Goal: Information Seeking & Learning: Check status

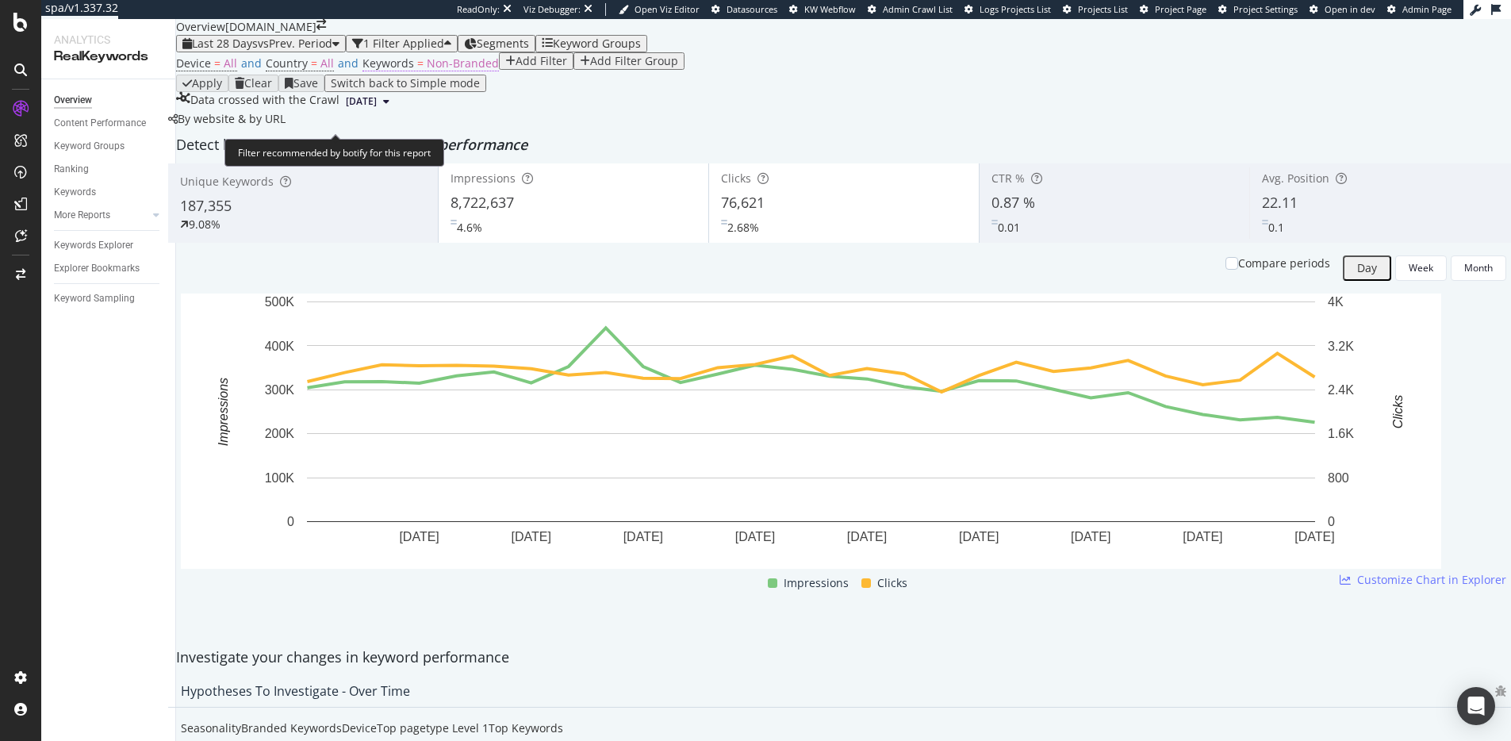
click at [430, 71] on span "Non-Branded" at bounding box center [463, 63] width 72 height 15
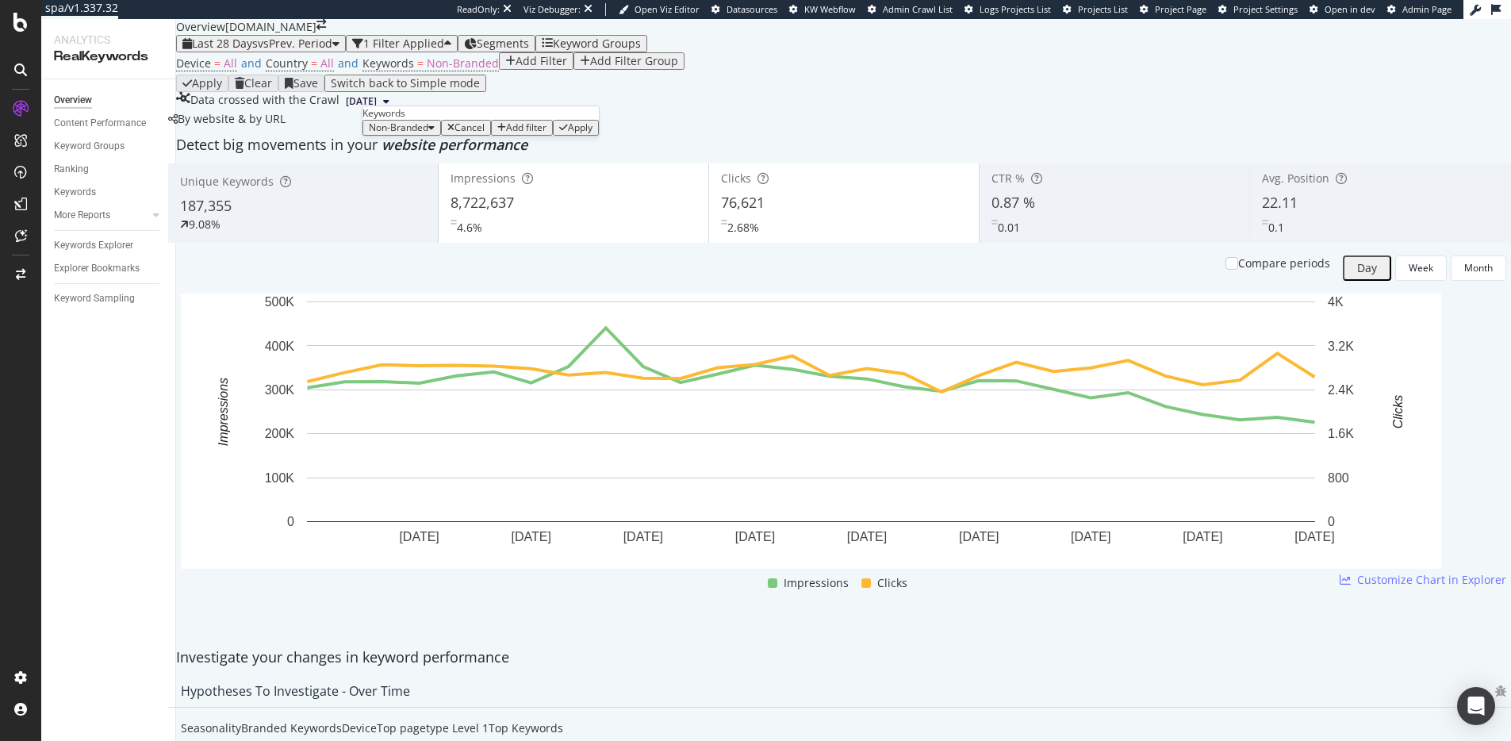
click at [427, 134] on span "Non-Branded" at bounding box center [398, 127] width 59 height 13
click at [424, 213] on span "Branded" at bounding box center [470, 220] width 162 height 14
click at [538, 133] on div "Apply" at bounding box center [554, 127] width 33 height 11
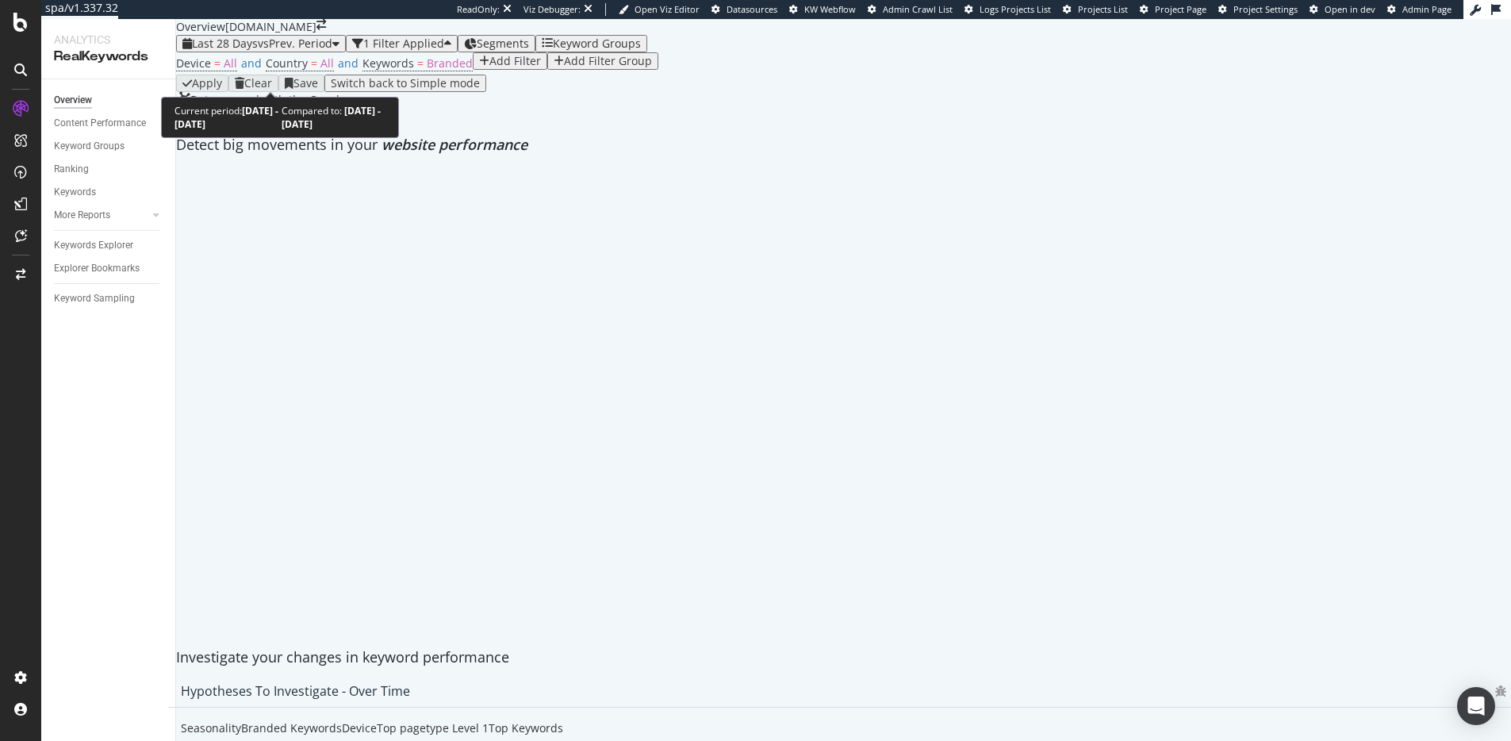
click at [316, 50] on div "Last 28 Days vs Prev. Period" at bounding box center [260, 43] width 157 height 13
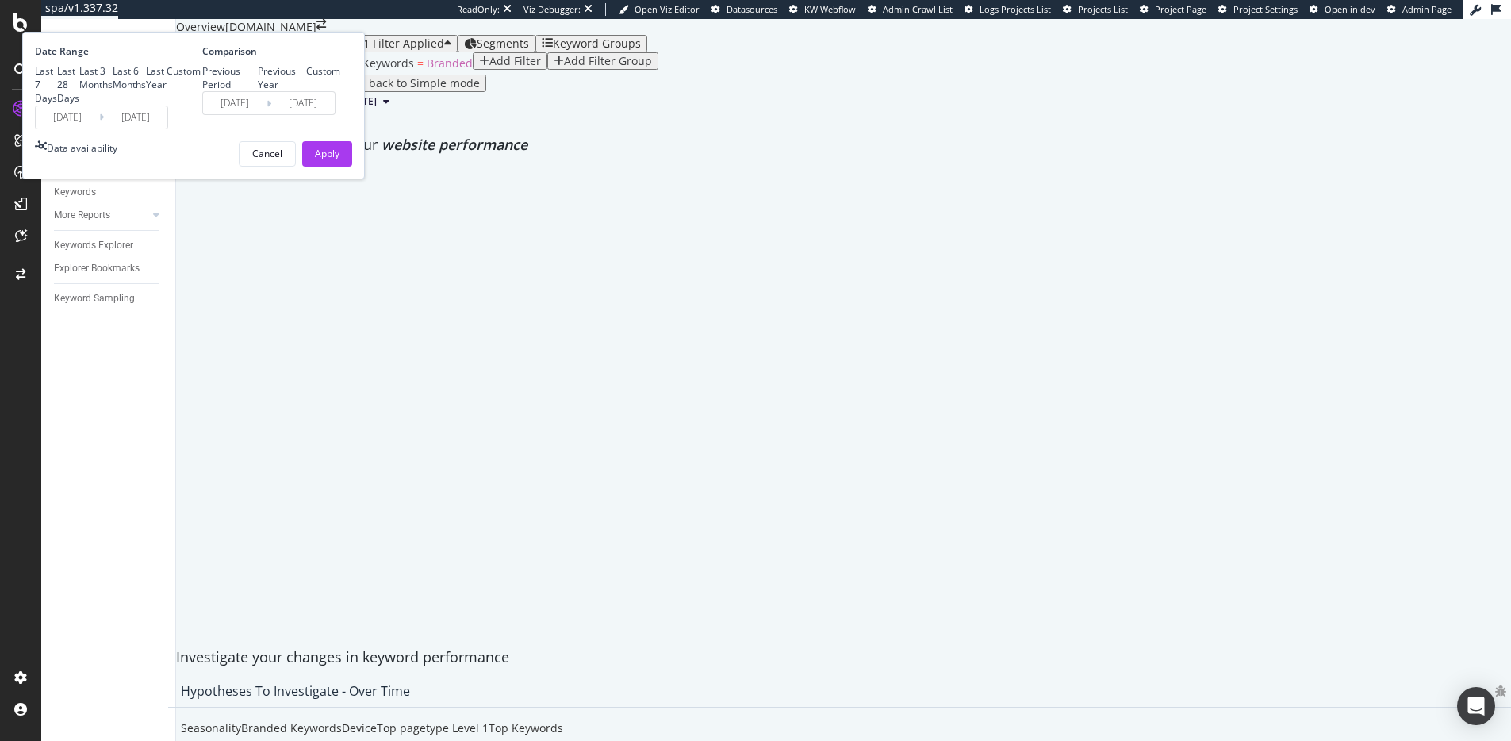
click at [307, 91] on div "Previous Year" at bounding box center [282, 77] width 49 height 27
type input "[DATE]"
click at [167, 91] on div "Last Year" at bounding box center [156, 77] width 21 height 27
type input "[DATE]"
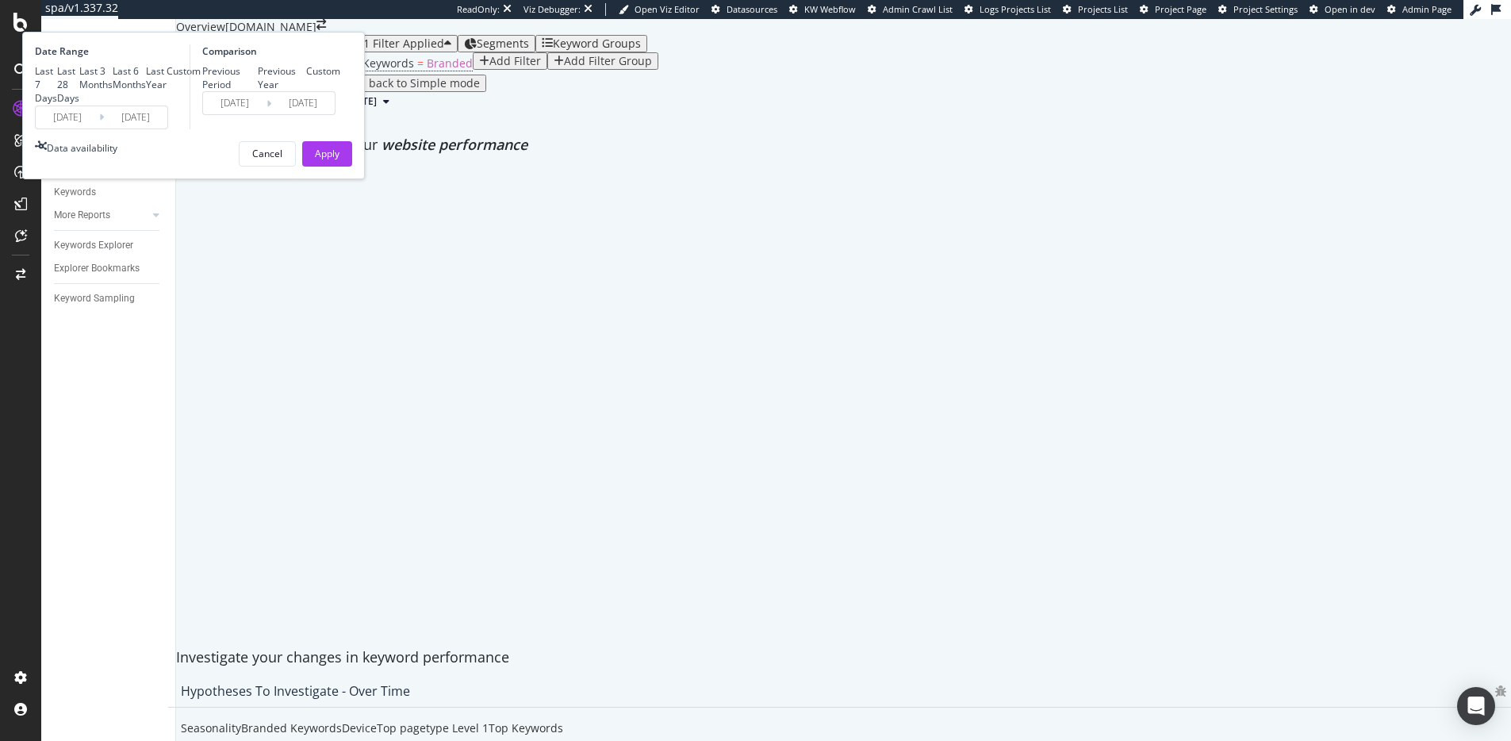
type input "[DATE]"
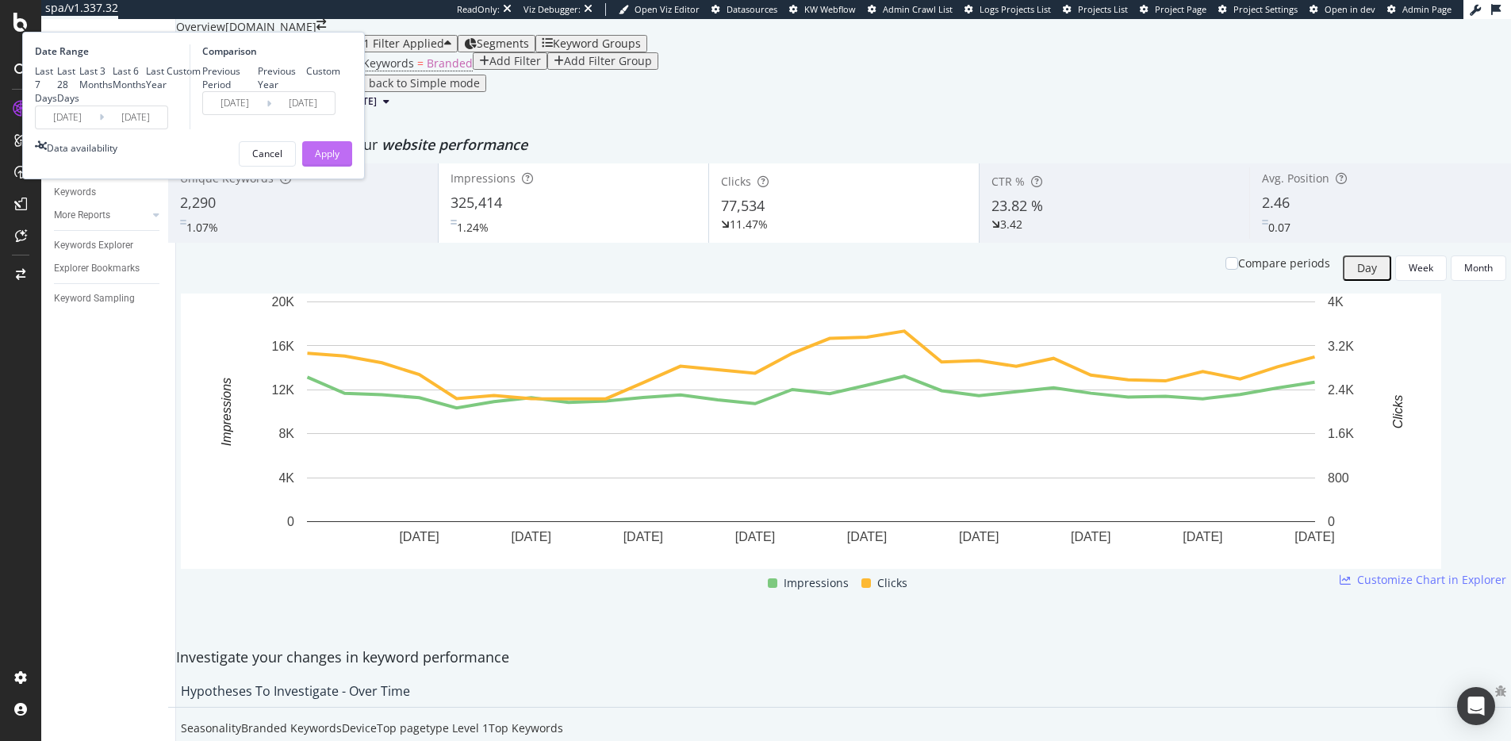
click at [339, 160] on div "Apply" at bounding box center [327, 153] width 25 height 13
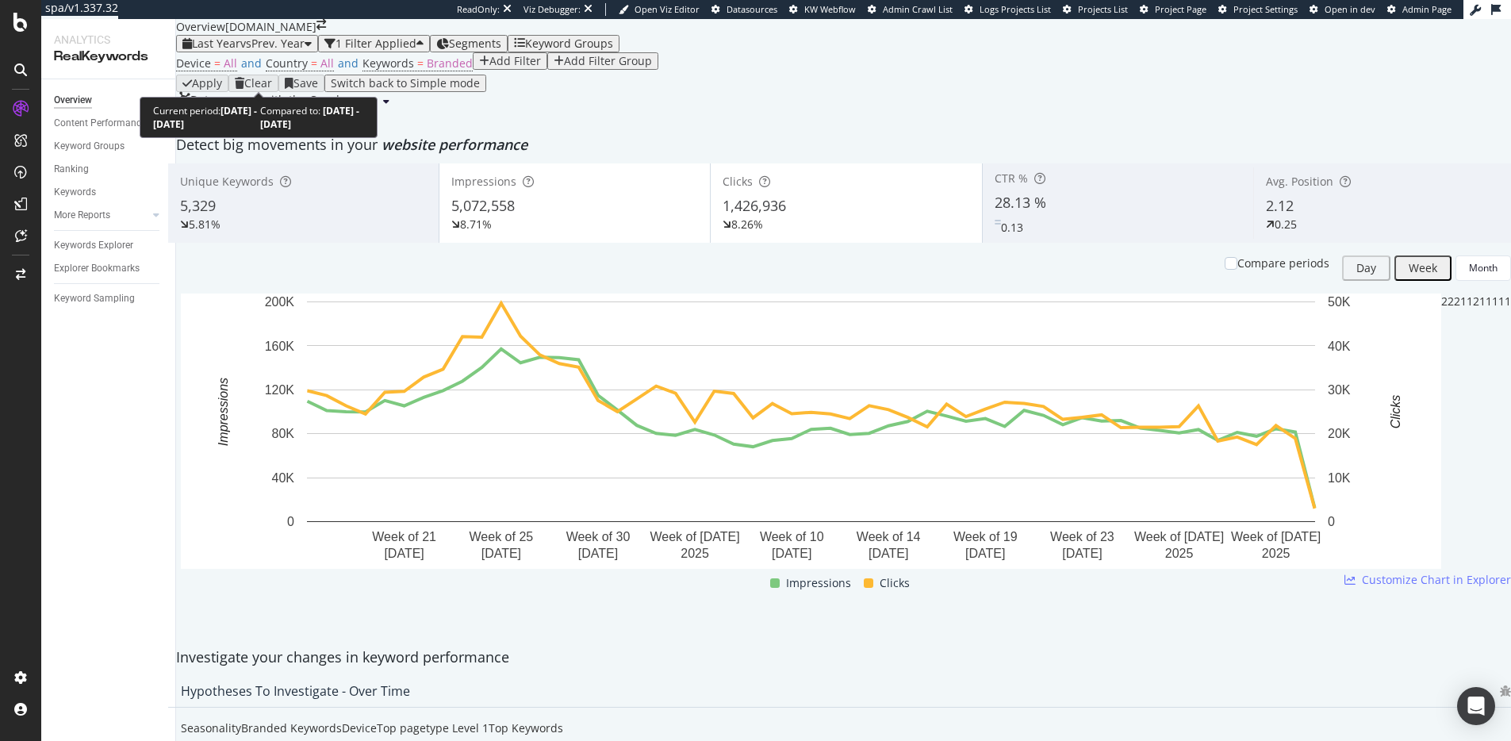
click at [236, 51] on span "Last Year" at bounding box center [216, 43] width 48 height 15
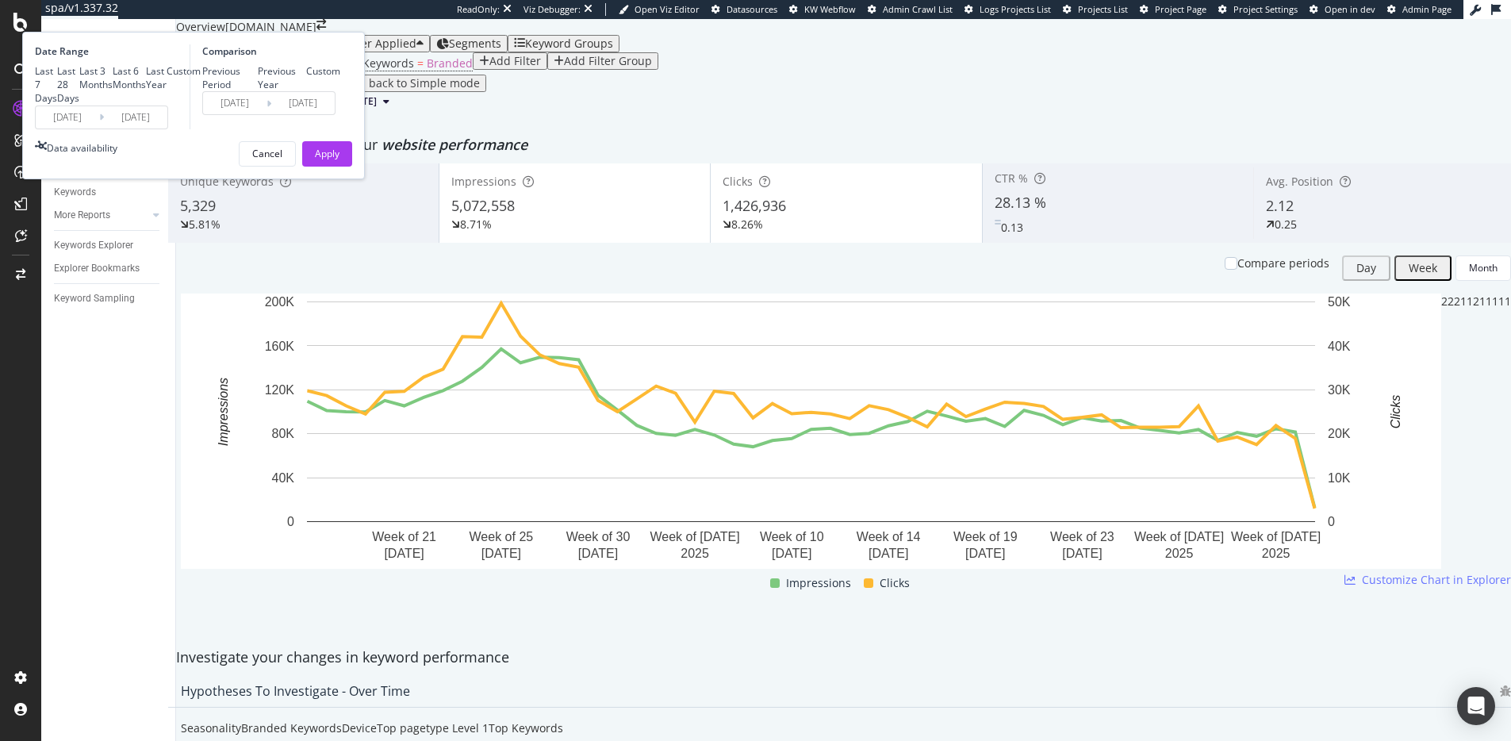
click at [99, 128] on input "[DATE]" at bounding box center [67, 117] width 63 height 22
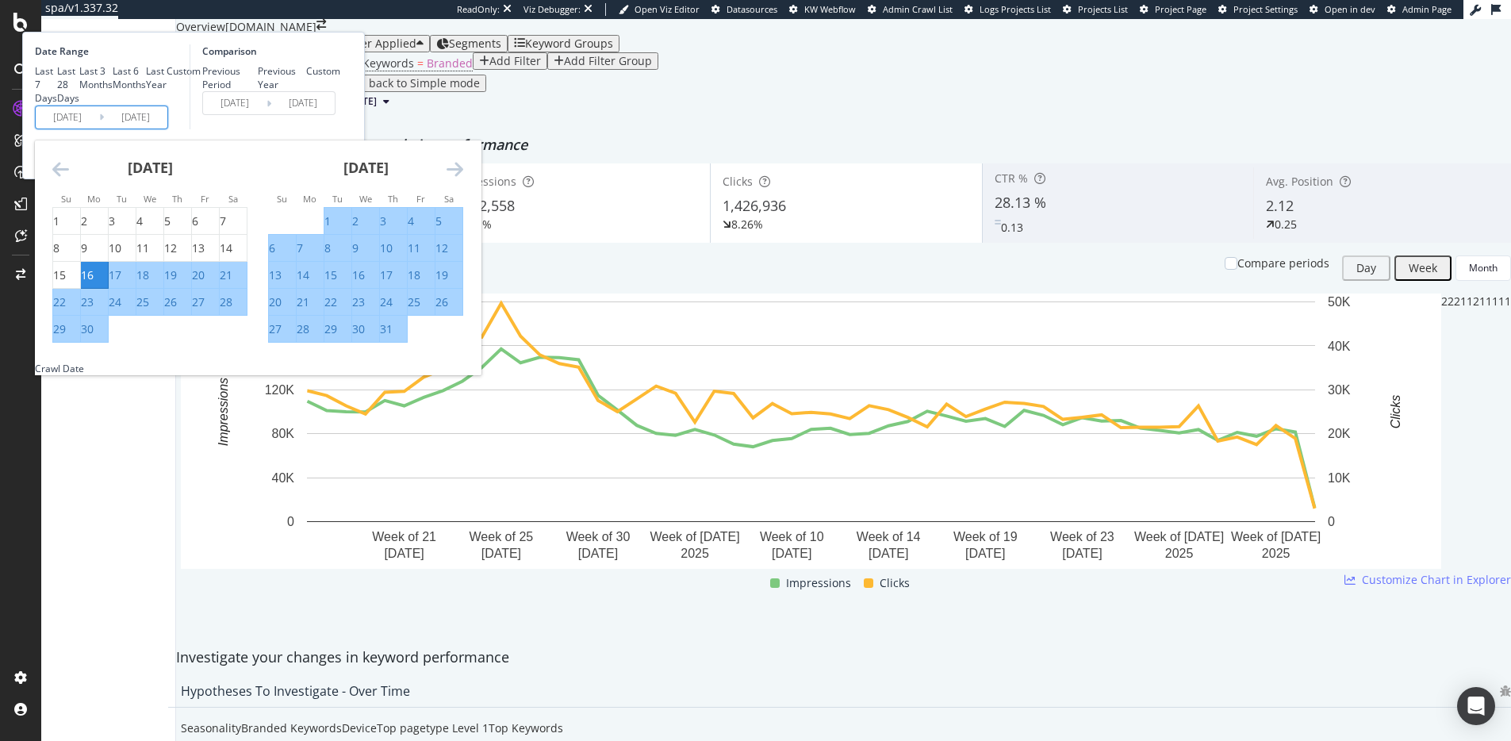
click at [69, 178] on icon "Move backward to switch to the previous month." at bounding box center [60, 168] width 17 height 19
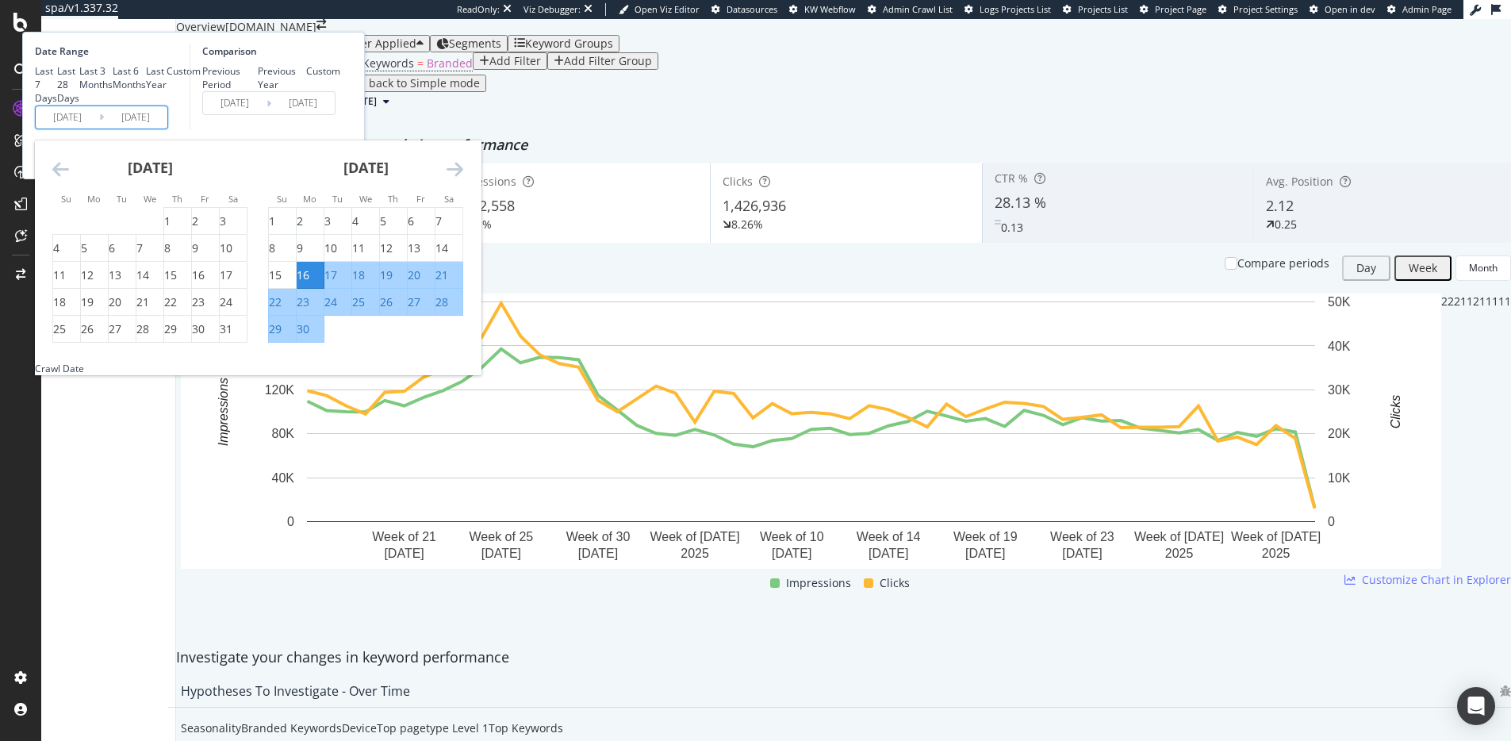
click at [69, 178] on icon "Move backward to switch to the previous month." at bounding box center [60, 168] width 17 height 19
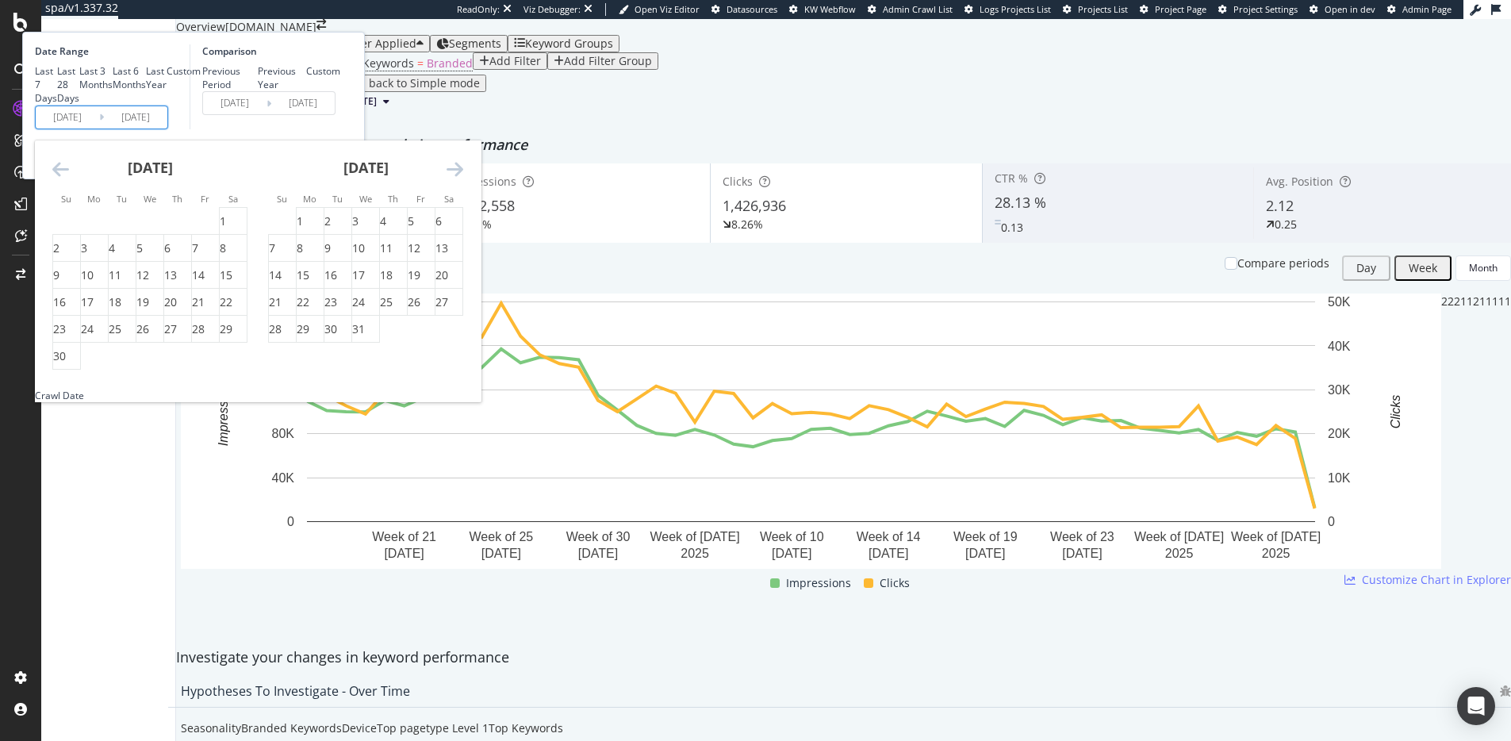
click at [69, 178] on icon "Move backward to switch to the previous month." at bounding box center [60, 168] width 17 height 19
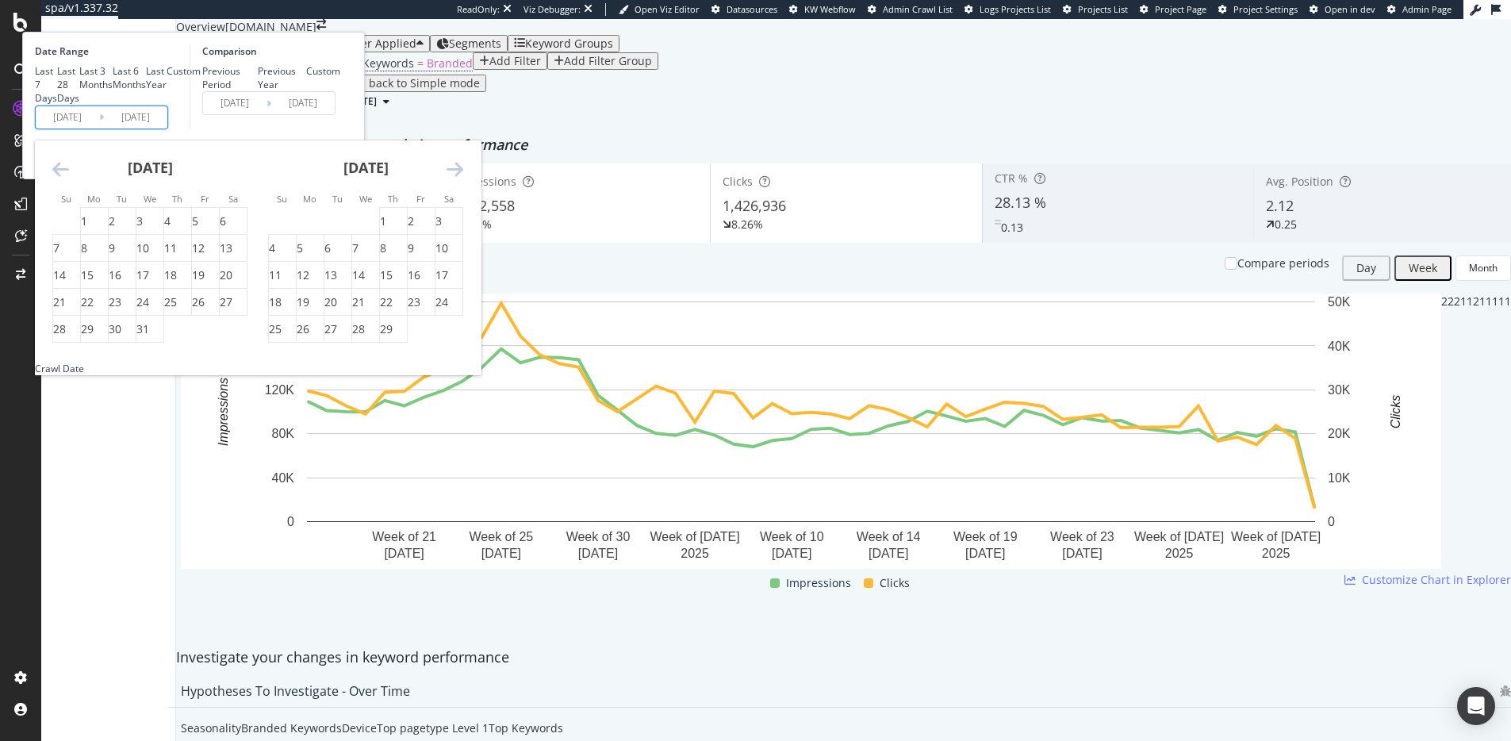
click at [69, 178] on icon "Move backward to switch to the previous month." at bounding box center [60, 168] width 17 height 19
click at [303, 229] on div "1" at bounding box center [300, 221] width 6 height 16
type input "[DATE]"
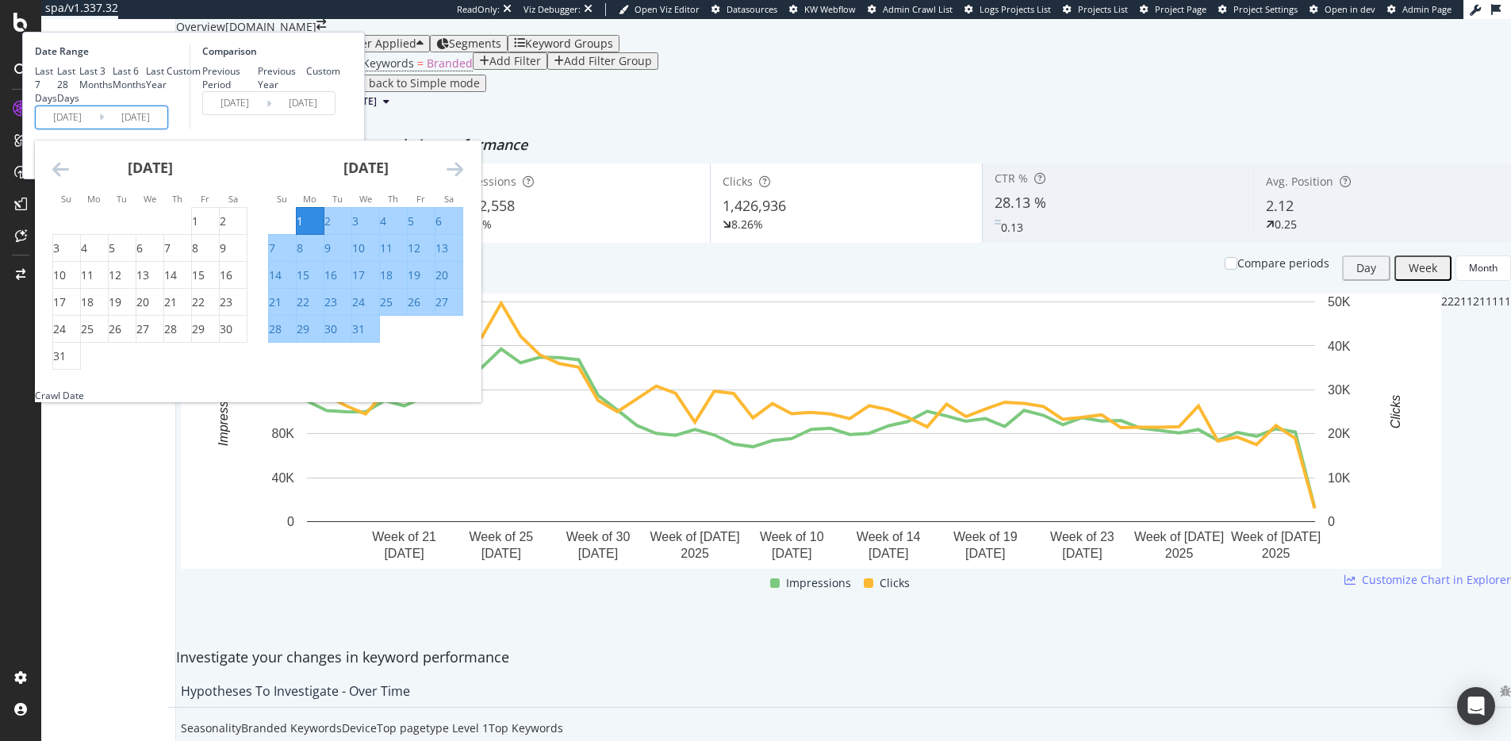
click at [167, 128] on input "[DATE]" at bounding box center [135, 117] width 63 height 22
click at [463, 178] on icon "Move forward to switch to the next month." at bounding box center [455, 168] width 17 height 19
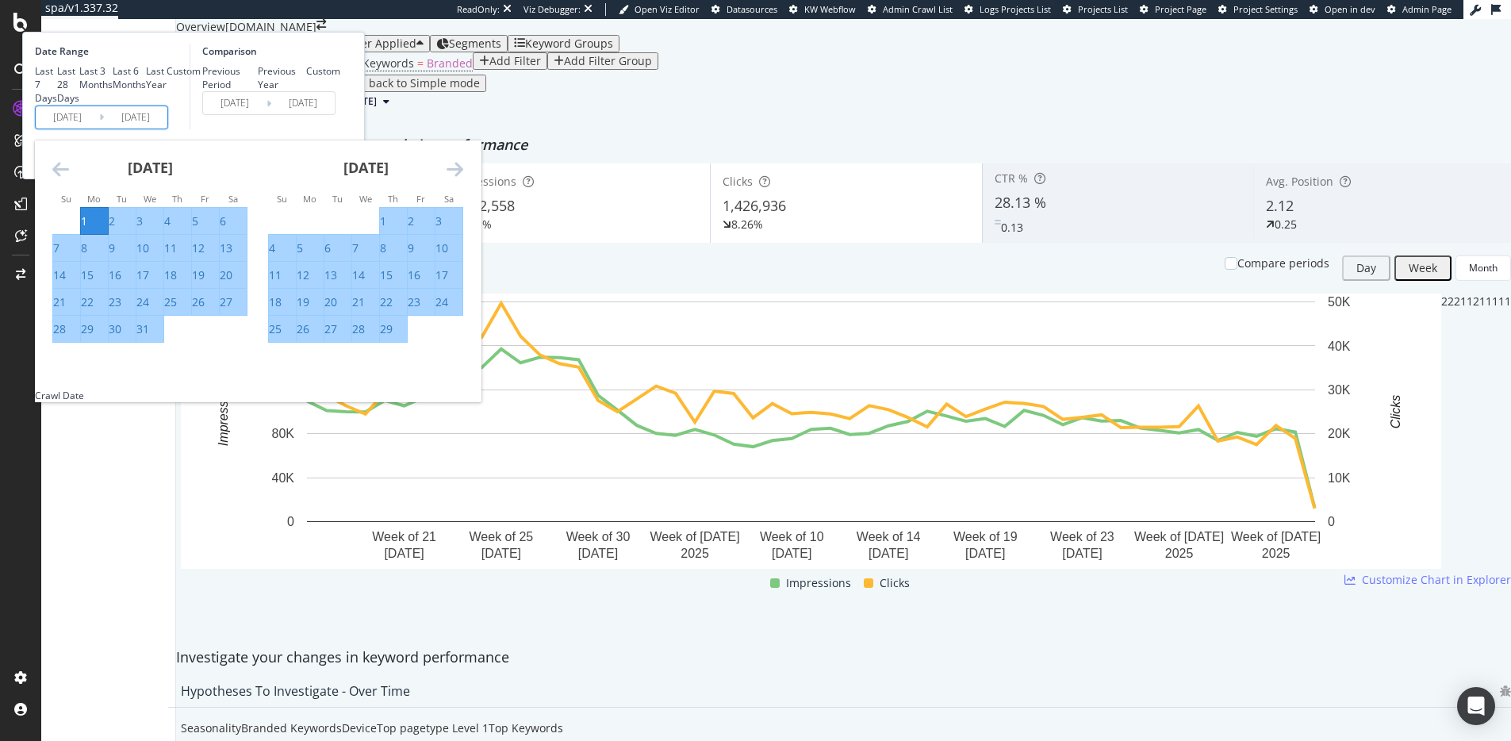
click at [463, 178] on icon "Move forward to switch to the next month." at bounding box center [455, 168] width 17 height 19
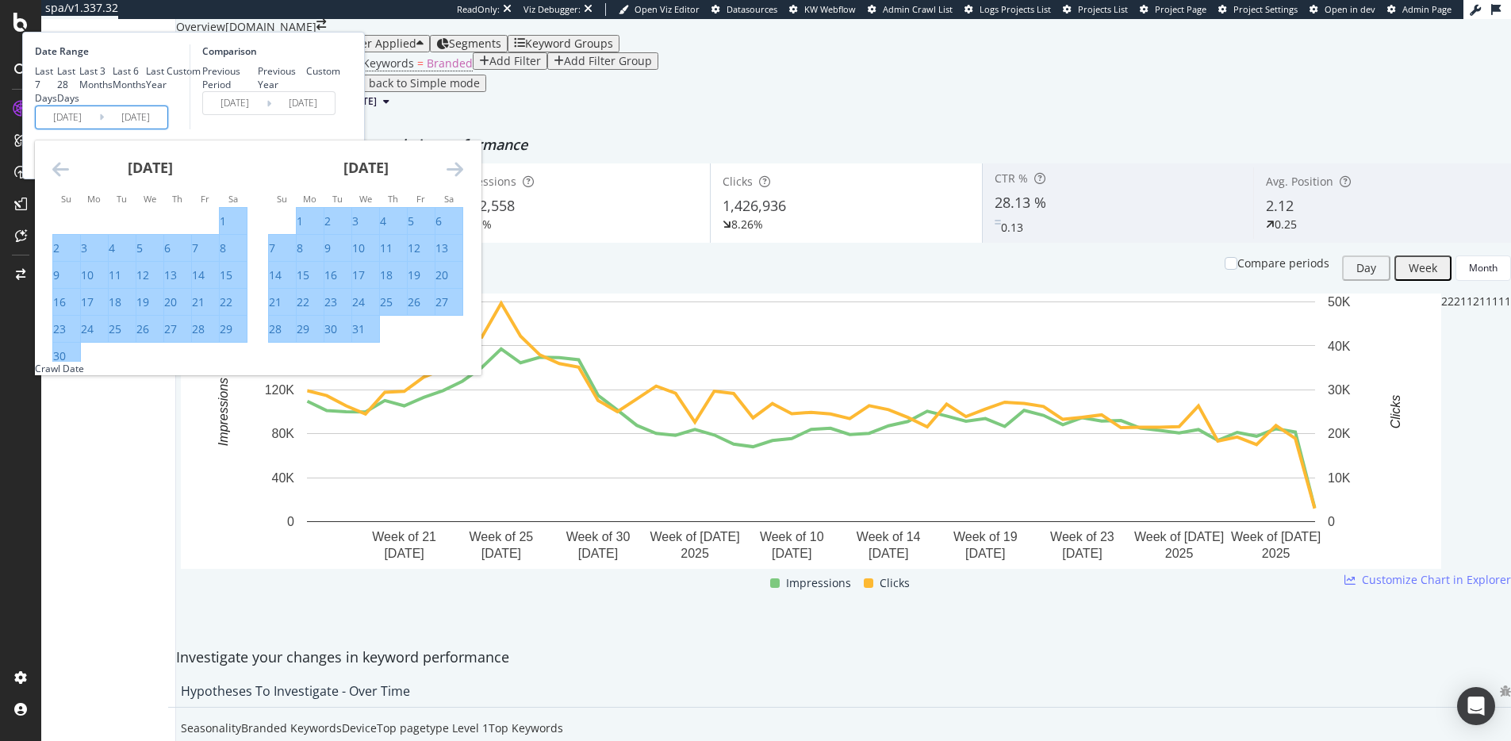
click at [463, 178] on icon "Move forward to switch to the next month." at bounding box center [455, 168] width 17 height 19
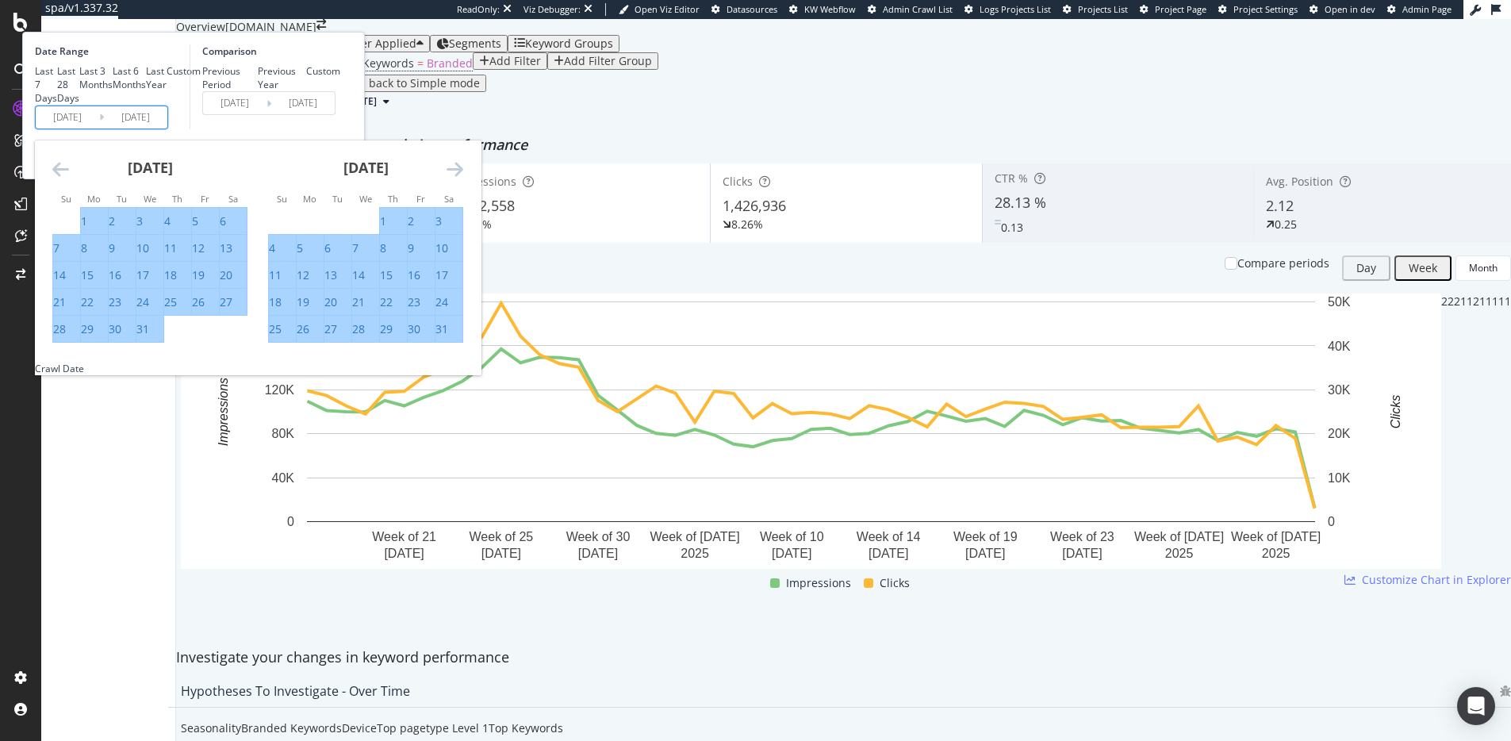
click at [463, 178] on icon "Move forward to switch to the next month." at bounding box center [455, 168] width 17 height 19
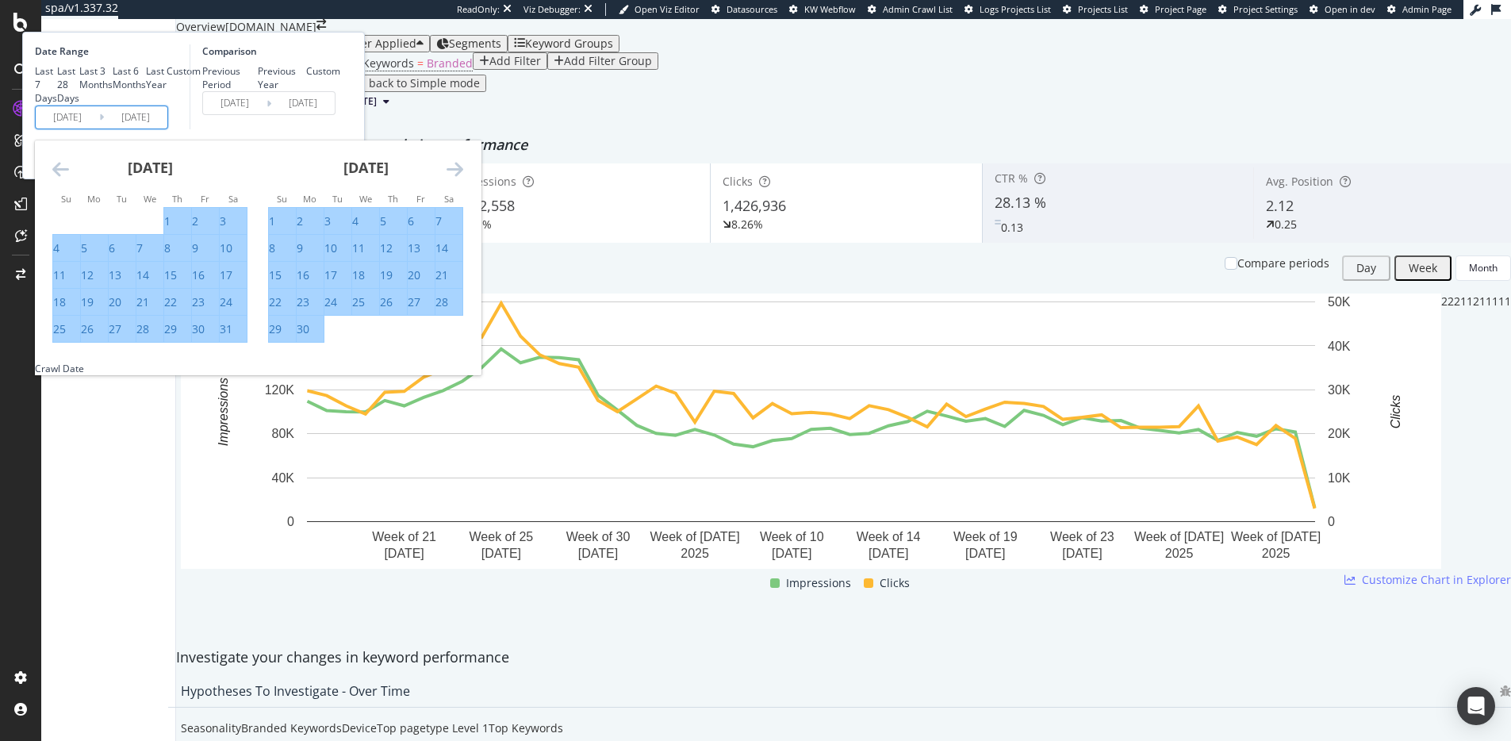
click at [232, 337] on div "31" at bounding box center [226, 329] width 13 height 16
type input "[DATE]"
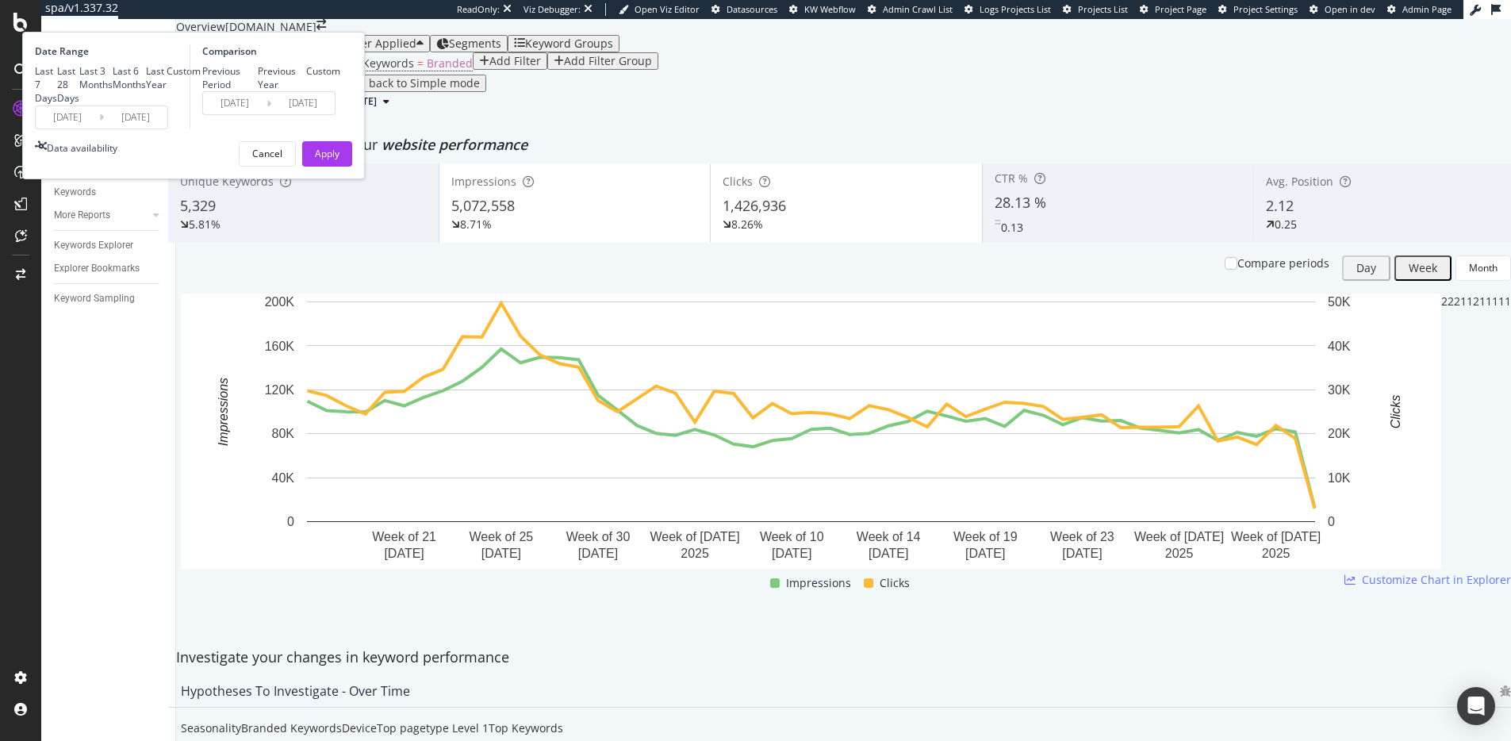
click at [365, 179] on div "Date Range Last 7 Days Last 28 Days Last 3 Months Last 6 Months Last Year Custo…" at bounding box center [193, 106] width 343 height 148
click at [339, 160] on div "Apply" at bounding box center [327, 153] width 25 height 13
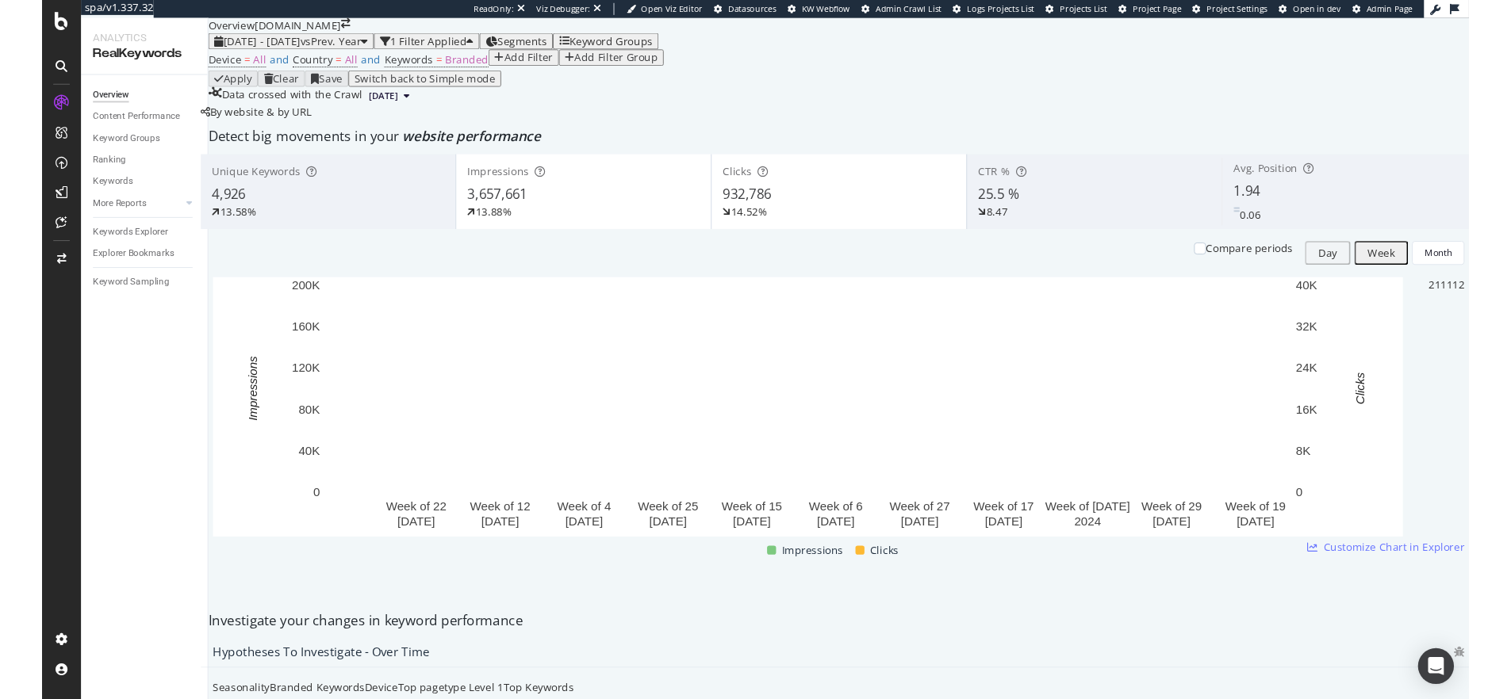
scroll to position [6, 0]
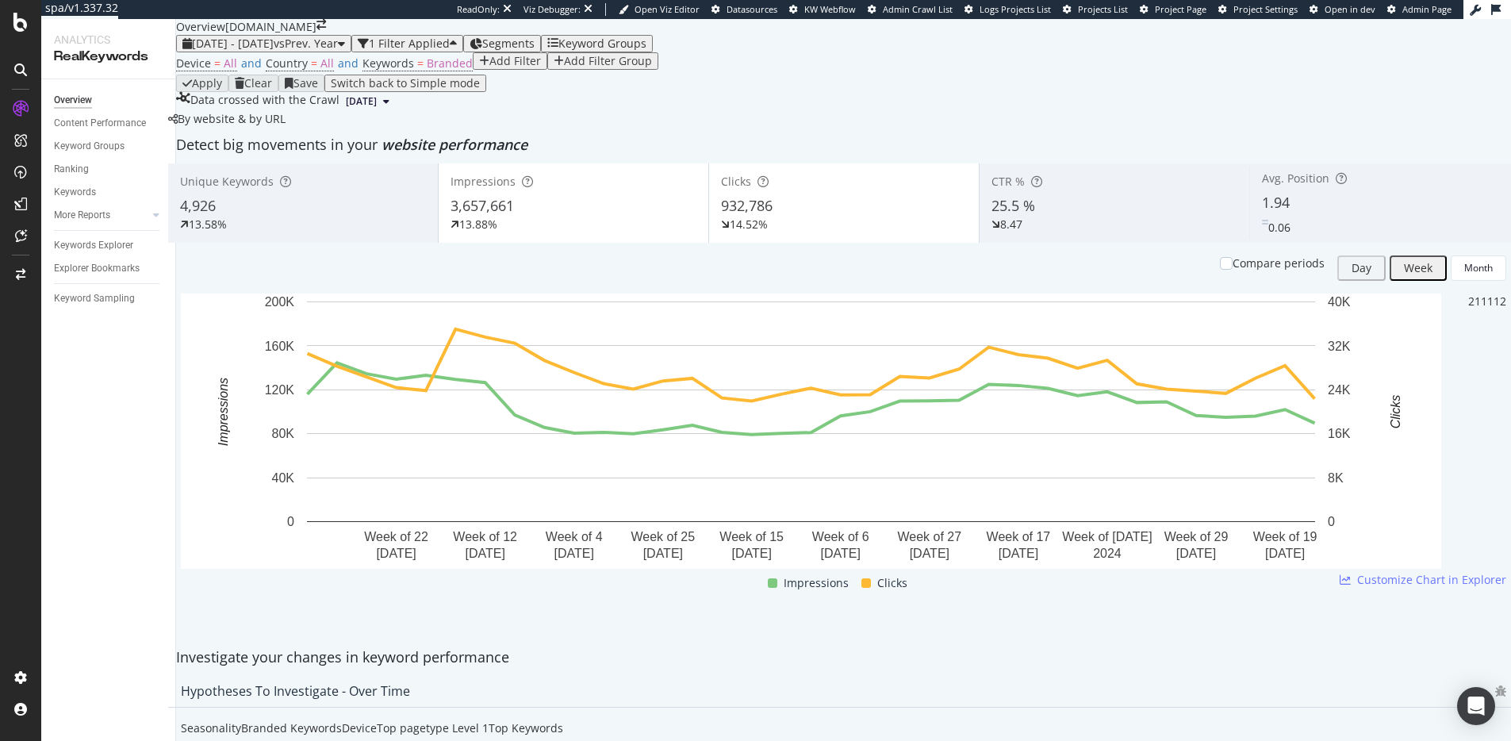
click at [669, 75] on div "Device = All and Country = All and Keywords = Branded Add Filter Add Filter Gro…" at bounding box center [843, 63] width 1335 height 22
click at [557, 75] on div "Device = All and Country = All and Keywords = Branded Add Filter Add Filter Gro…" at bounding box center [843, 63] width 1335 height 22
click at [274, 51] on span "[DATE] - [DATE]" at bounding box center [233, 43] width 82 height 15
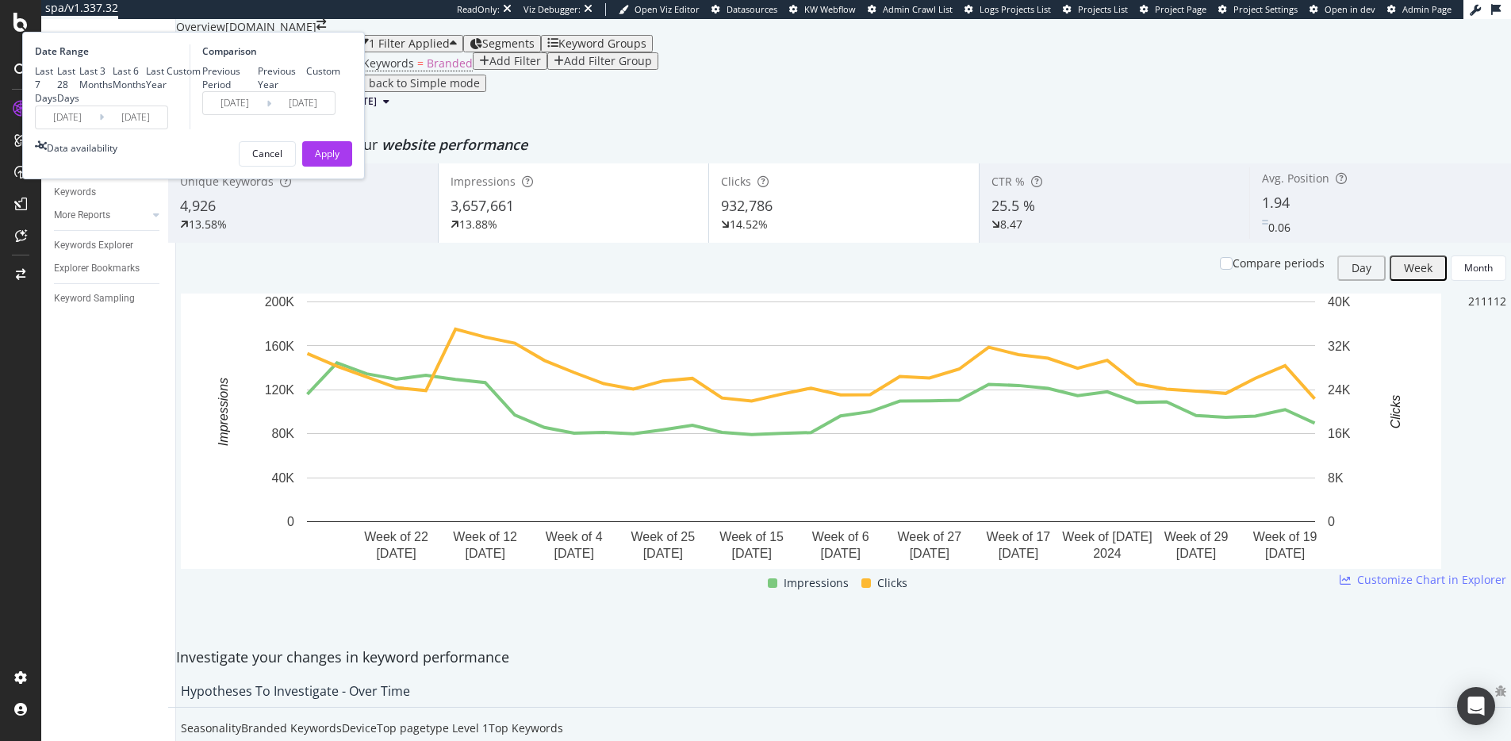
click at [79, 78] on div "Last 3 Months" at bounding box center [79, 78] width 0 height 0
type input "[DATE]"
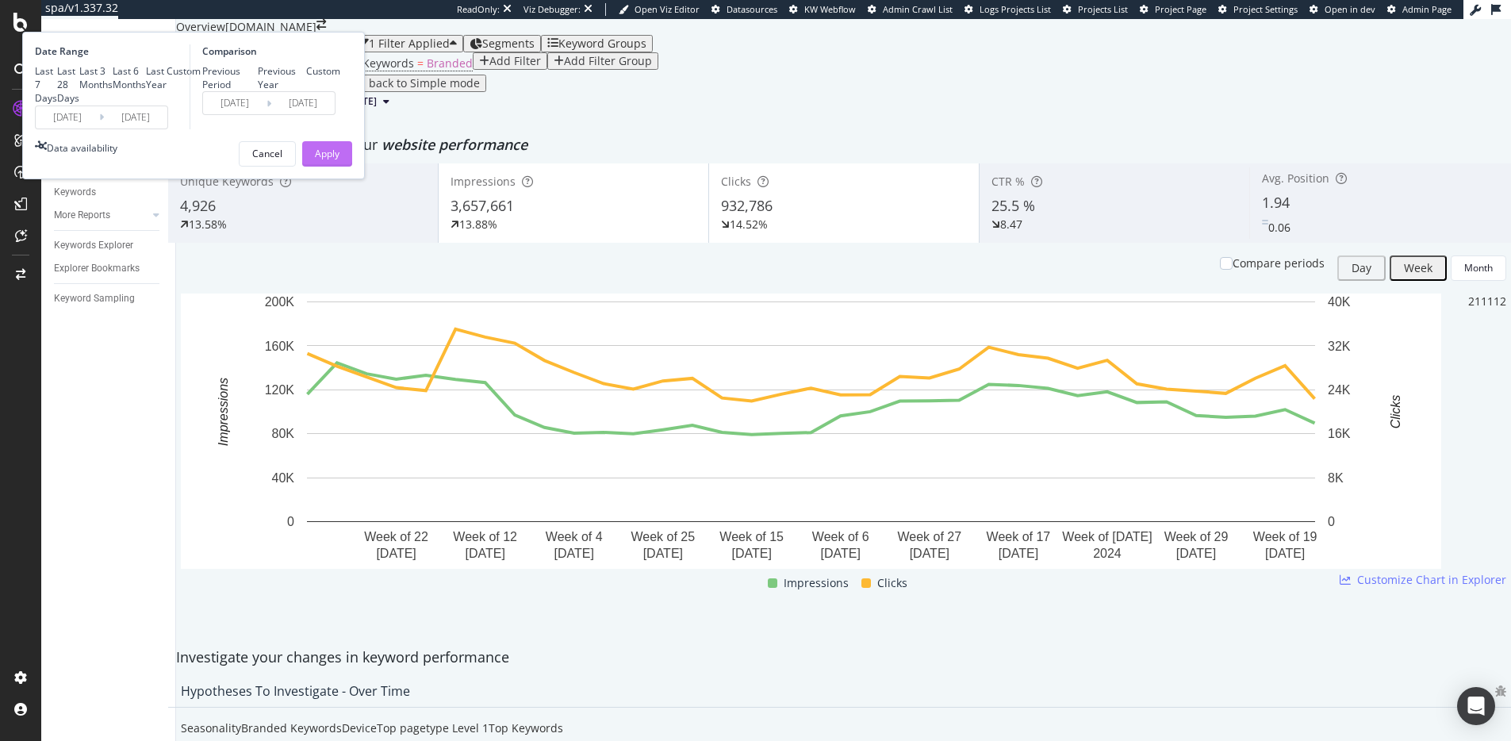
click at [339, 160] on div "Apply" at bounding box center [327, 153] width 25 height 13
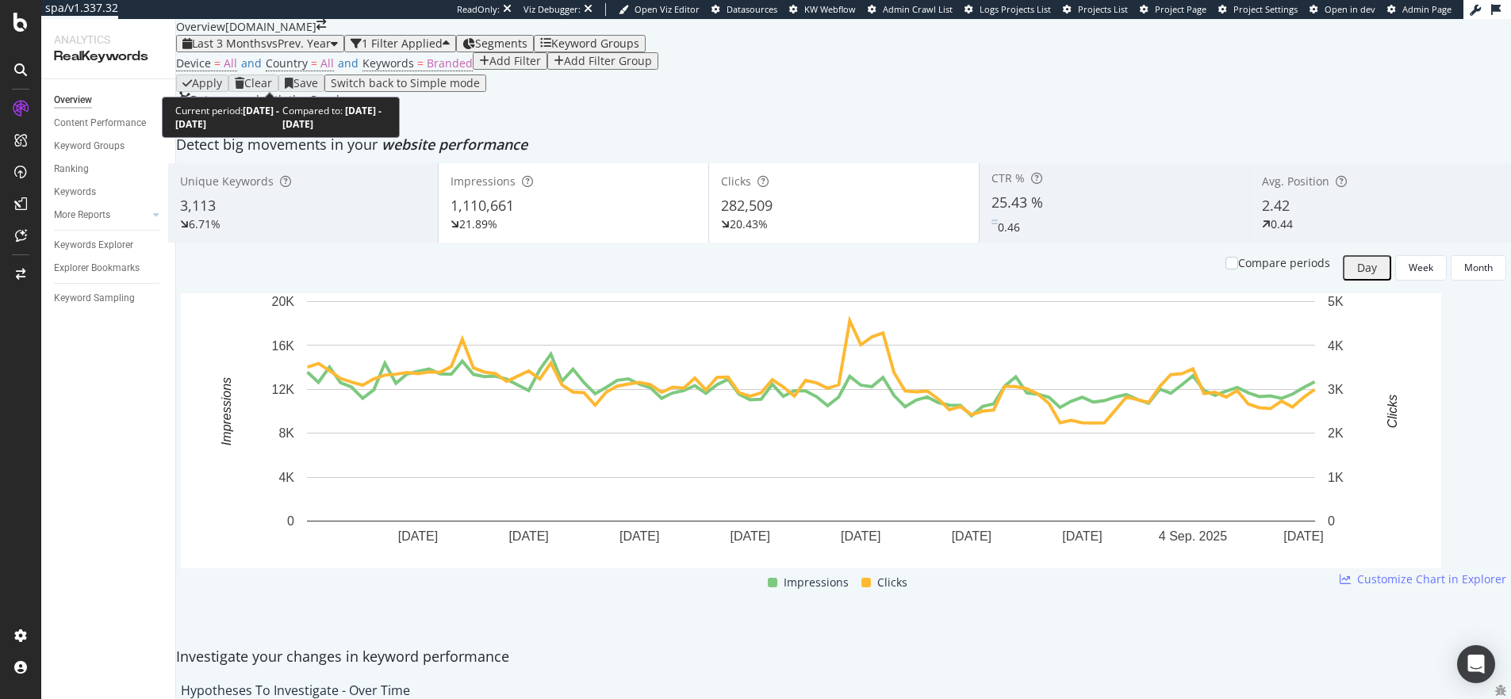
click at [254, 51] on span "Last 3 Months" at bounding box center [229, 43] width 75 height 15
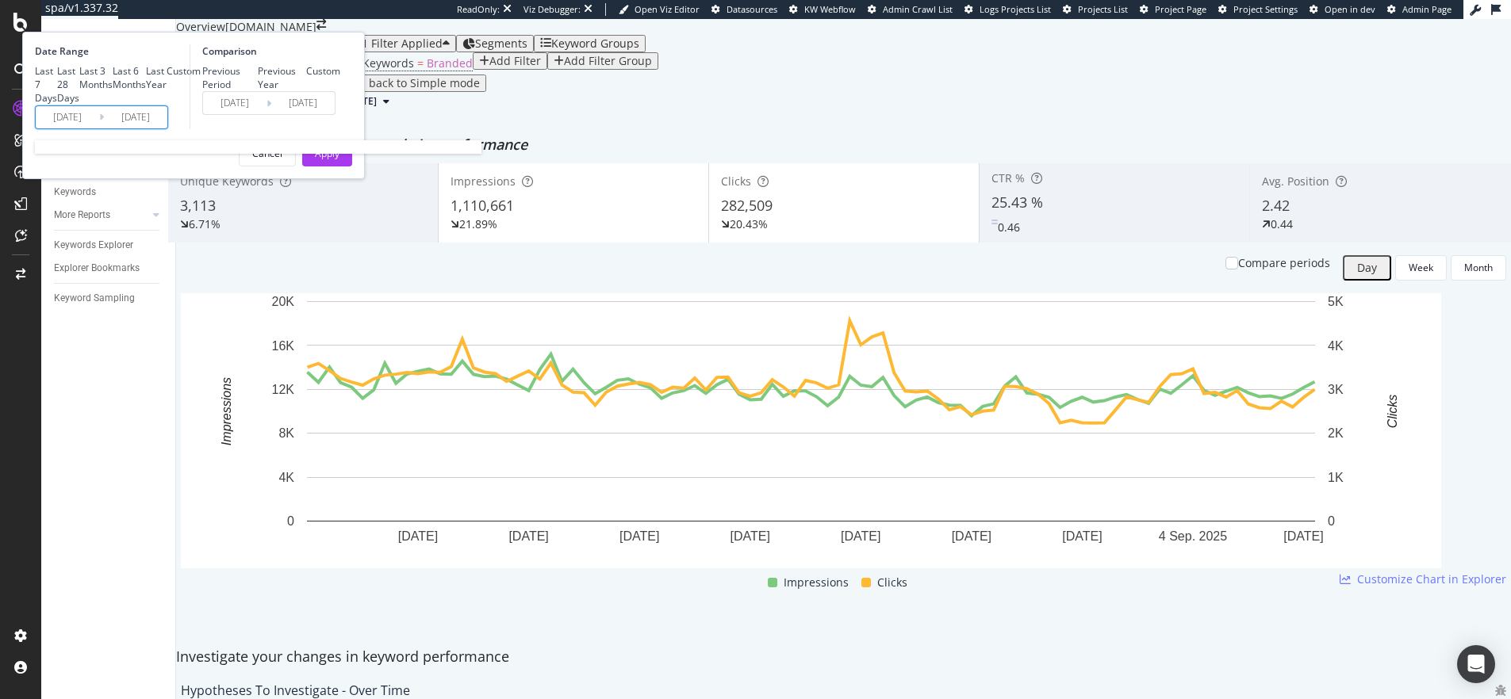
click at [99, 128] on input "[DATE]" at bounding box center [67, 117] width 63 height 22
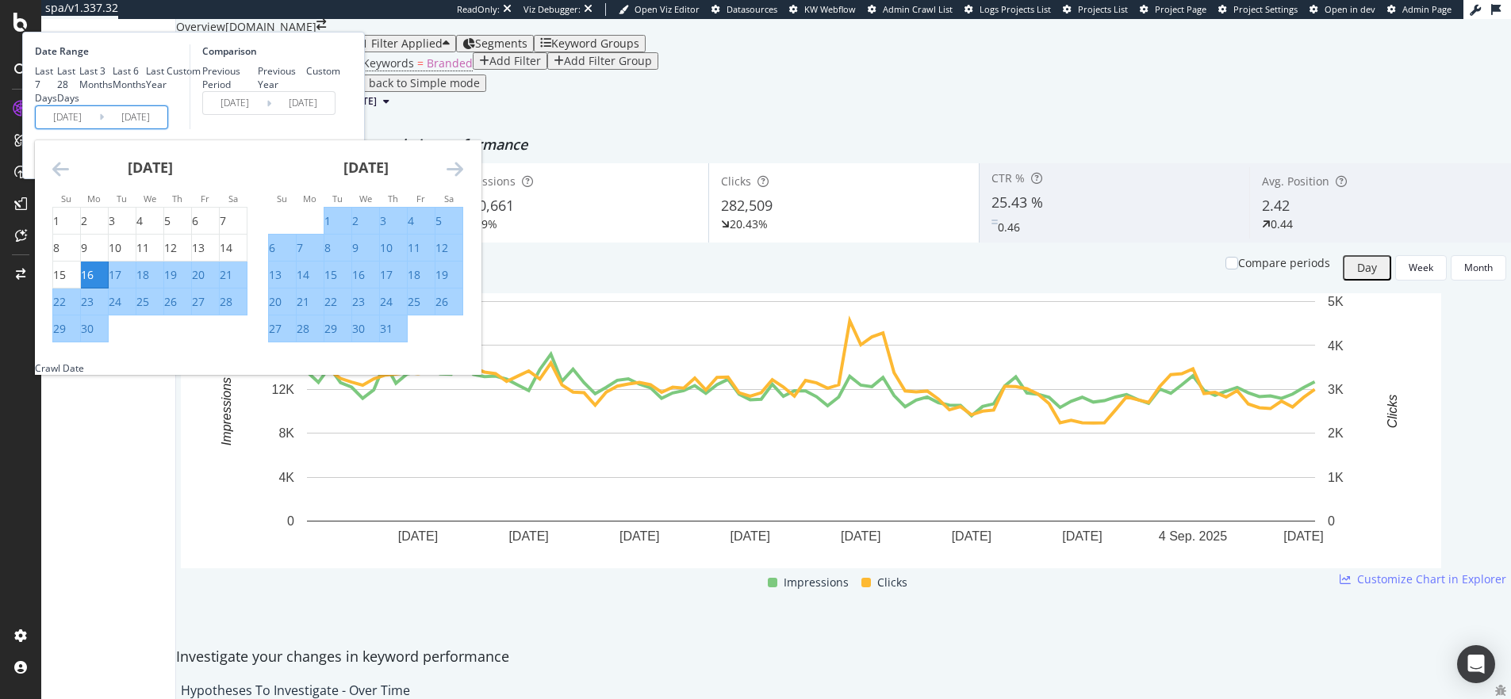
click at [227, 301] on div "[DATE] 1 2 3 4 5 6 7 8 9 10 11 12 13 14 15 16 17 18 19 20 21 22 23 24 25 26 27 …" at bounding box center [150, 241] width 216 height 203
click at [69, 178] on icon "Move backward to switch to the previous month." at bounding box center [60, 168] width 17 height 19
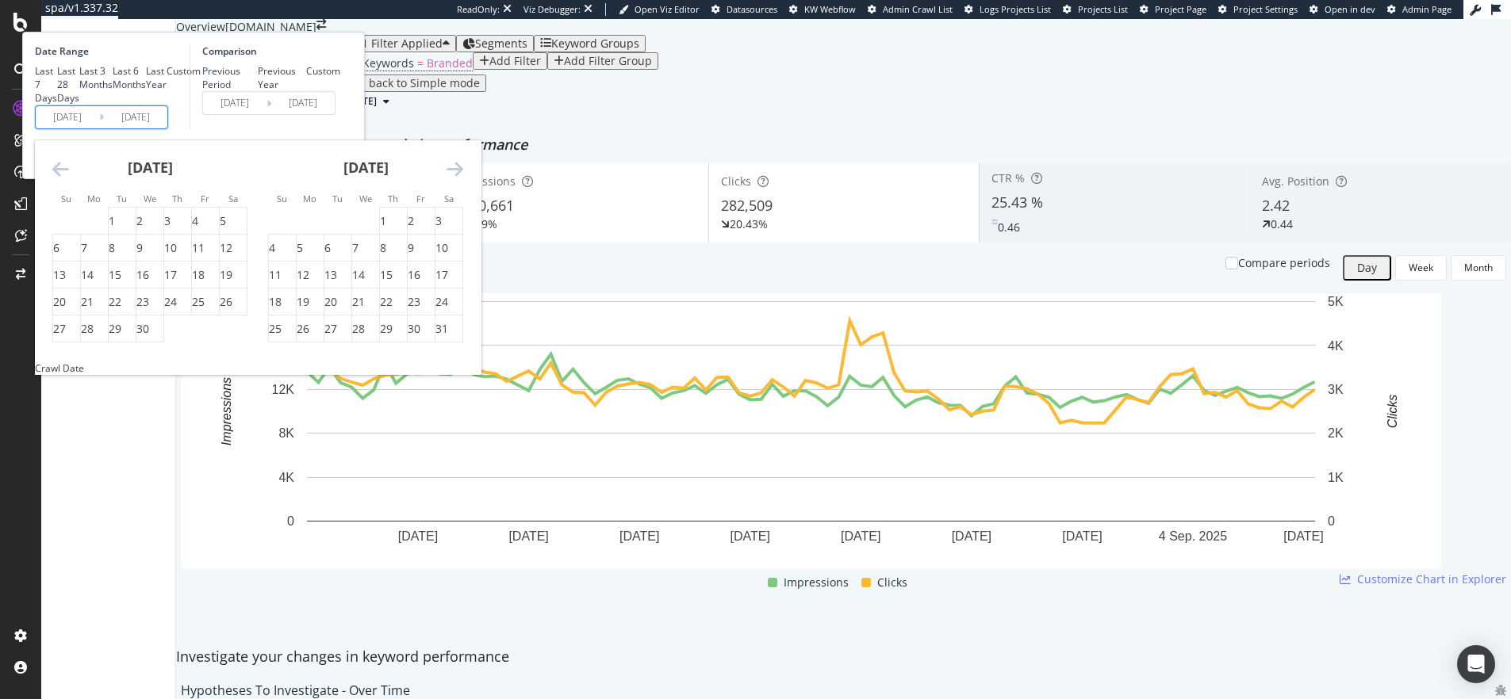
click at [69, 178] on icon "Move backward to switch to the previous month." at bounding box center [60, 168] width 17 height 19
click at [225, 306] on div "[DATE] 1 2 3 4 5 6 7 8 9 10 11 12 13 14 15 16 17 18 19 20 21 22 23 24 25 26 27 …" at bounding box center [150, 241] width 216 height 203
click at [247, 208] on div "[DATE]" at bounding box center [149, 173] width 195 height 67
click at [69, 178] on icon "Move backward to switch to the previous month." at bounding box center [60, 168] width 17 height 19
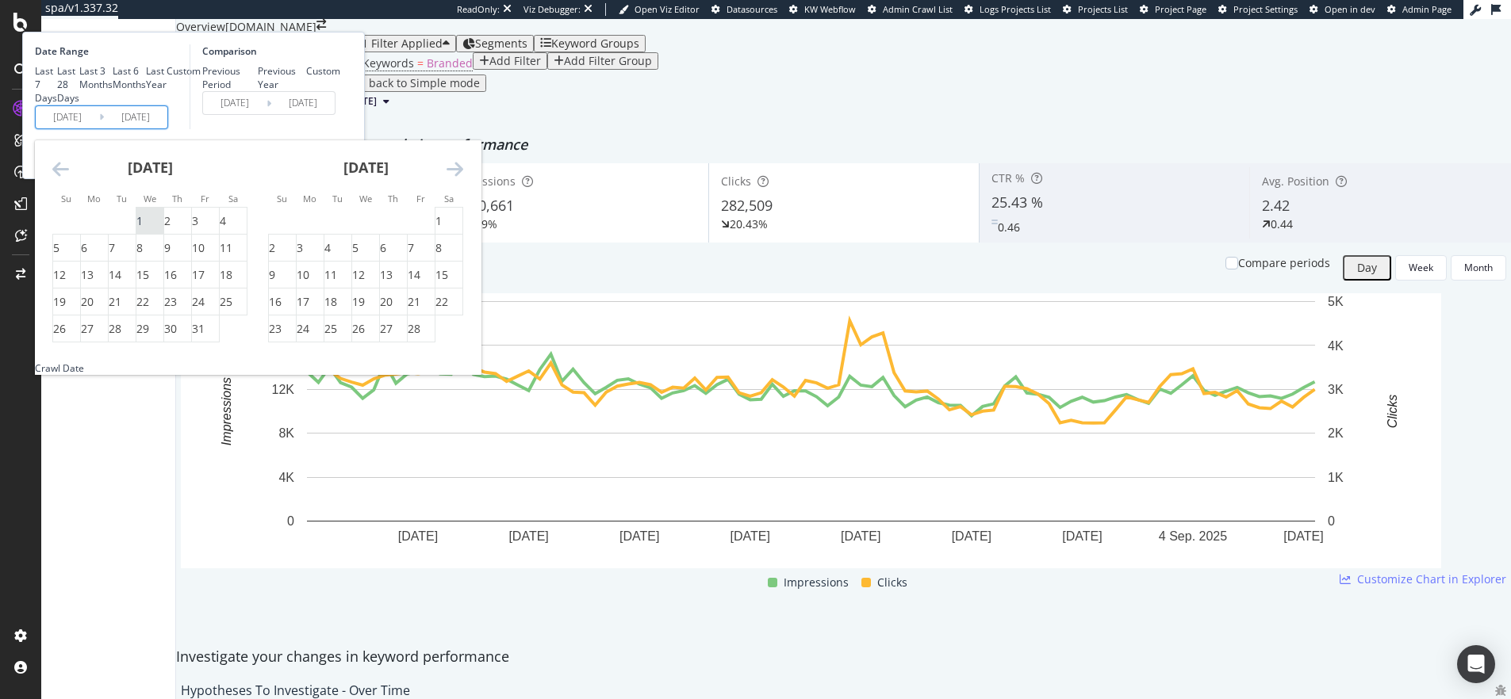
click at [163, 229] on div "1" at bounding box center [149, 221] width 27 height 16
type input "[DATE]"
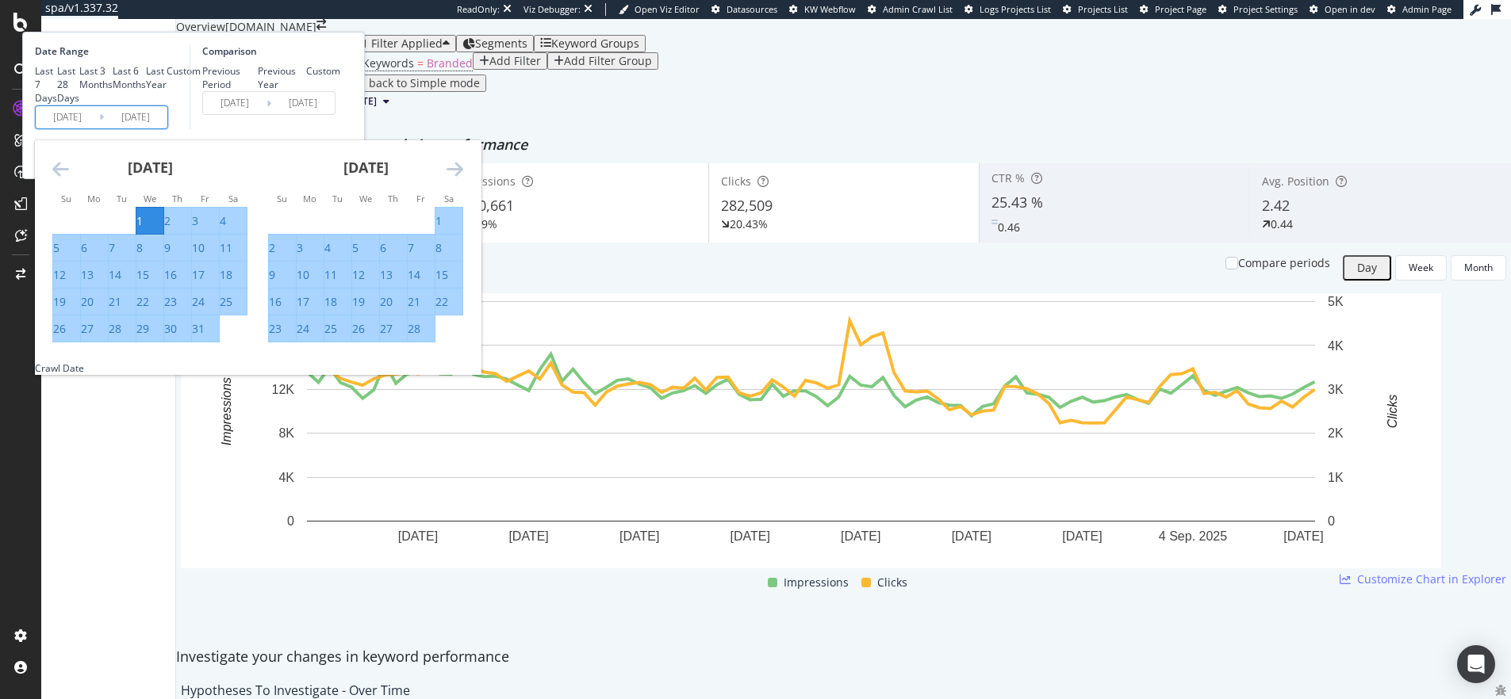
click at [463, 178] on icon "Move forward to switch to the next month." at bounding box center [455, 168] width 17 height 19
click at [473, 298] on div "[DATE] 1 2 3 4 5 6 7 8 9 10 11 12 13 14 15 16 17 18 19 20 21 22 23 24 25 26 27 …" at bounding box center [366, 255] width 216 height 230
click at [463, 178] on icon "Move forward to switch to the next month." at bounding box center [455, 168] width 17 height 19
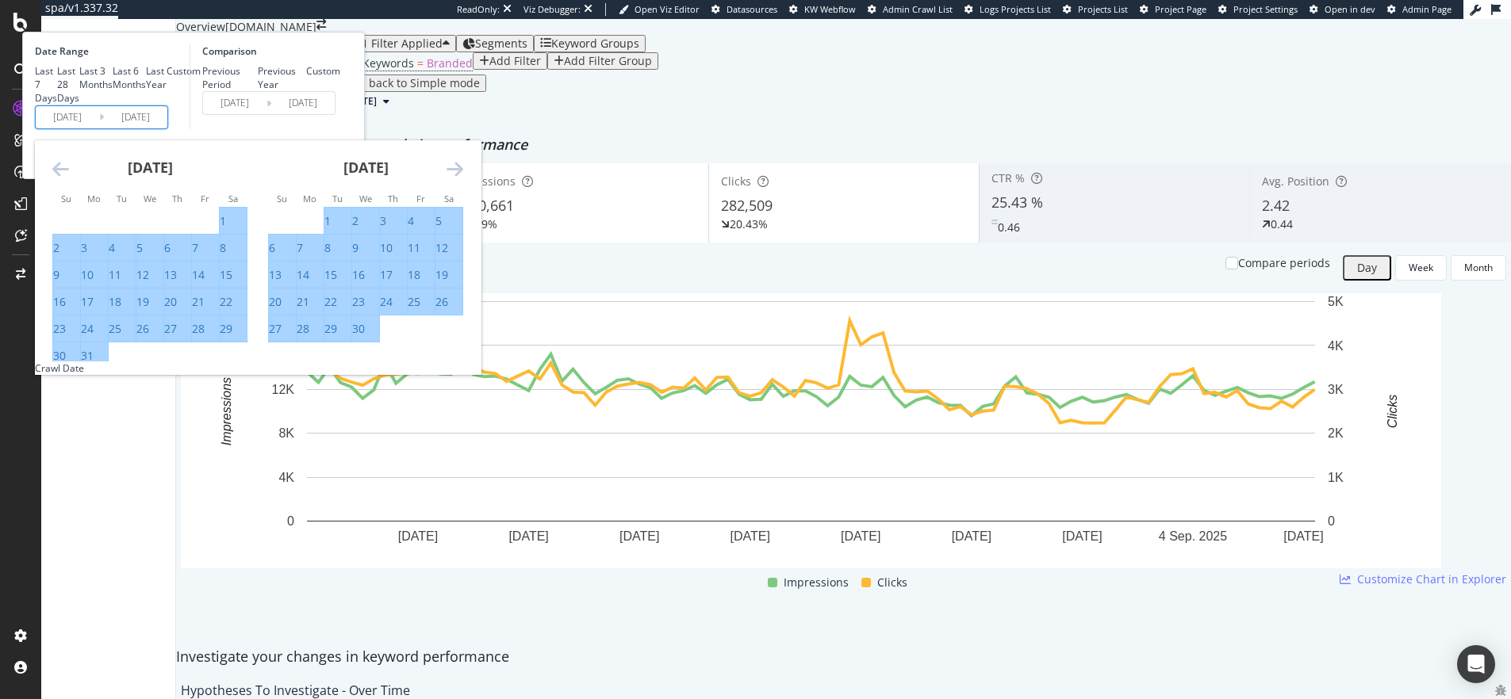
click at [365, 337] on div "30" at bounding box center [358, 329] width 13 height 16
type input "[DATE]"
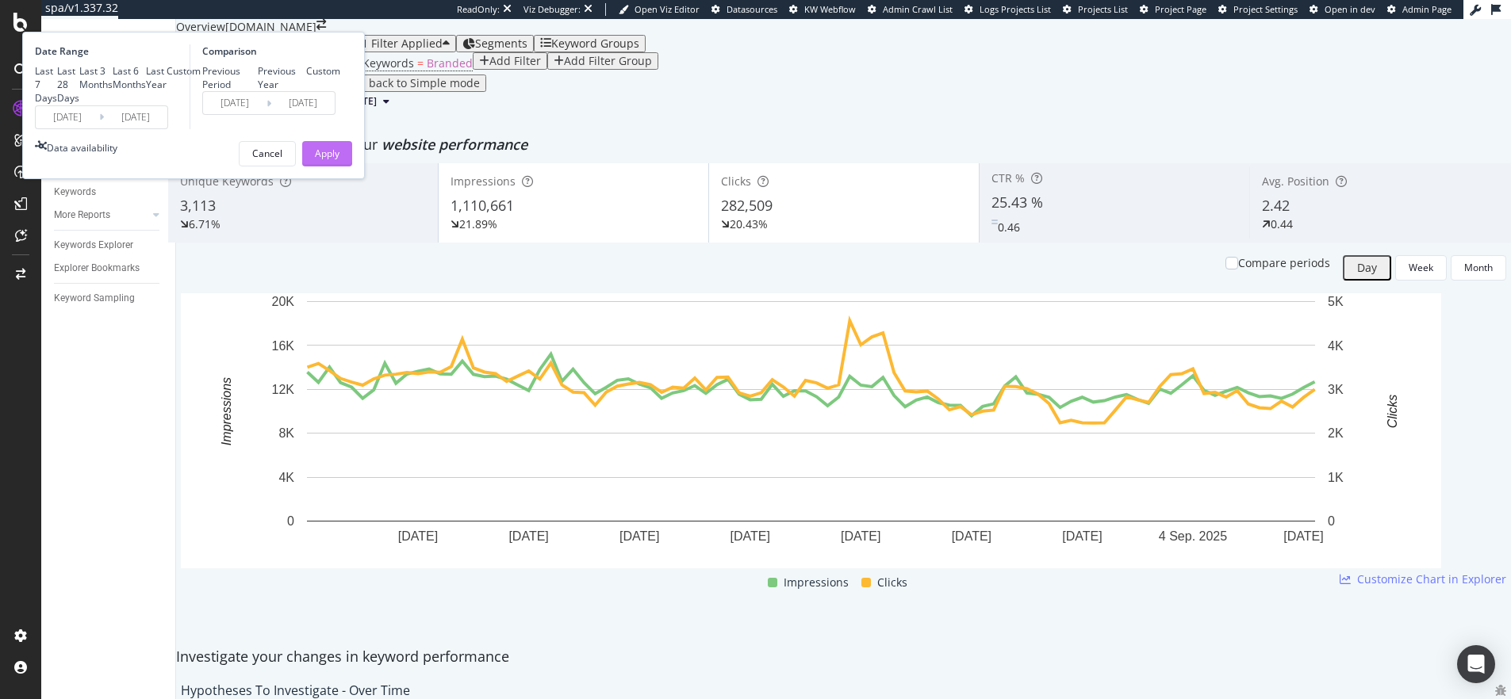
click at [339, 160] on div "Apply" at bounding box center [327, 153] width 25 height 13
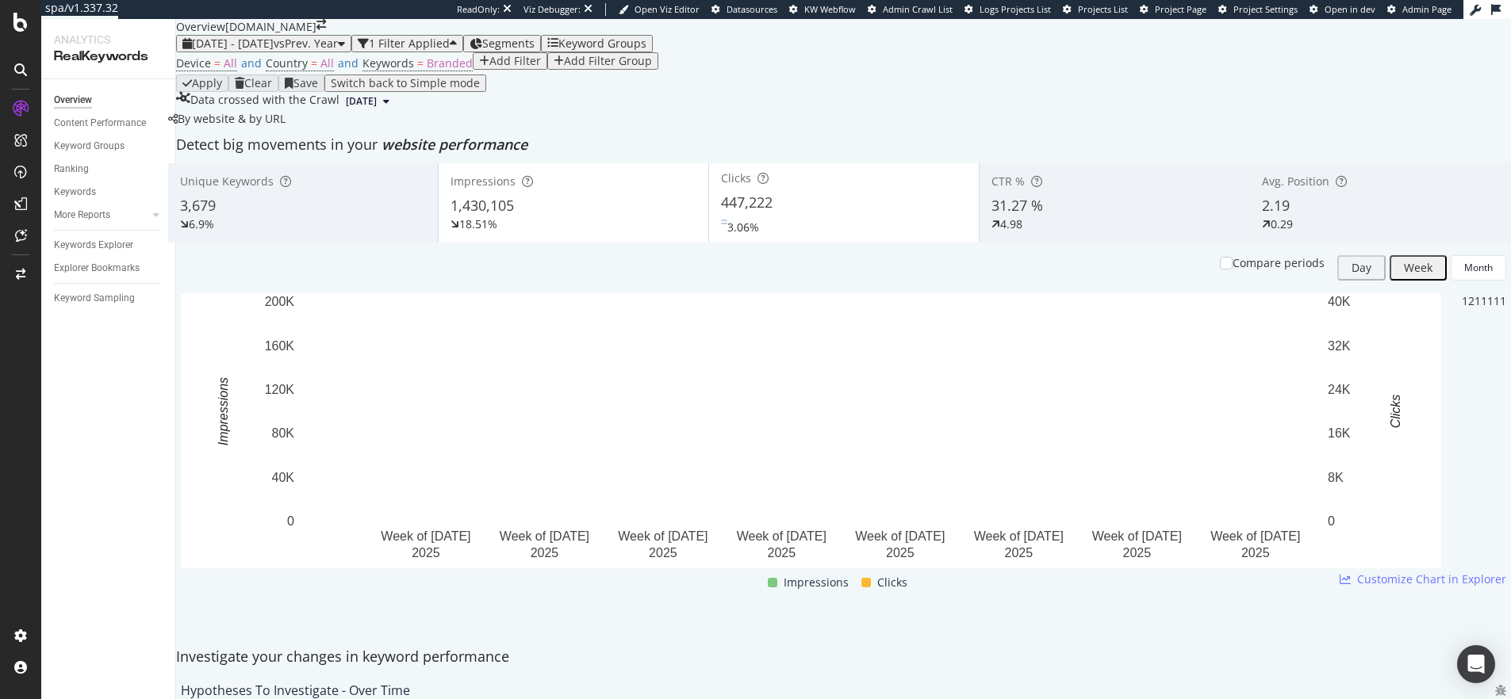
scroll to position [48, 0]
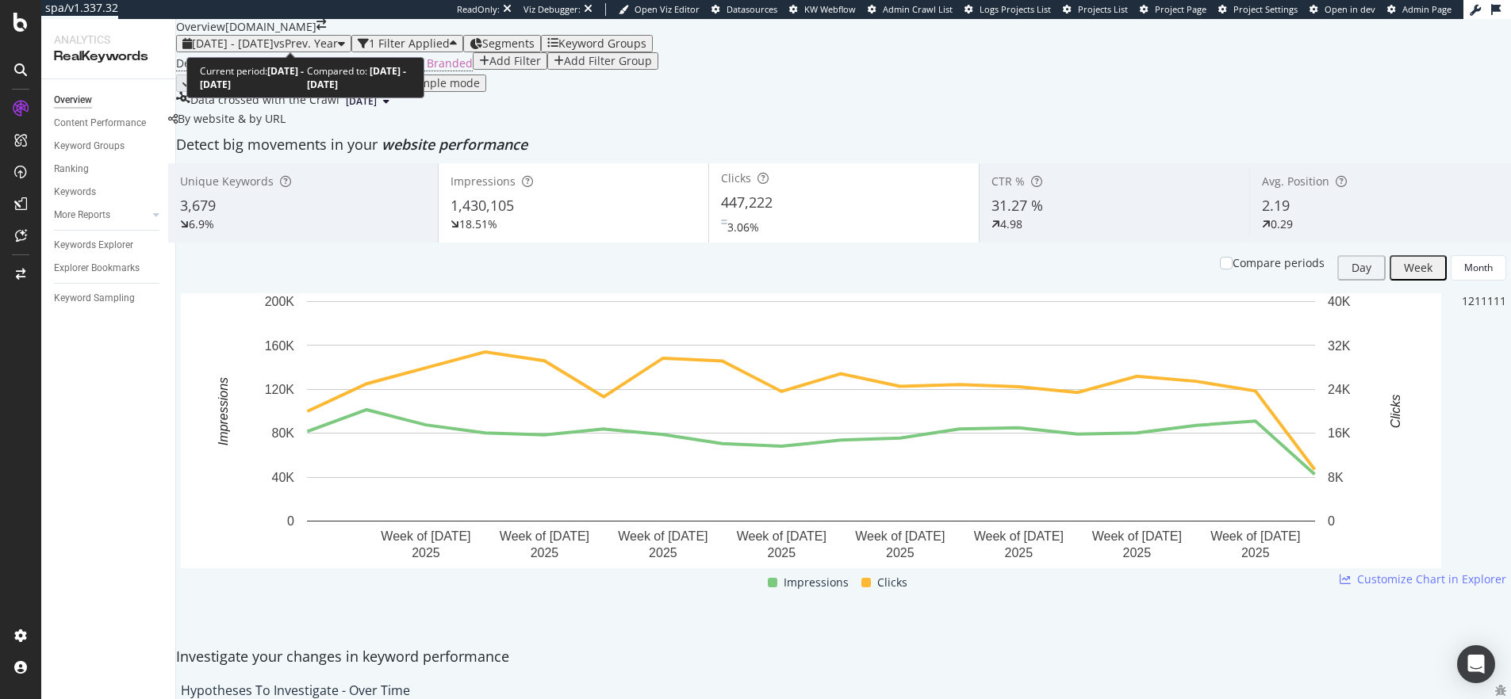
click at [271, 36] on span "[DATE] - [DATE]" at bounding box center [233, 43] width 82 height 15
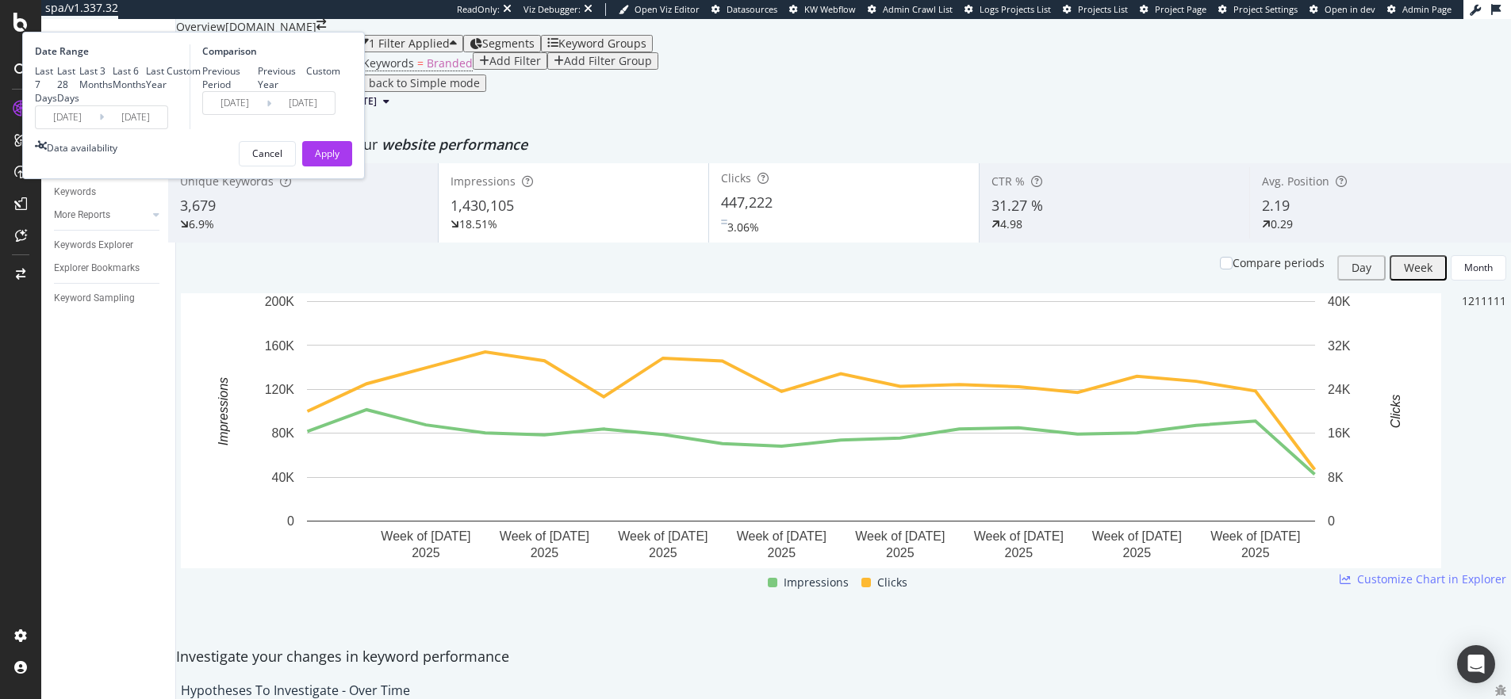
click at [99, 128] on input "[DATE]" at bounding box center [67, 117] width 63 height 22
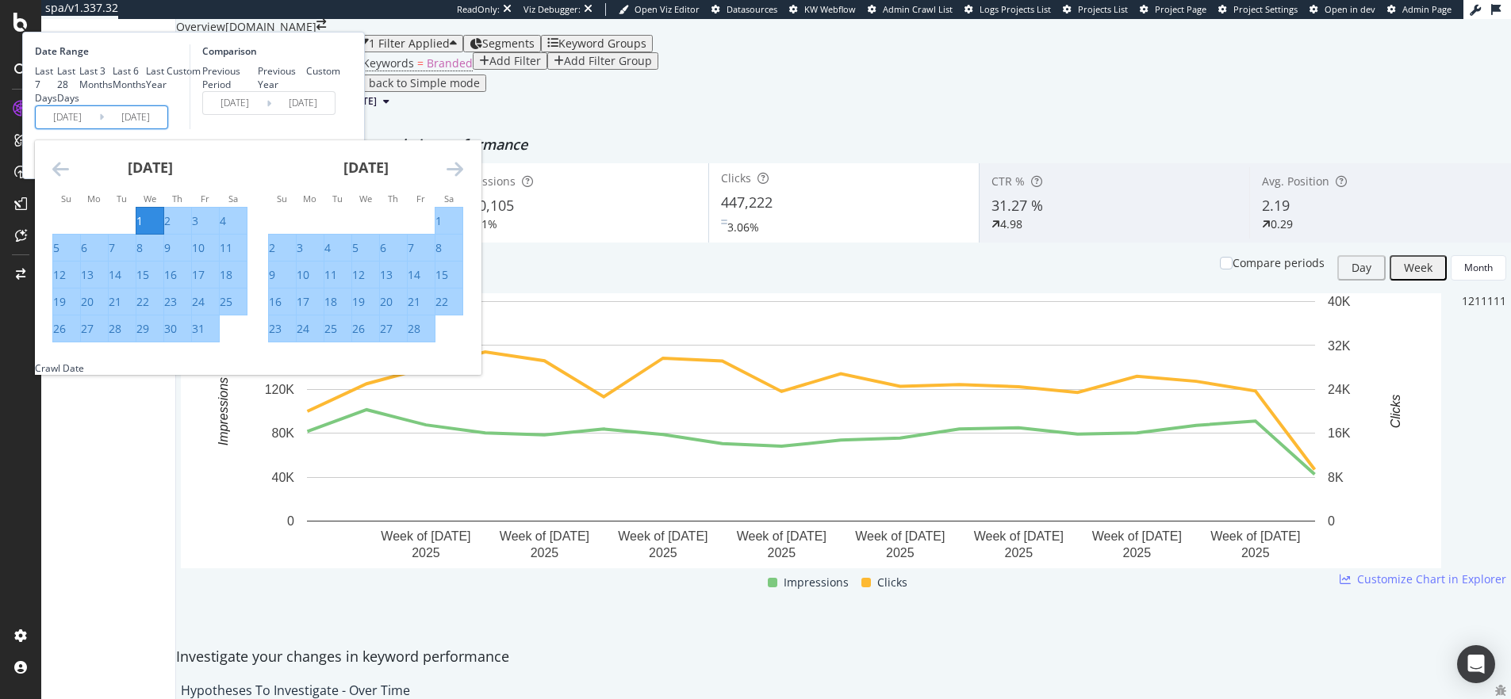
click at [143, 229] on div "1" at bounding box center [139, 221] width 6 height 16
click at [205, 337] on div "31" at bounding box center [198, 329] width 13 height 16
type input "[DATE]"
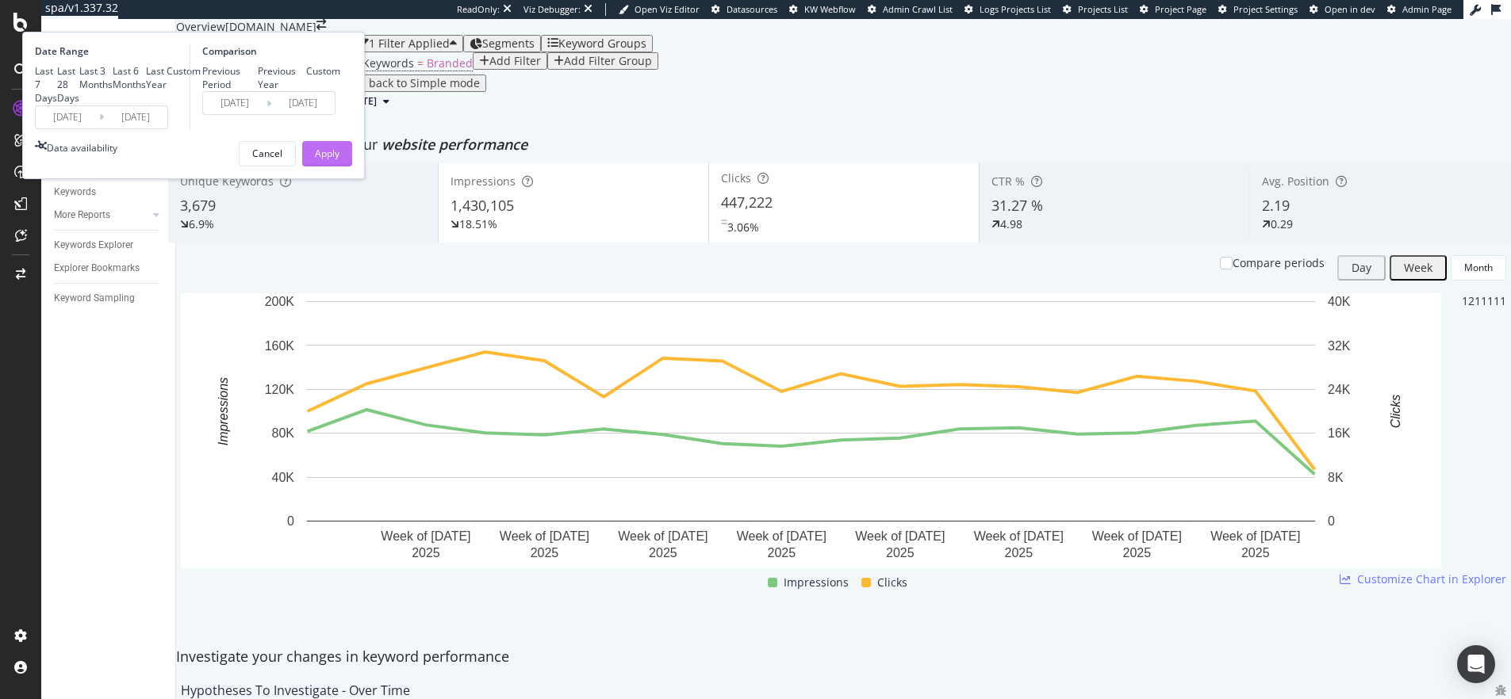
click at [339, 160] on div "Apply" at bounding box center [327, 153] width 25 height 13
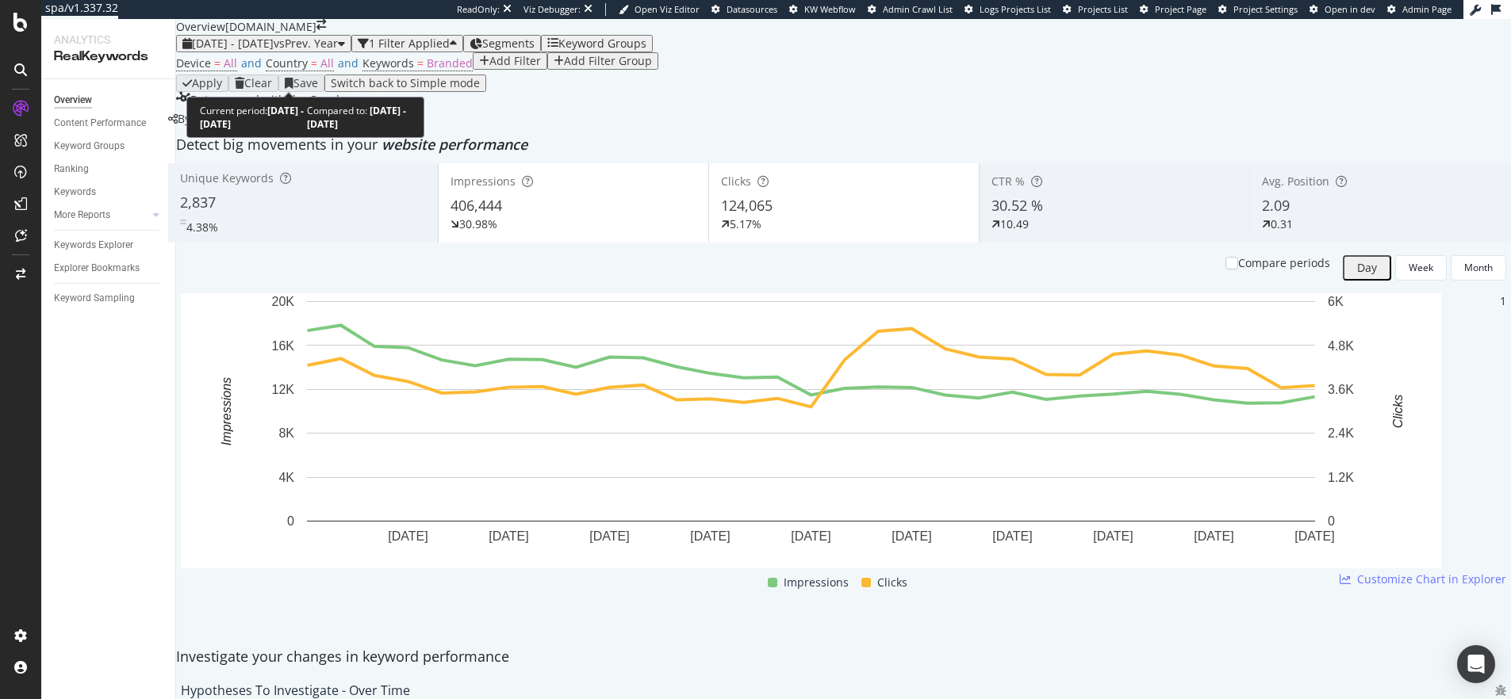
click at [235, 51] on span "[DATE] - [DATE]" at bounding box center [233, 43] width 82 height 15
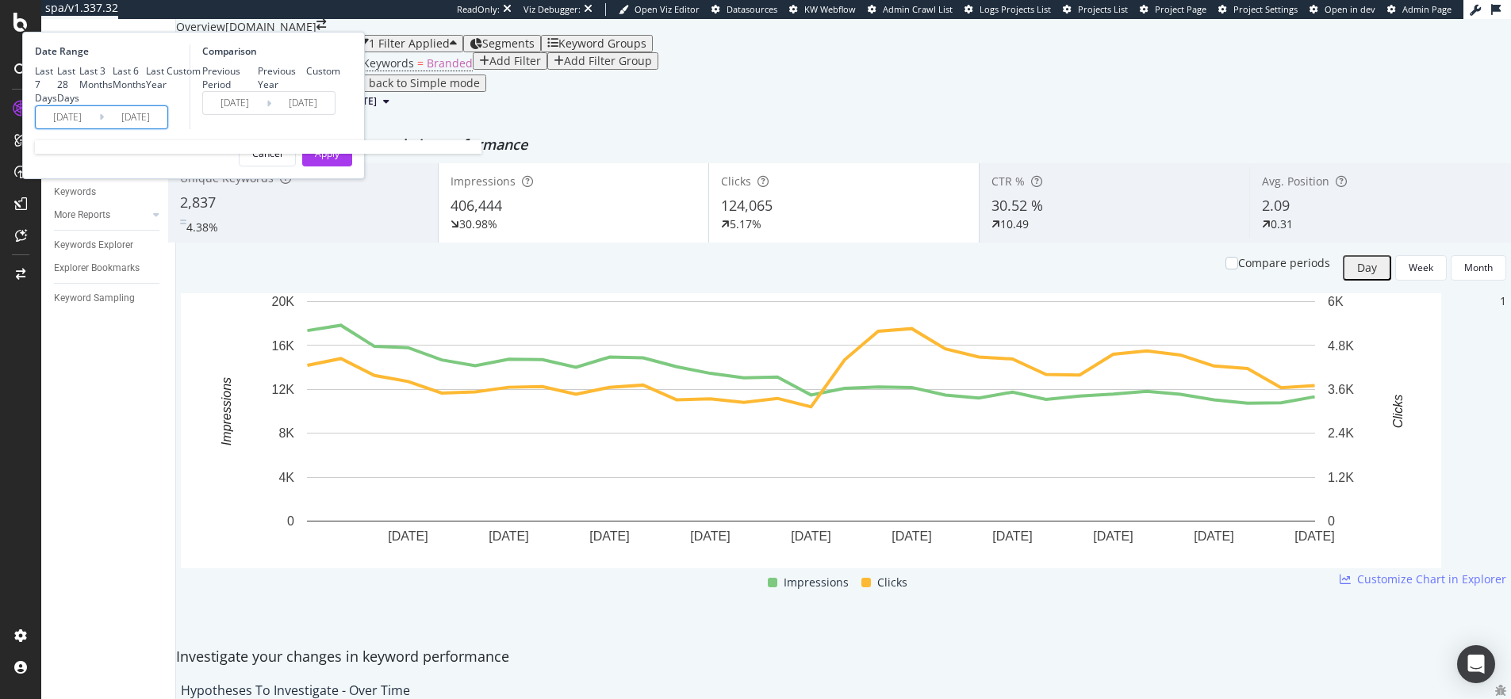
click at [99, 128] on input "[DATE]" at bounding box center [67, 117] width 63 height 22
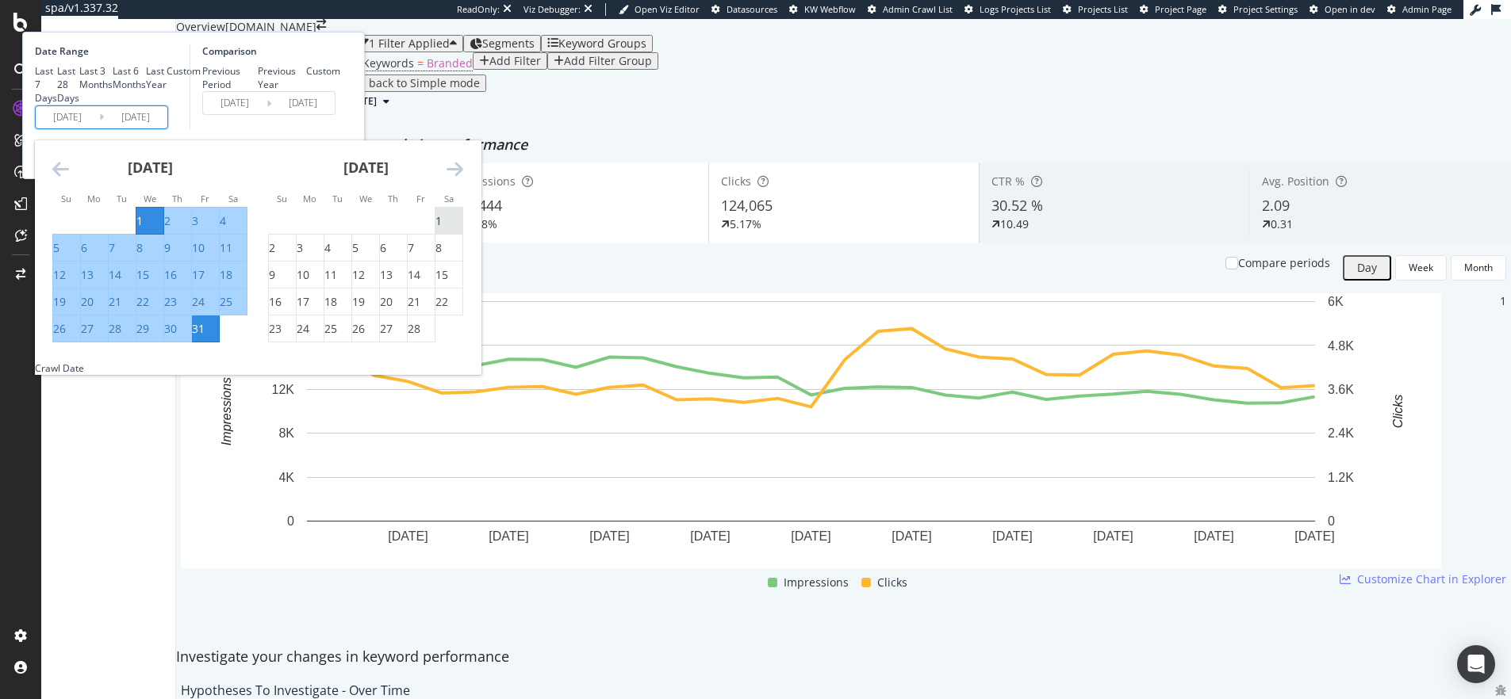
click at [442, 229] on div "1" at bounding box center [438, 221] width 6 height 16
type input "[DATE]"
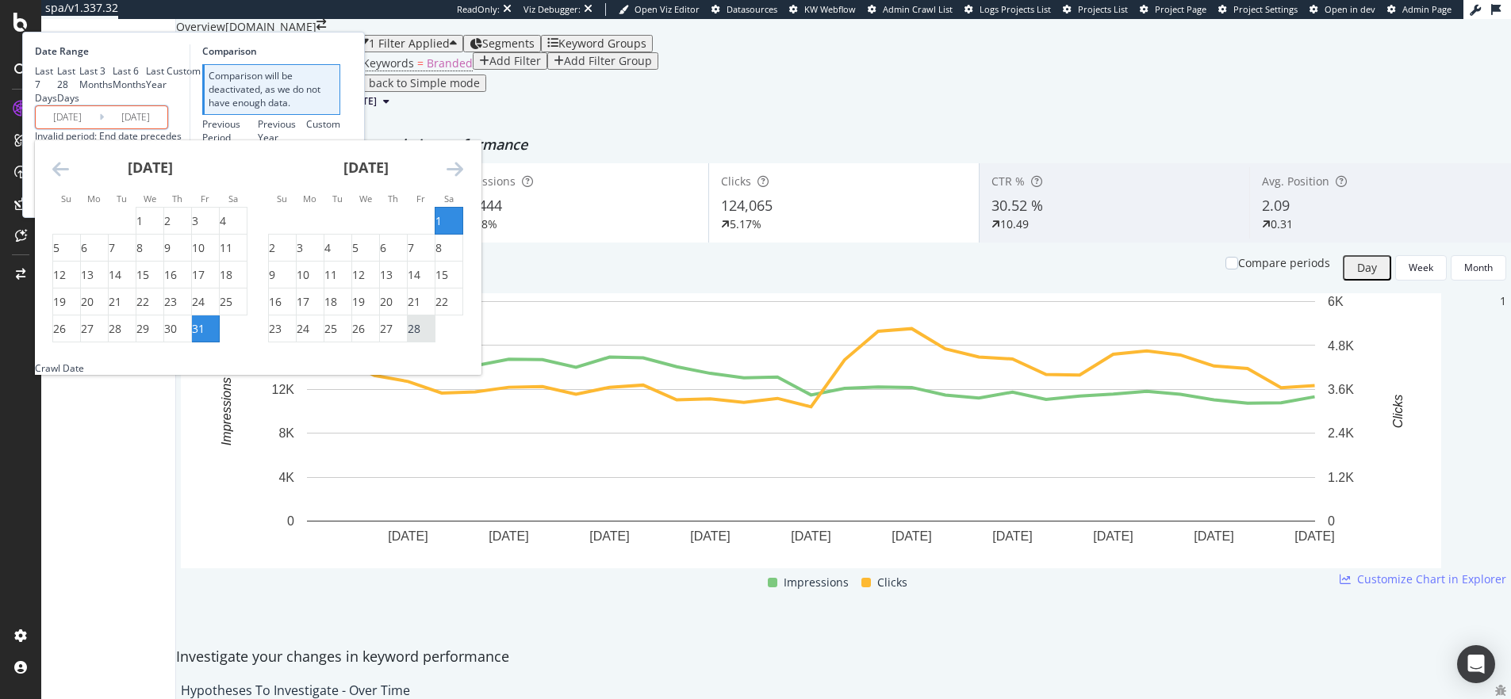
click at [420, 337] on div "28" at bounding box center [414, 329] width 13 height 16
type input "[DATE]"
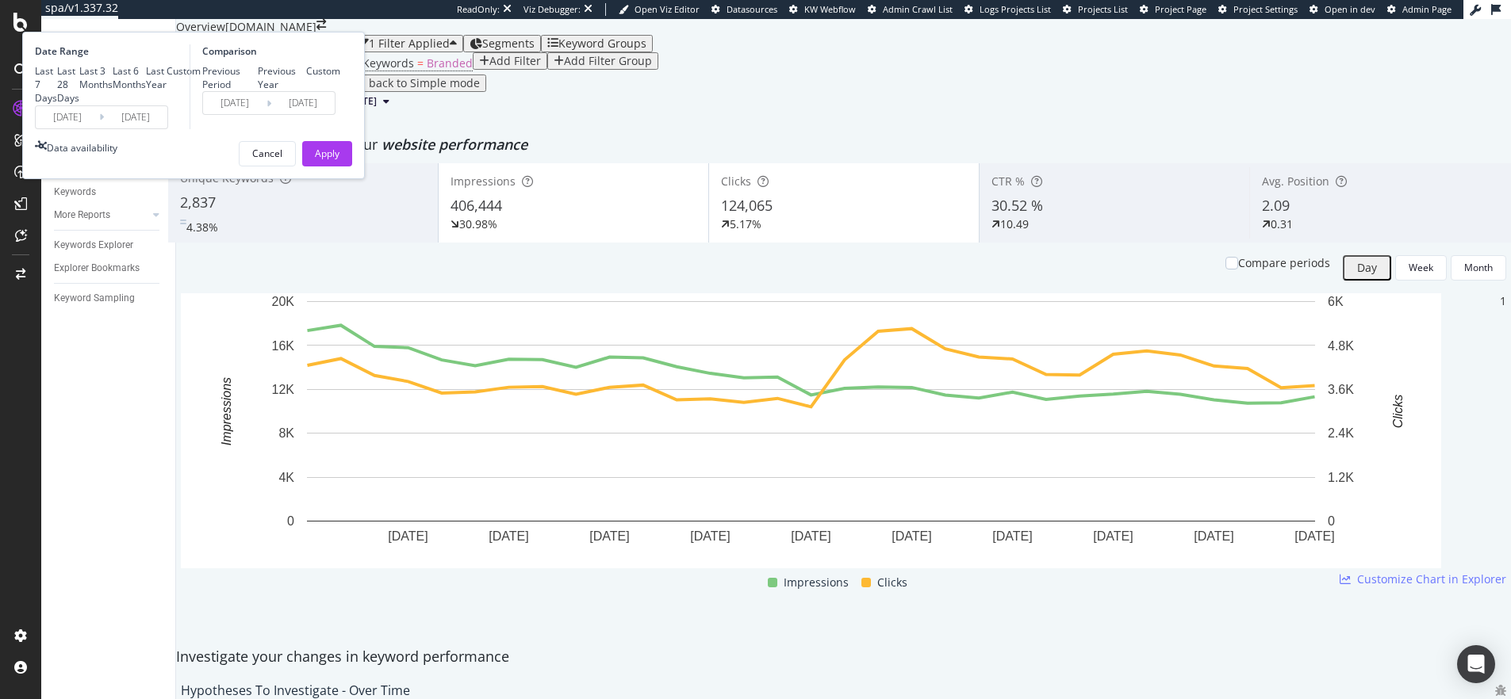
click at [307, 91] on div "Previous Year" at bounding box center [282, 77] width 49 height 27
type input "[DATE]"
click at [339, 160] on div "Apply" at bounding box center [327, 153] width 25 height 13
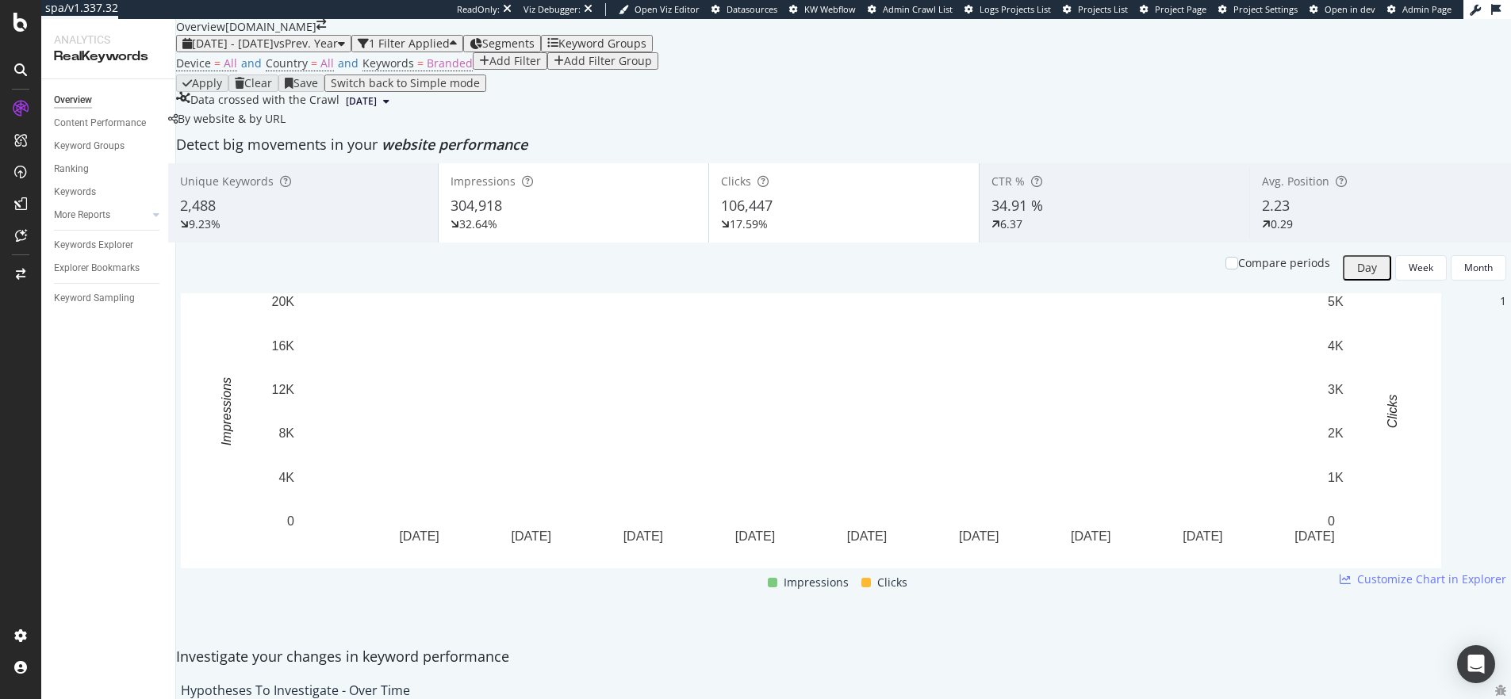
scroll to position [6, 0]
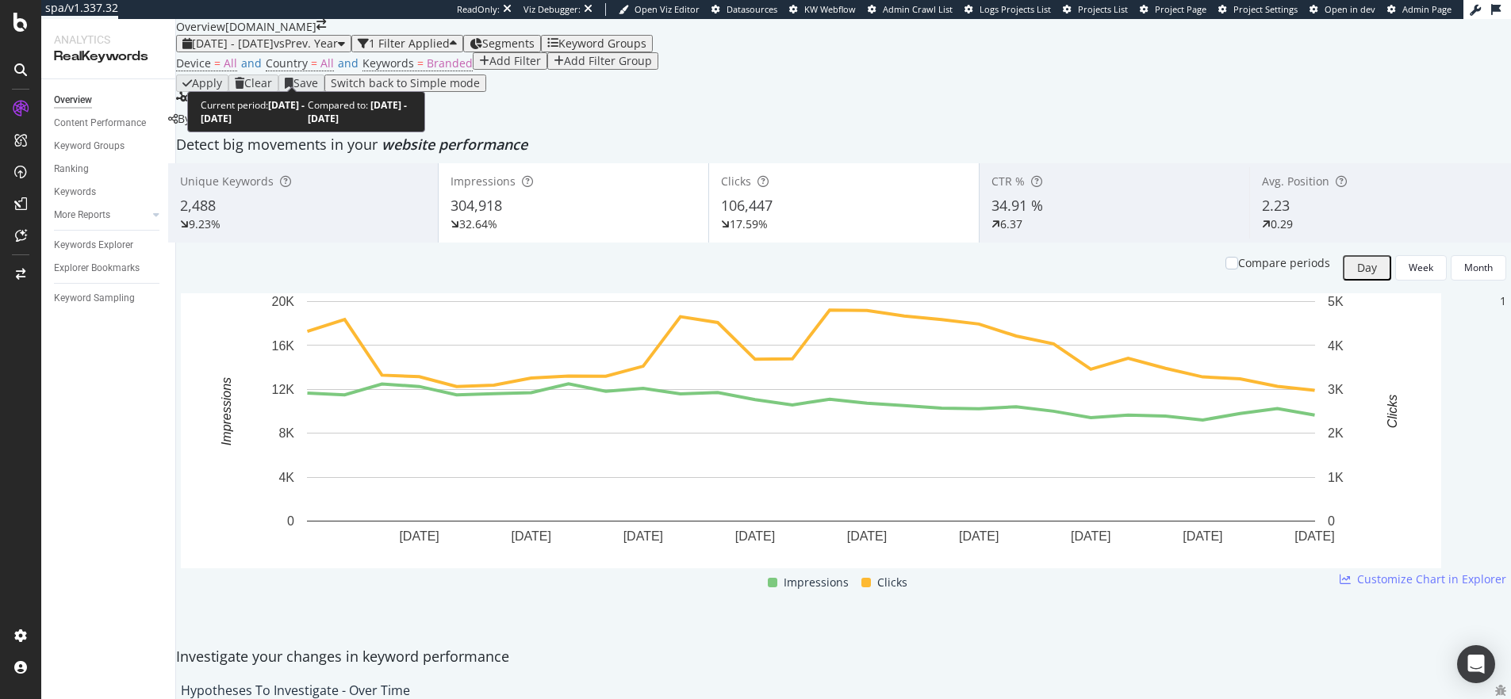
click at [259, 51] on span "[DATE] - [DATE]" at bounding box center [233, 43] width 82 height 15
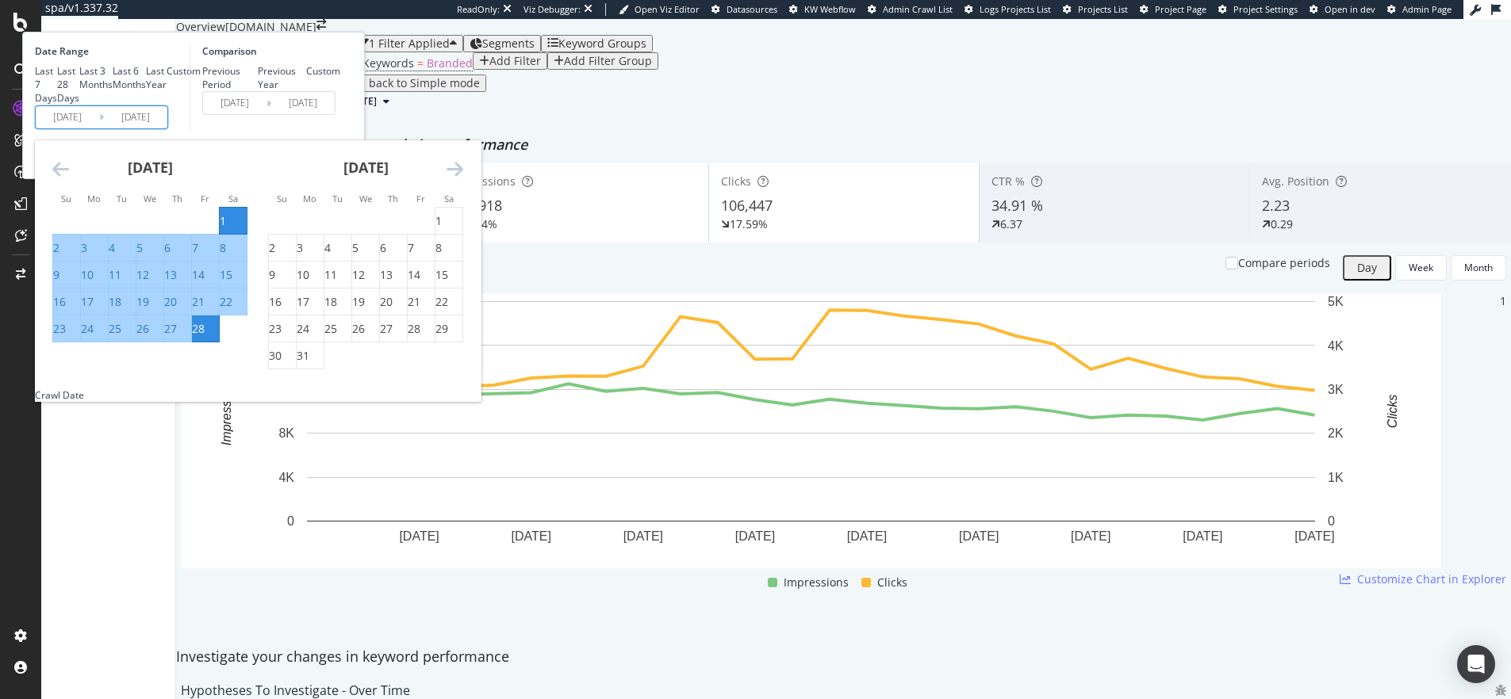
click at [99, 128] on input "[DATE]" at bounding box center [67, 117] width 63 height 22
click at [442, 229] on div "1" at bounding box center [438, 221] width 6 height 16
type input "[DATE]"
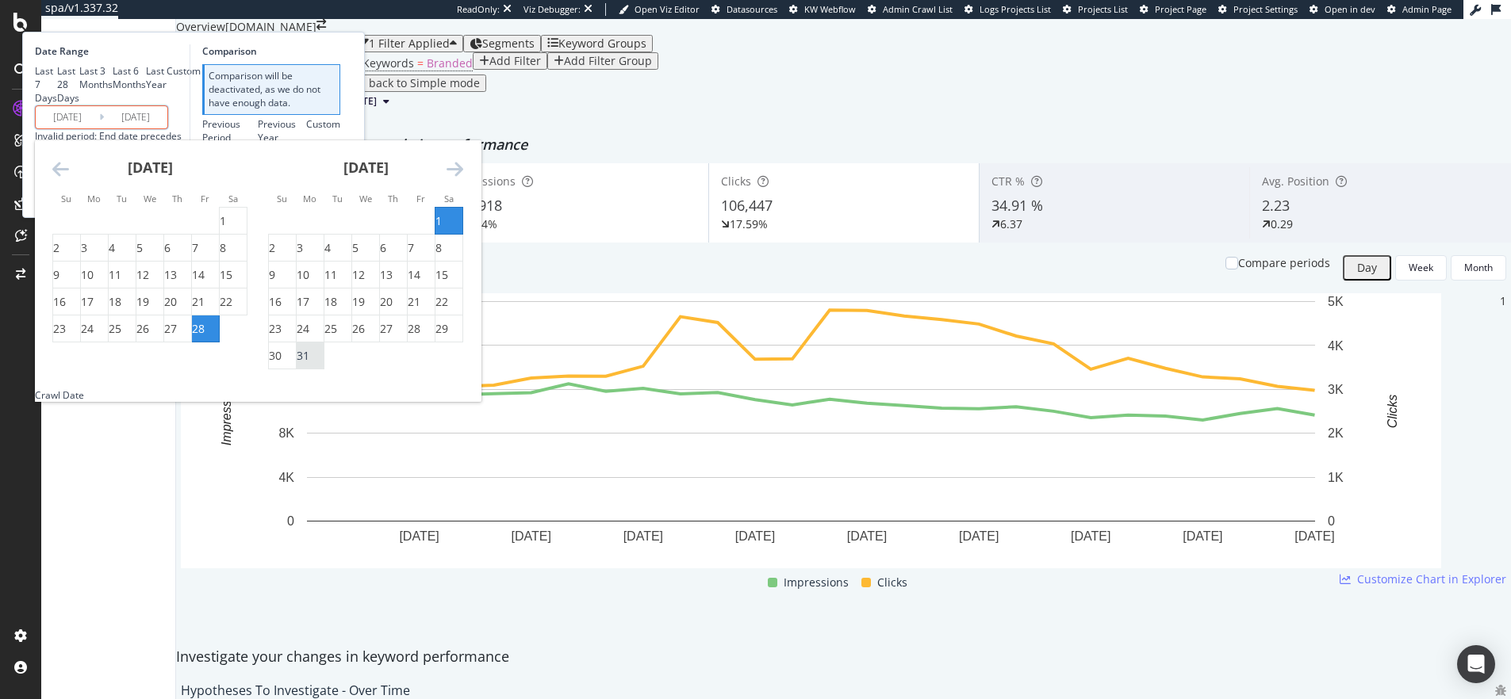
click at [309, 364] on div "31" at bounding box center [303, 356] width 13 height 16
type input "[DATE]"
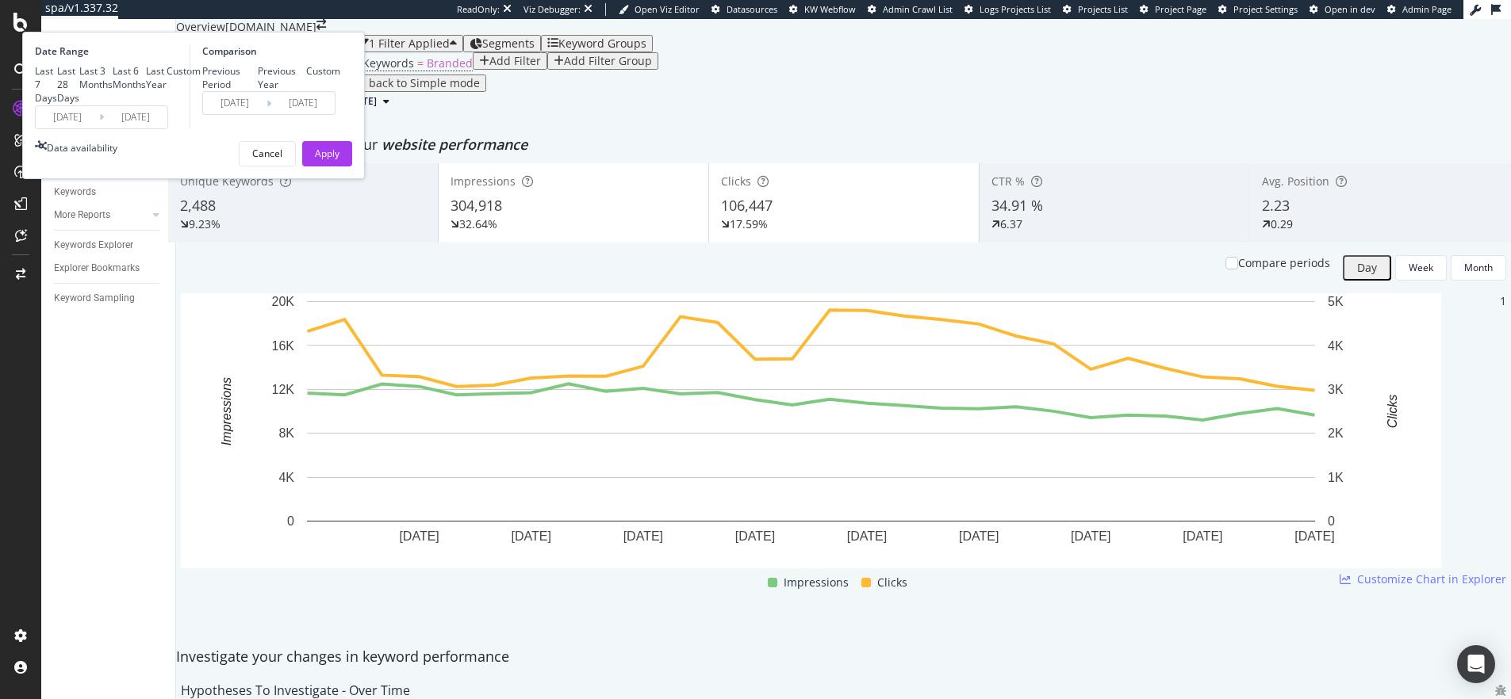
click at [307, 91] on div "Previous Year" at bounding box center [282, 77] width 49 height 27
type input "[DATE]"
click at [339, 160] on div "Apply" at bounding box center [327, 153] width 25 height 13
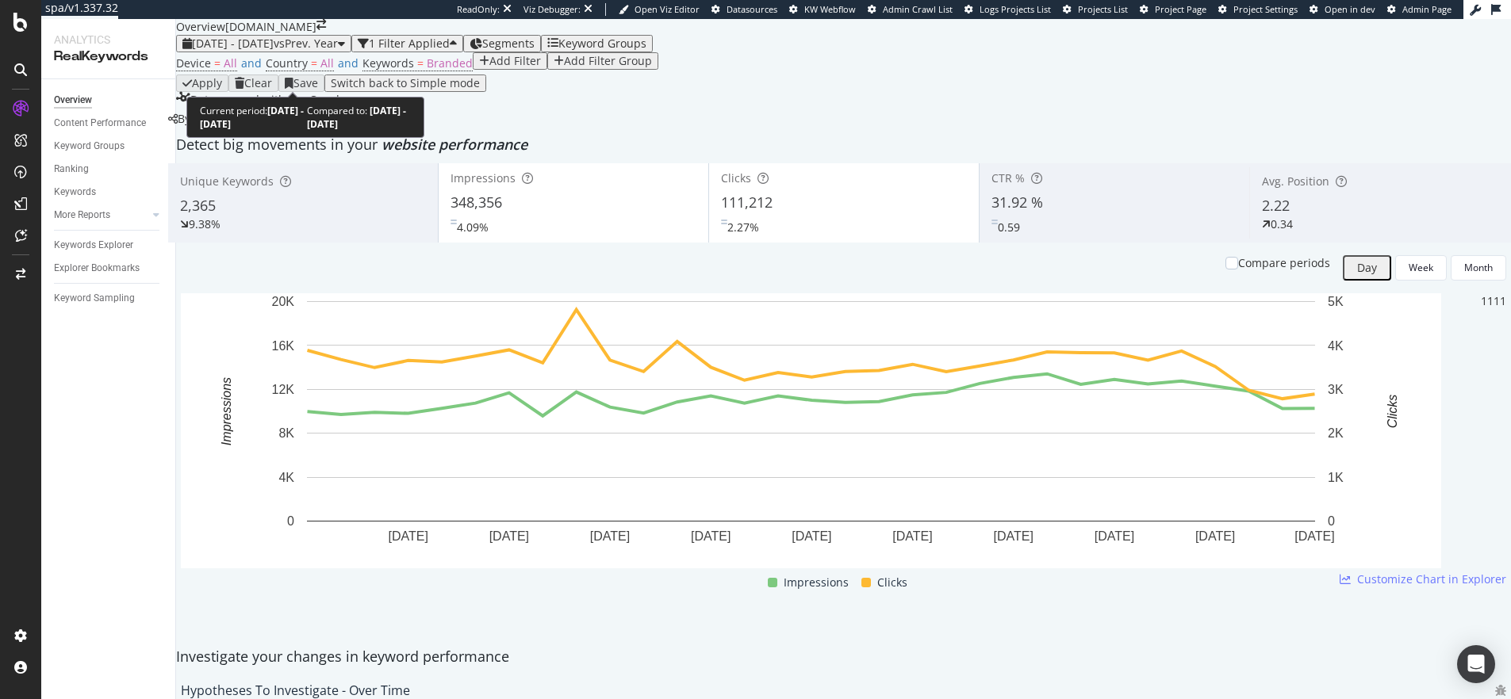
click at [259, 51] on span "[DATE] - [DATE]" at bounding box center [233, 43] width 82 height 15
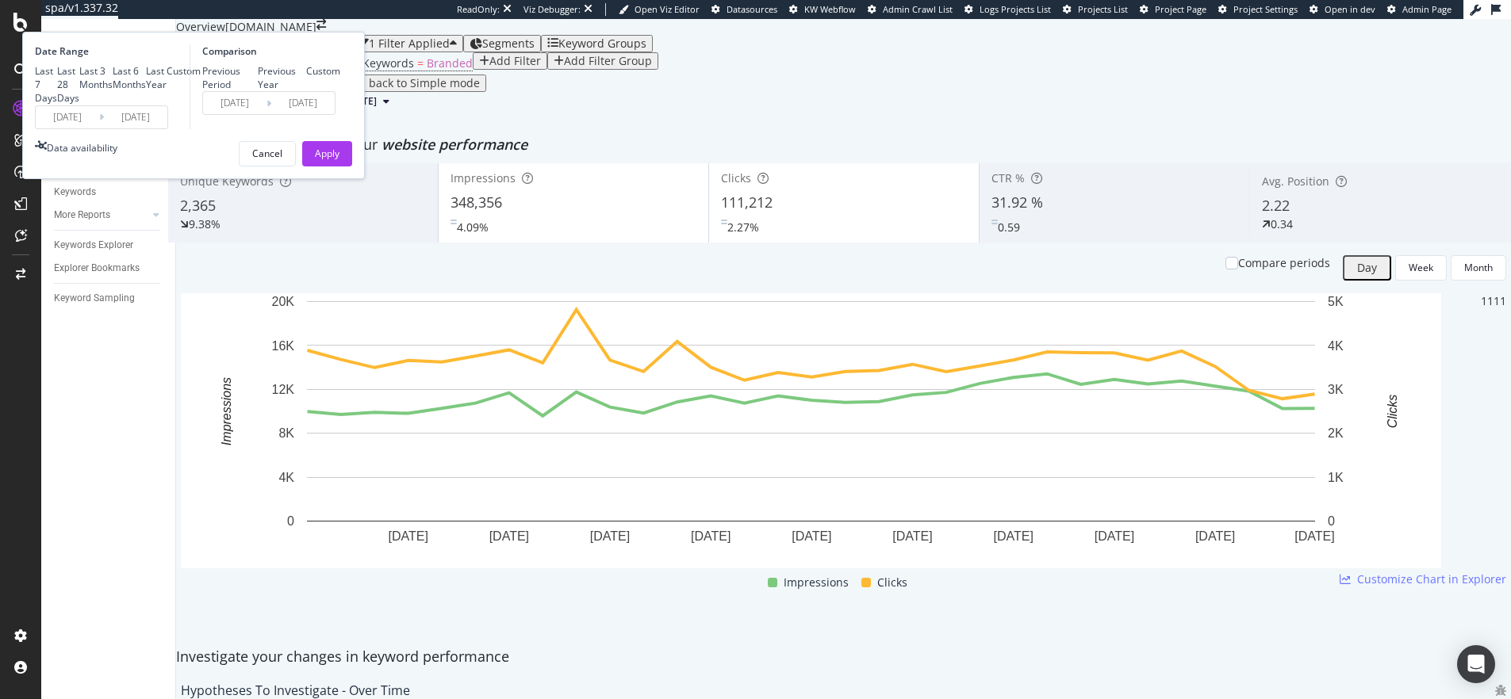
click at [99, 128] on input "[DATE]" at bounding box center [67, 117] width 63 height 22
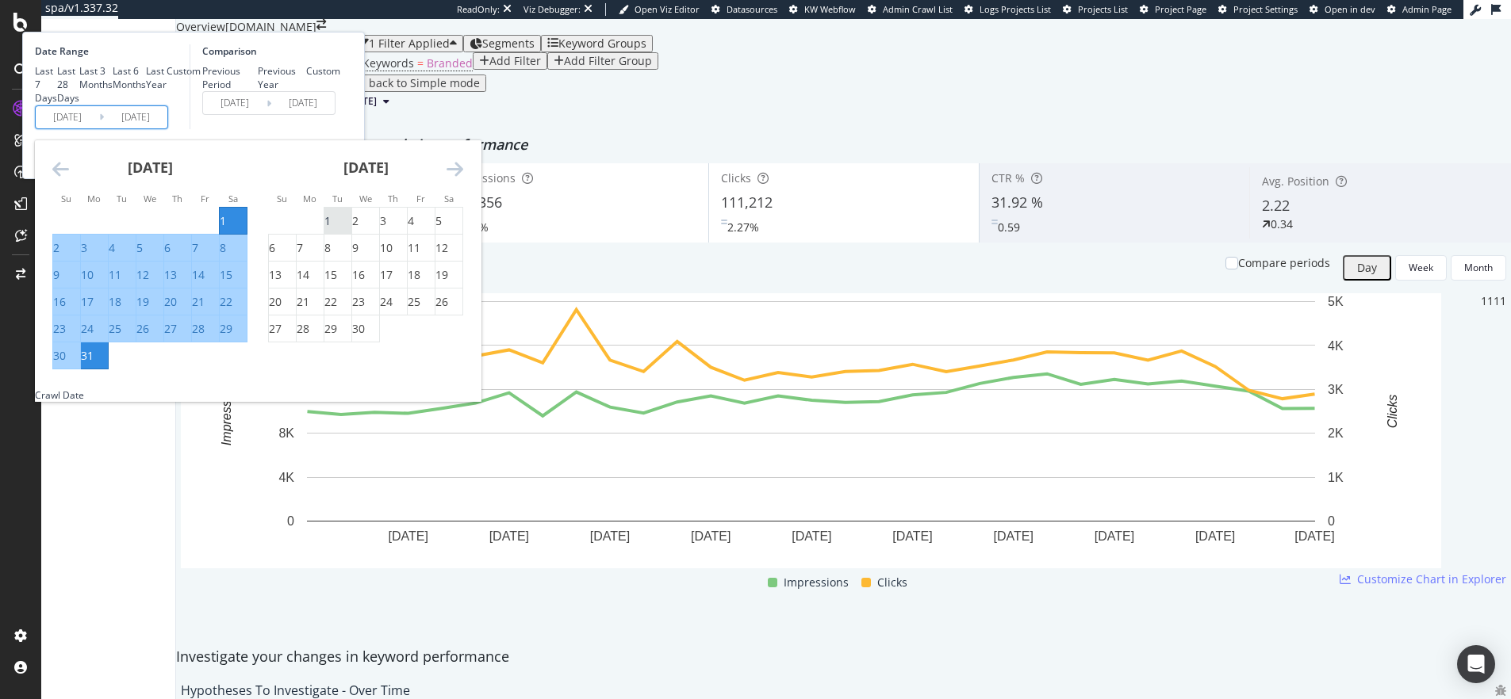
click at [331, 229] on div "1" at bounding box center [327, 221] width 6 height 16
type input "[DATE]"
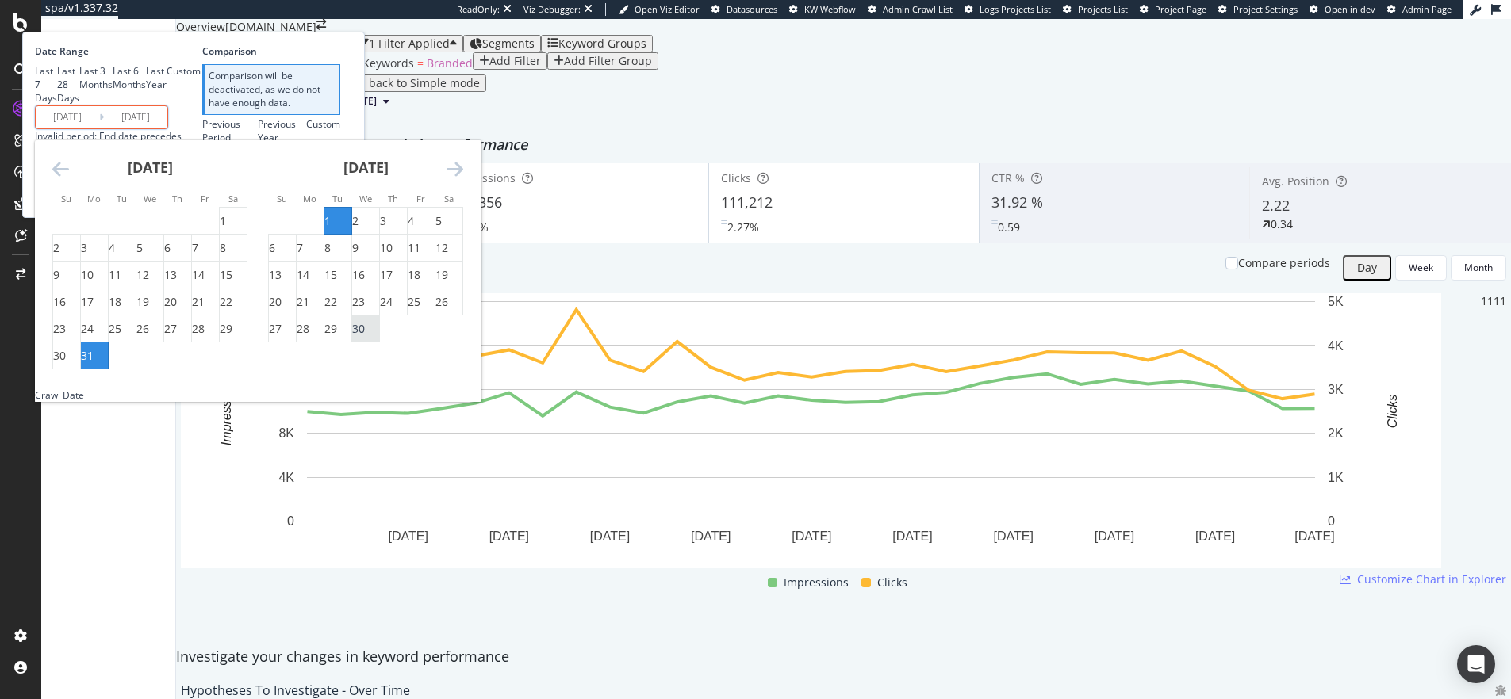
click at [365, 337] on div "30" at bounding box center [358, 329] width 13 height 16
type input "[DATE]"
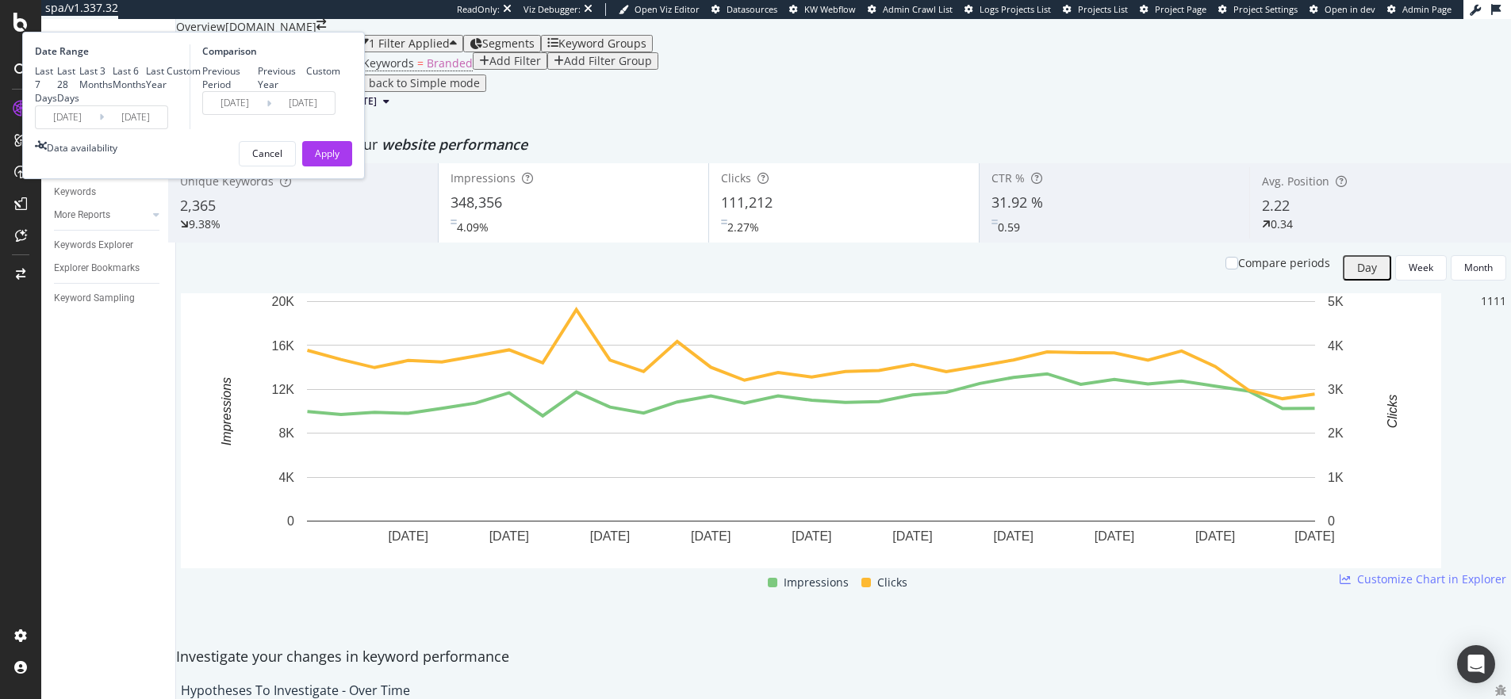
click at [307, 91] on div "Previous Year" at bounding box center [282, 77] width 49 height 27
type input "[DATE]"
click at [339, 160] on div "Apply" at bounding box center [327, 153] width 25 height 13
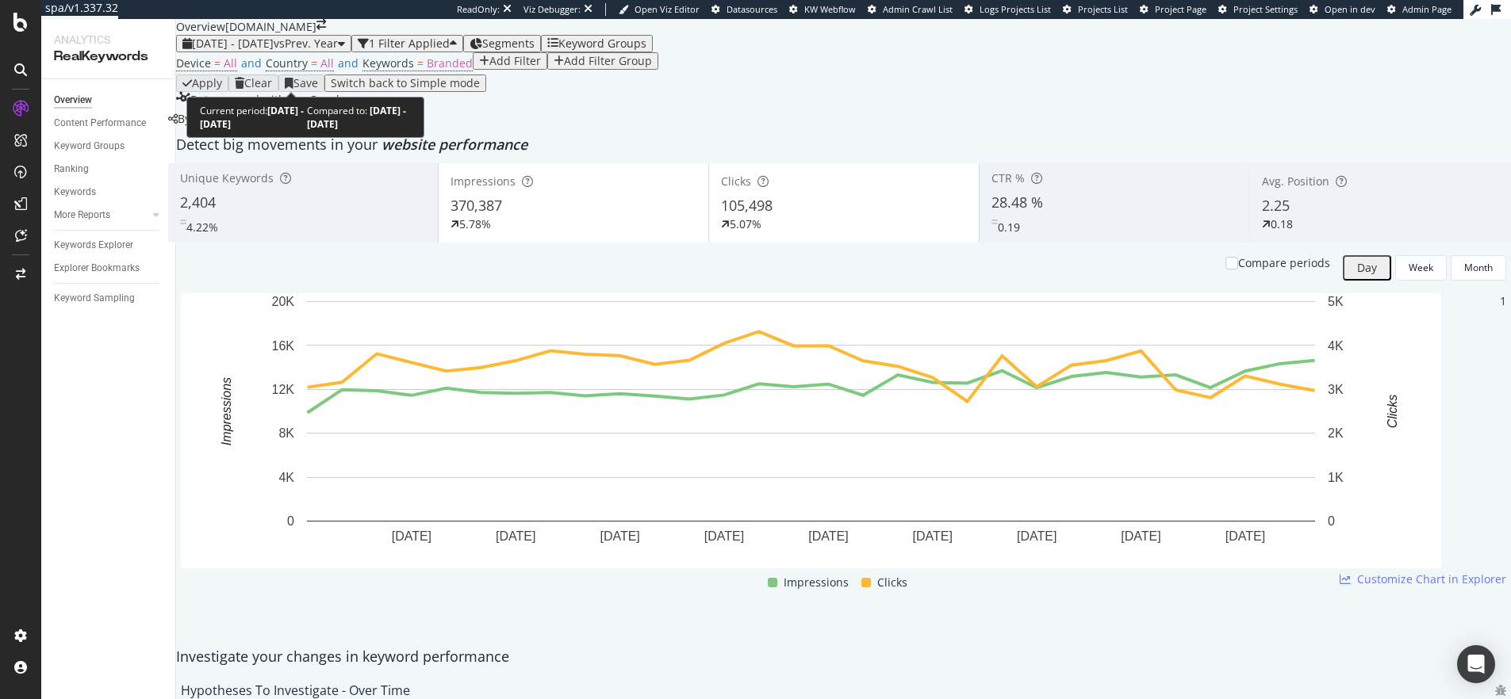
click at [226, 51] on span "[DATE] - [DATE]" at bounding box center [233, 43] width 82 height 15
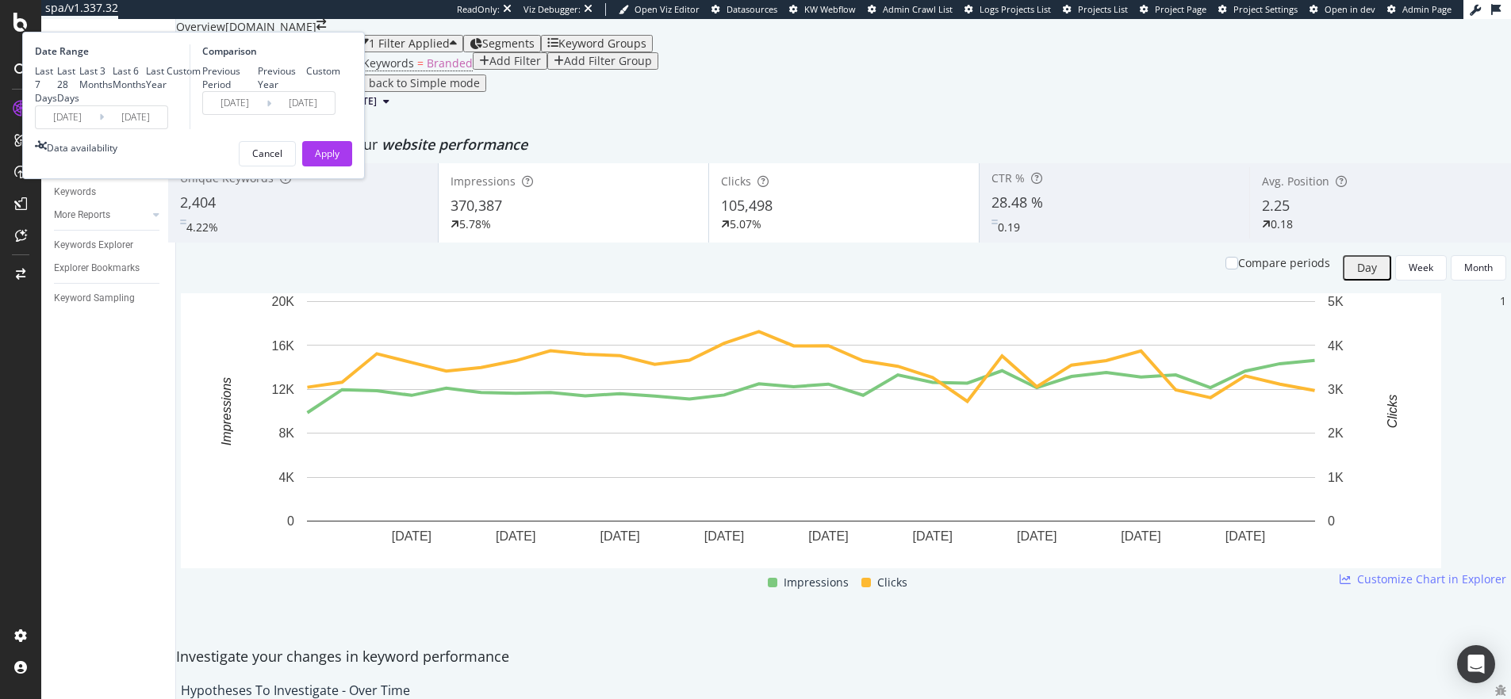
click at [99, 128] on input "[DATE]" at bounding box center [67, 117] width 63 height 22
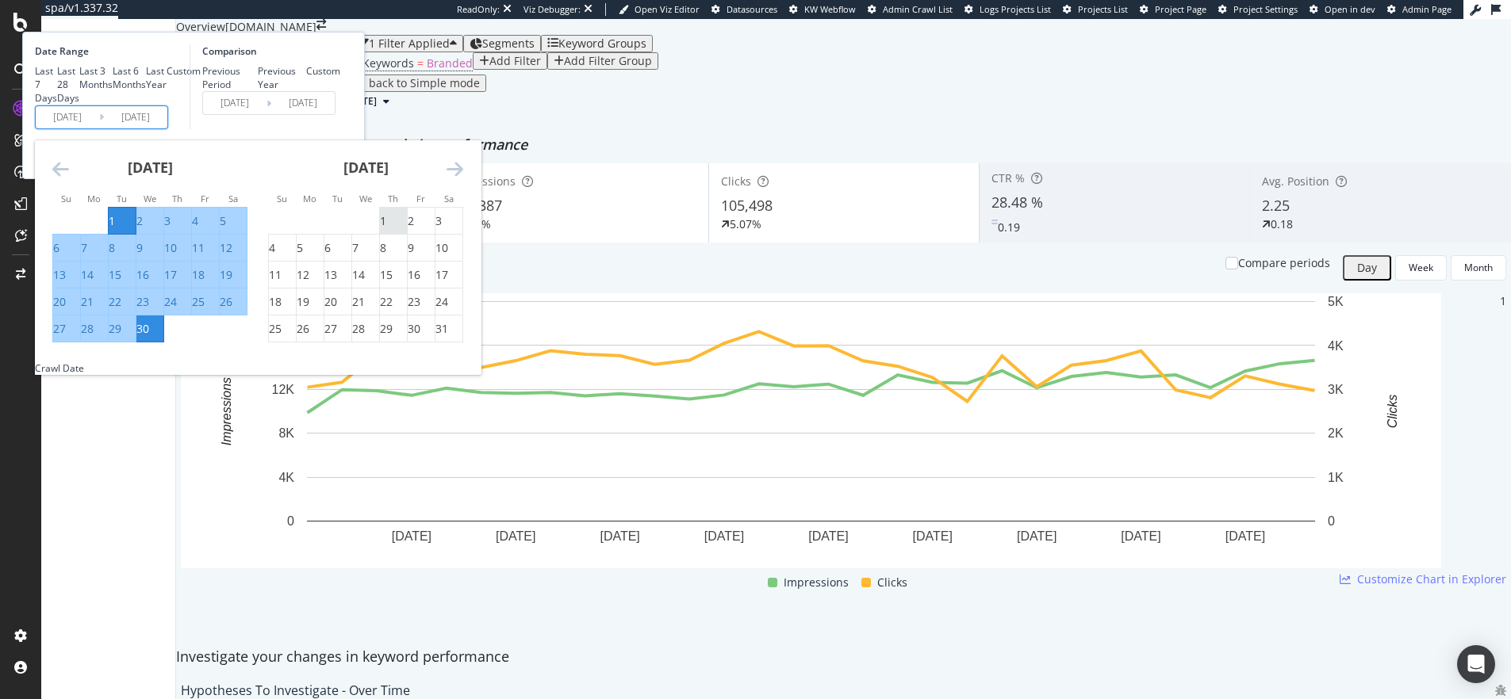
click at [386, 229] on div "1" at bounding box center [383, 221] width 6 height 16
type input "[DATE]"
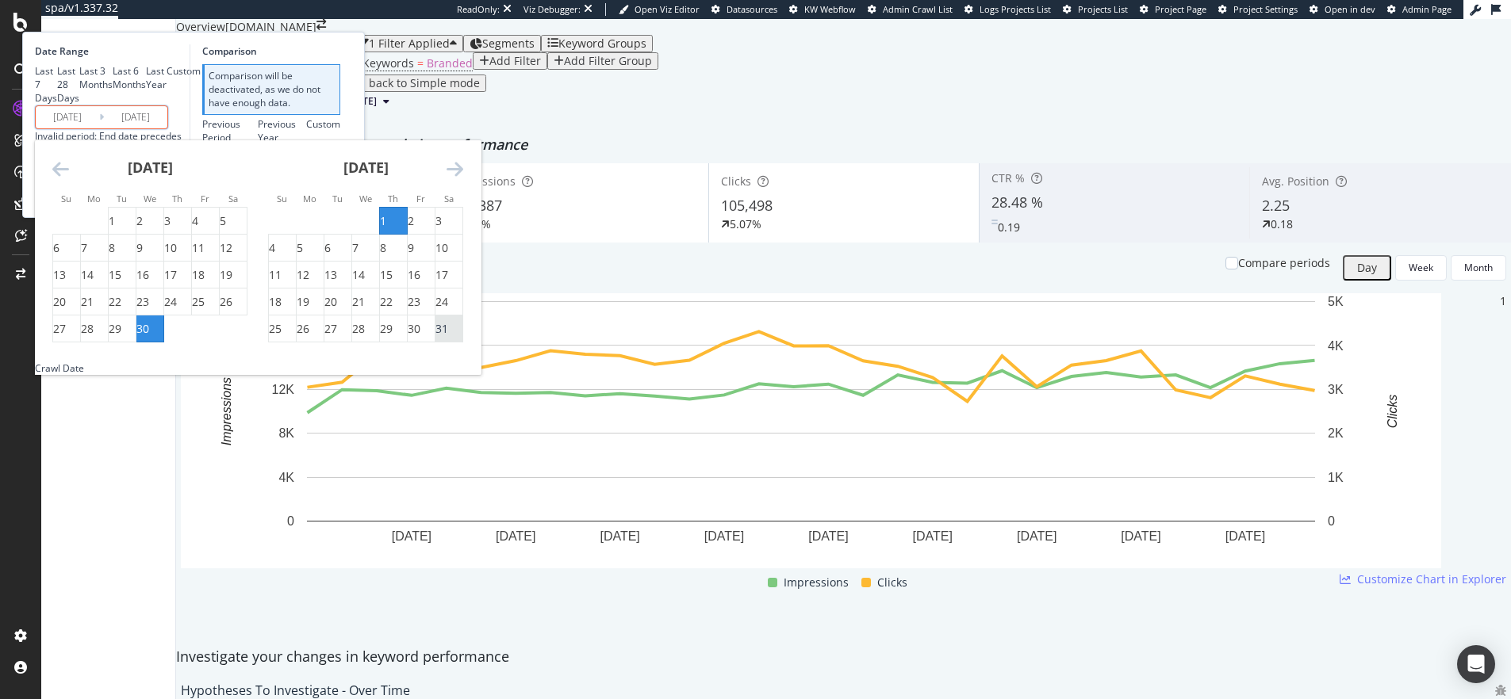
click at [448, 337] on div "31" at bounding box center [441, 329] width 13 height 16
type input "[DATE]"
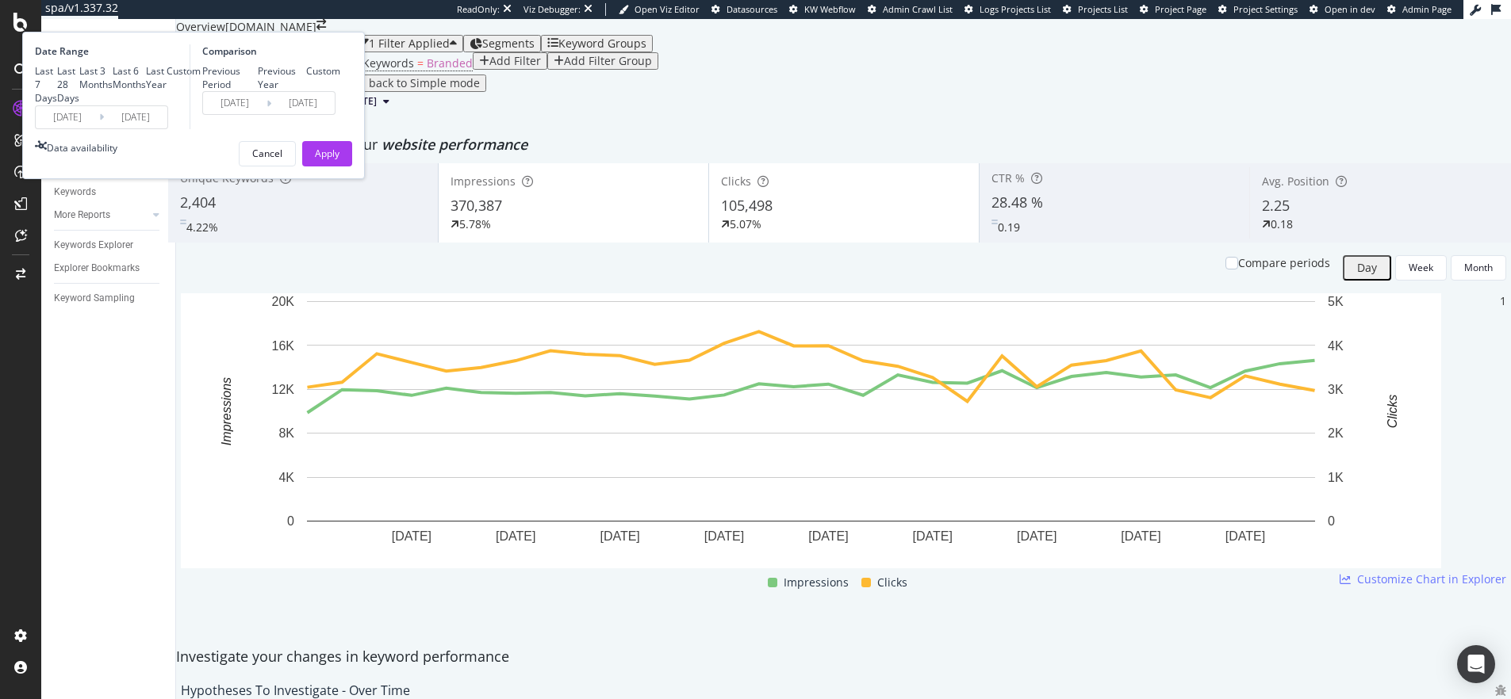
click at [307, 91] on div "Previous Year" at bounding box center [282, 77] width 49 height 27
type input "[DATE]"
click at [352, 167] on button "Apply" at bounding box center [327, 153] width 50 height 25
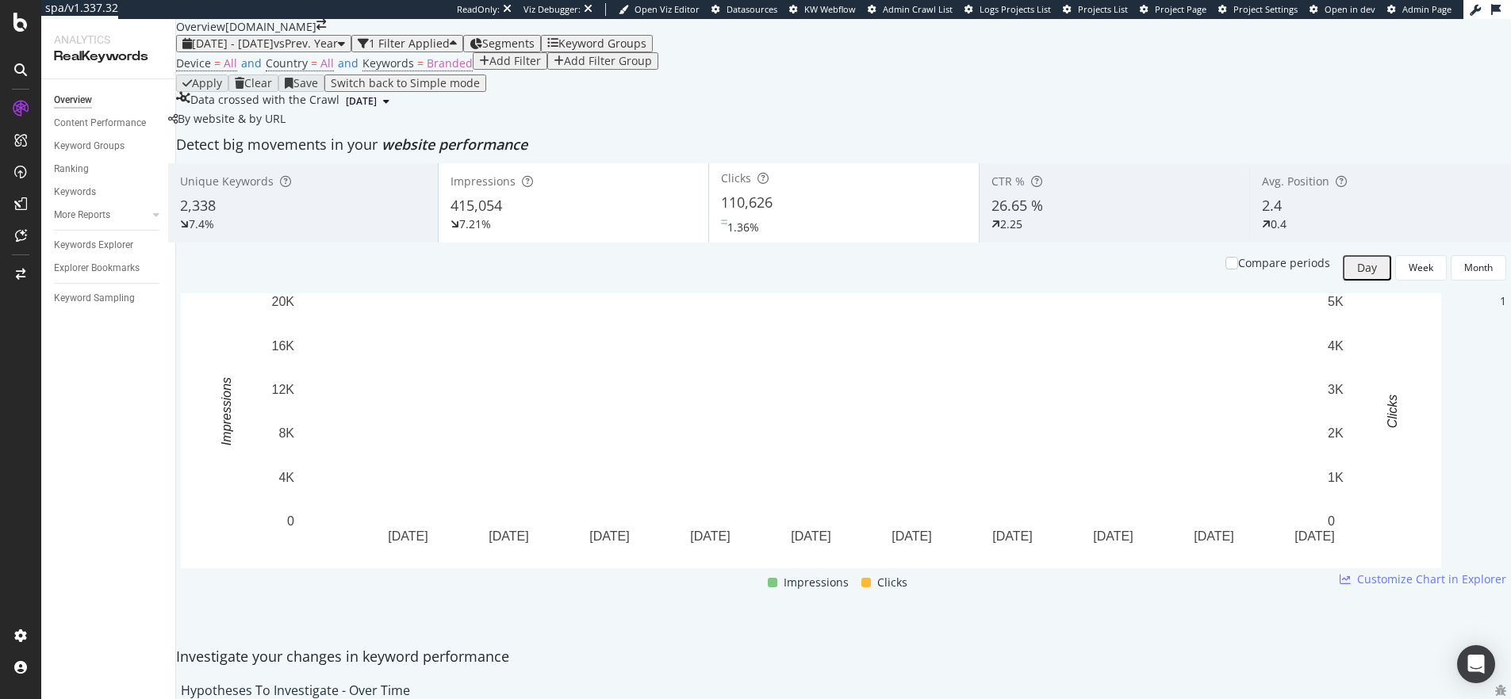
scroll to position [25, 0]
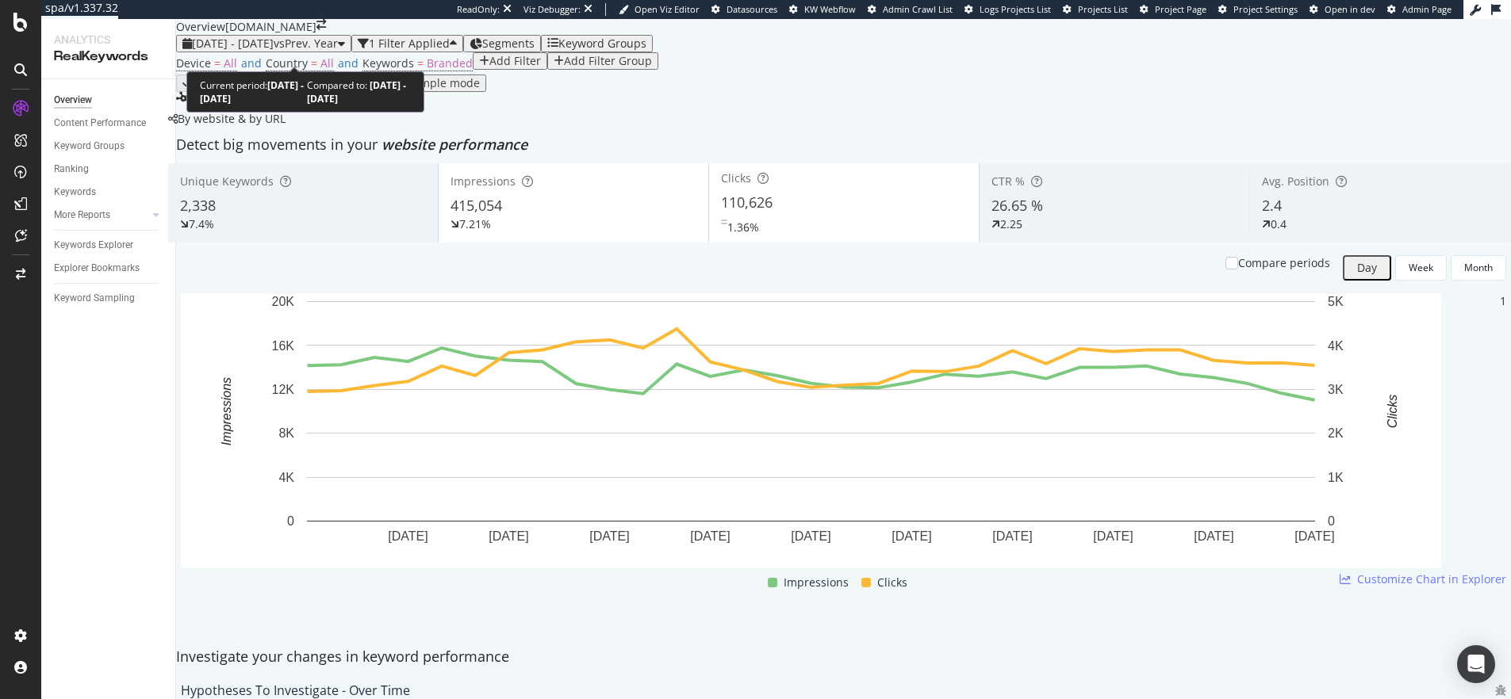
click at [250, 51] on span "[DATE] - [DATE]" at bounding box center [233, 43] width 82 height 15
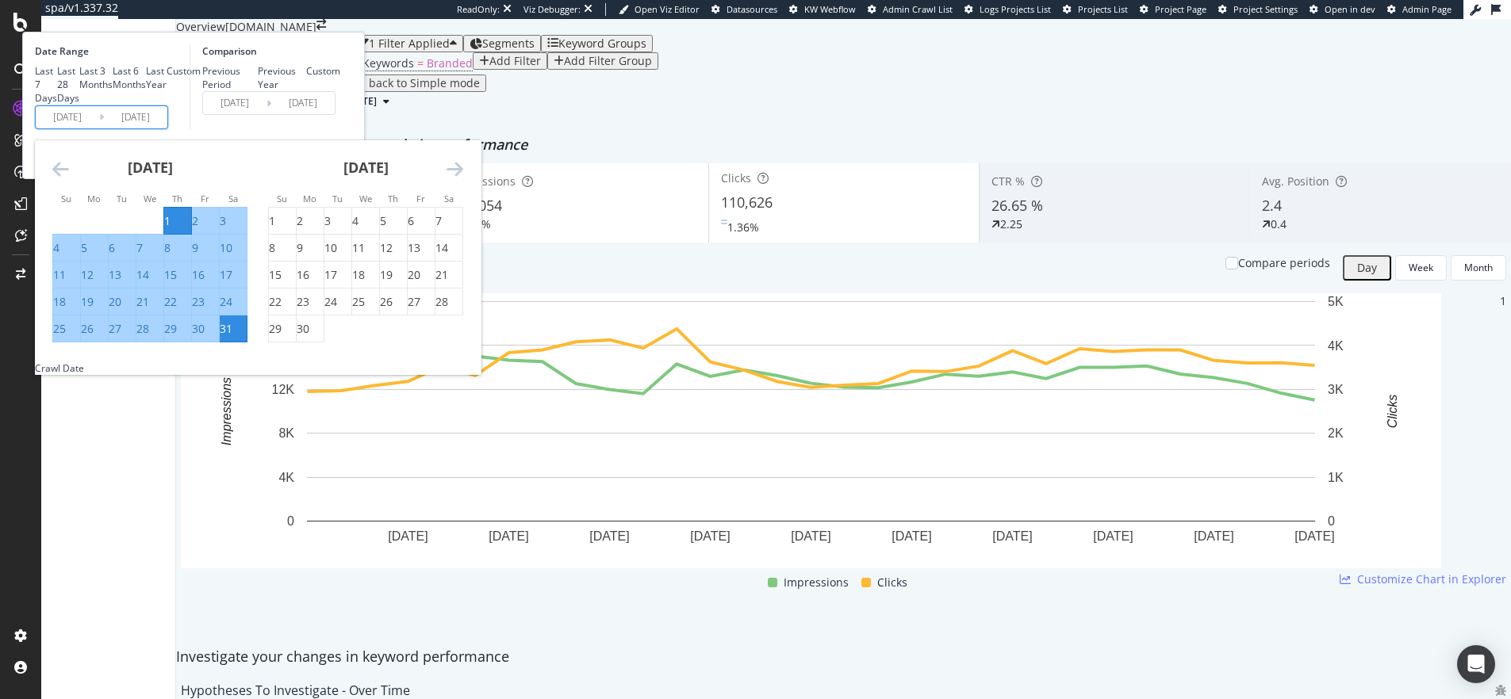
click at [99, 128] on input "[DATE]" at bounding box center [67, 117] width 63 height 22
click at [275, 229] on div "1" at bounding box center [272, 221] width 6 height 16
type input "[DATE]"
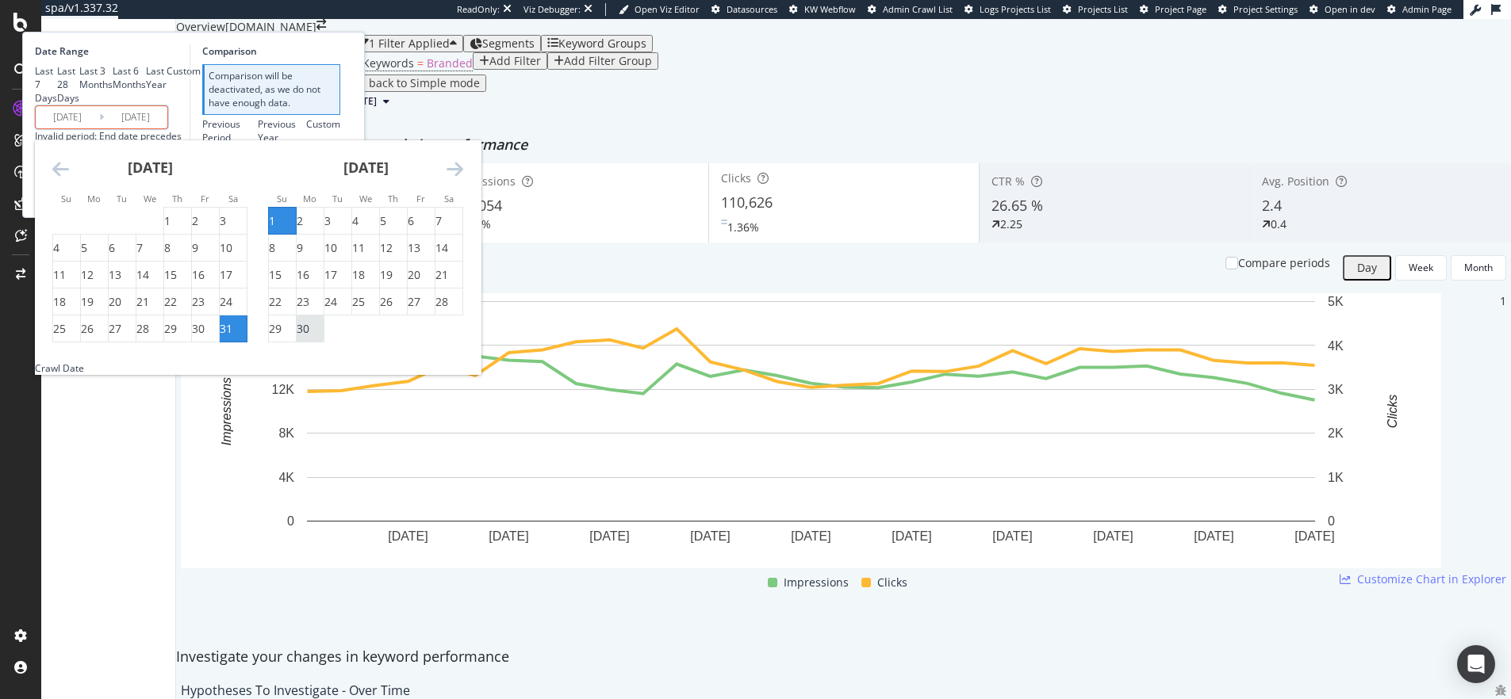
click at [309, 337] on div "30" at bounding box center [303, 329] width 13 height 16
type input "[DATE]"
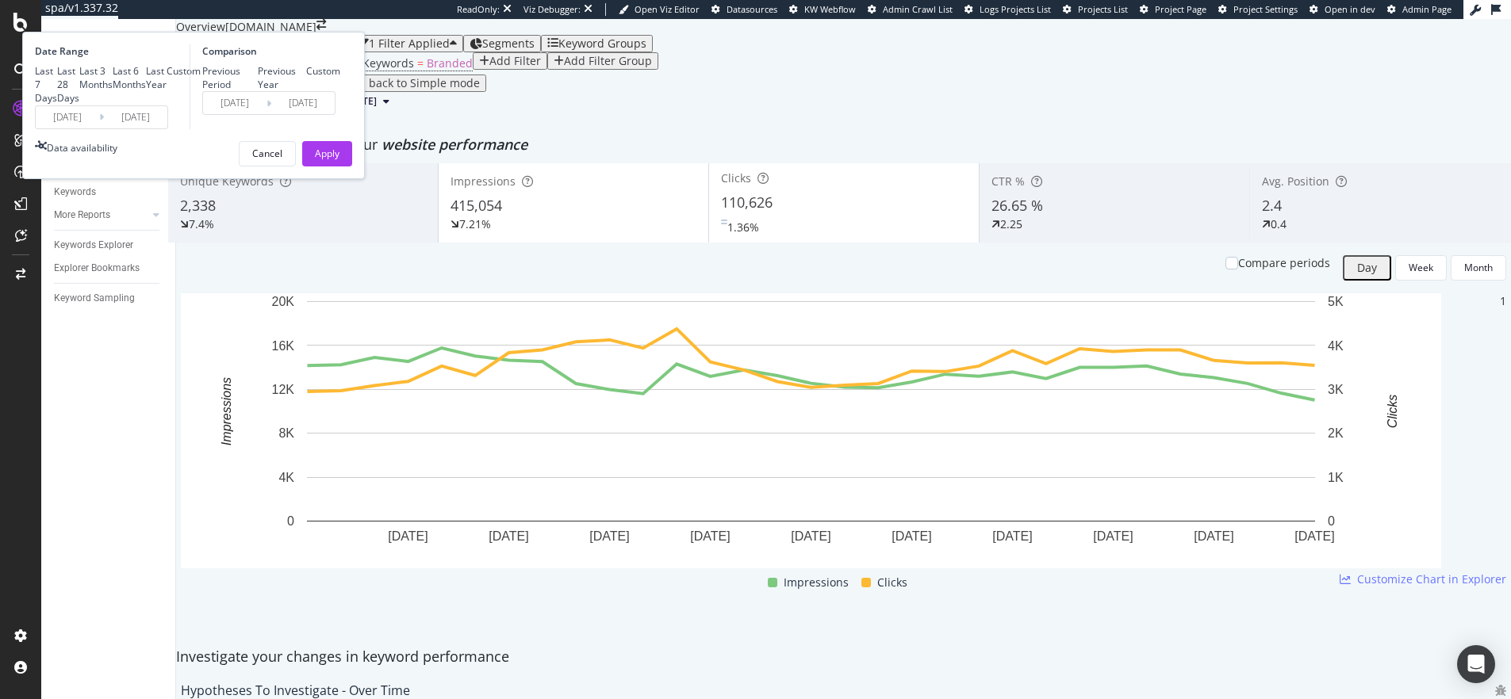
click at [307, 91] on div "Previous Year" at bounding box center [282, 77] width 49 height 27
type input "[DATE]"
click at [339, 160] on div "Apply" at bounding box center [327, 153] width 25 height 13
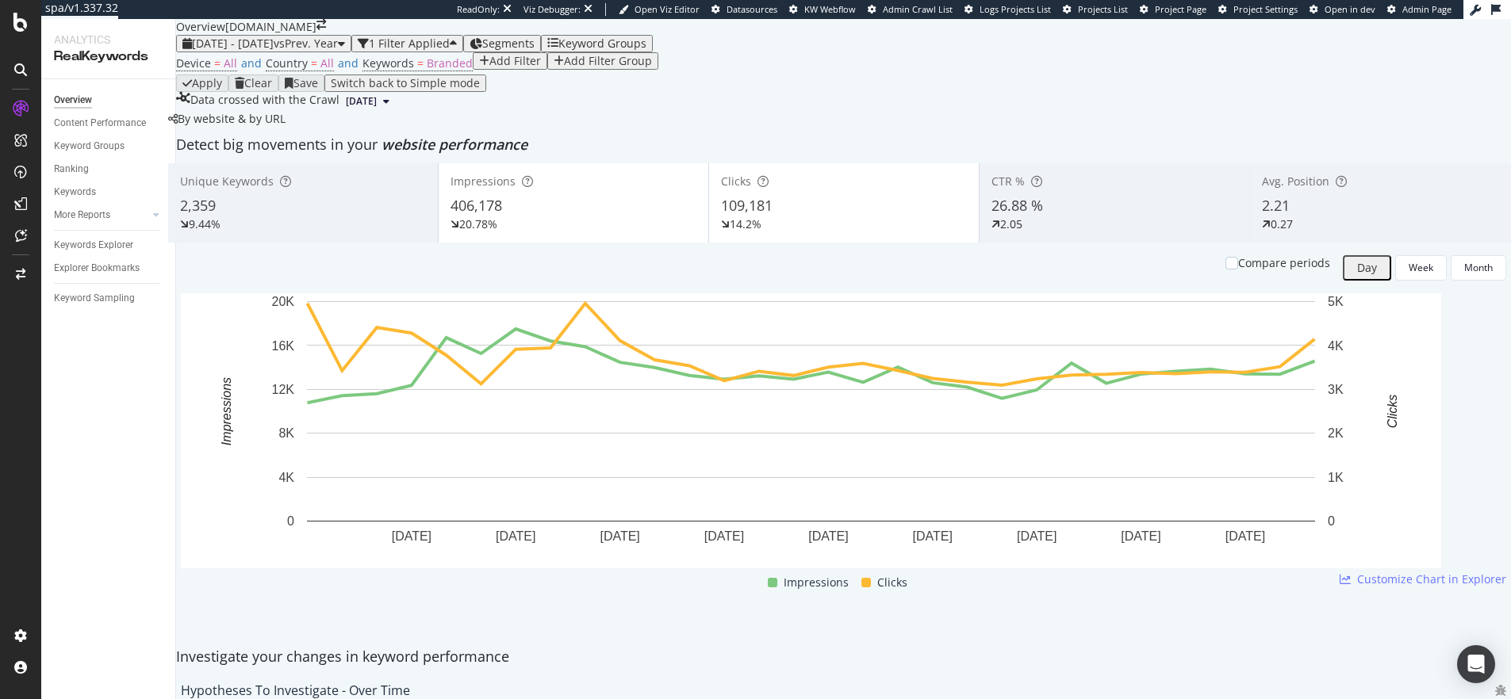
click at [814, 232] on div "14.2%" at bounding box center [844, 225] width 246 height 16
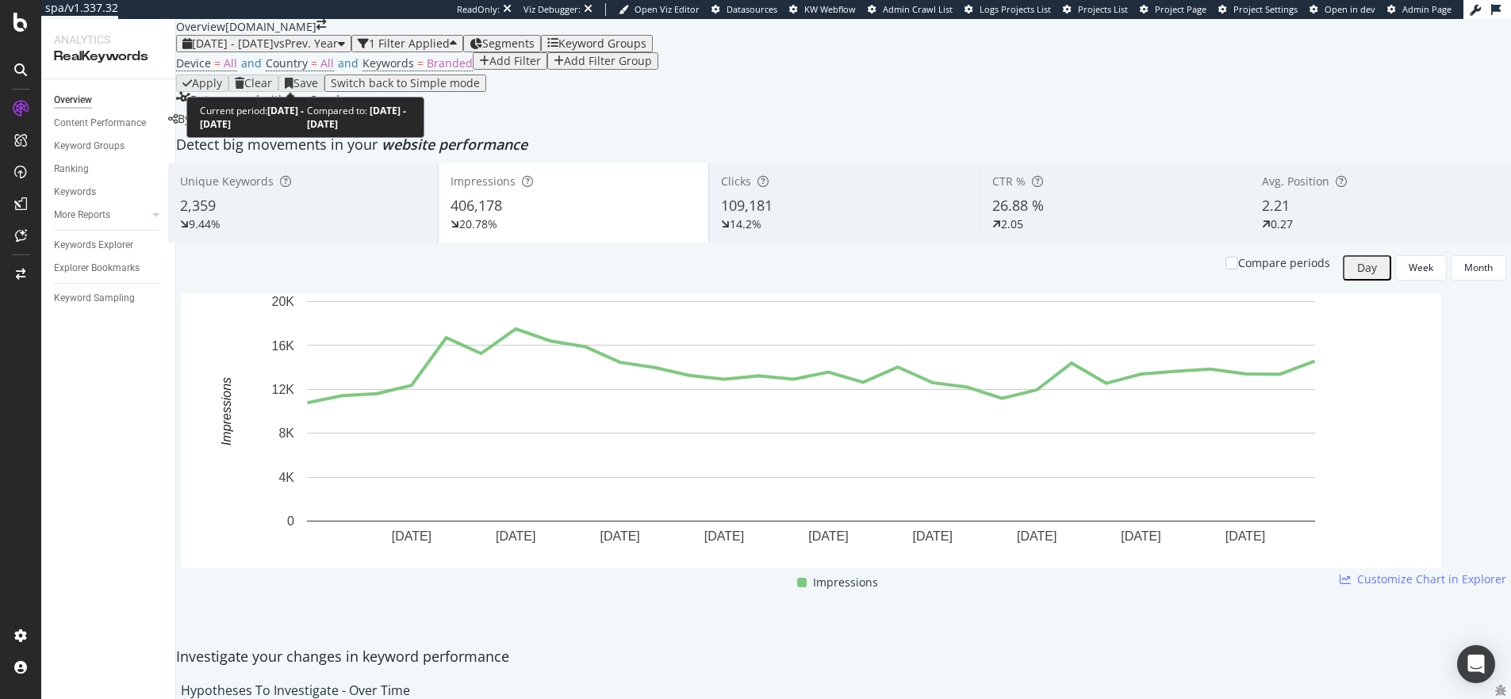
click at [240, 51] on span "[DATE] - [DATE]" at bounding box center [233, 43] width 82 height 15
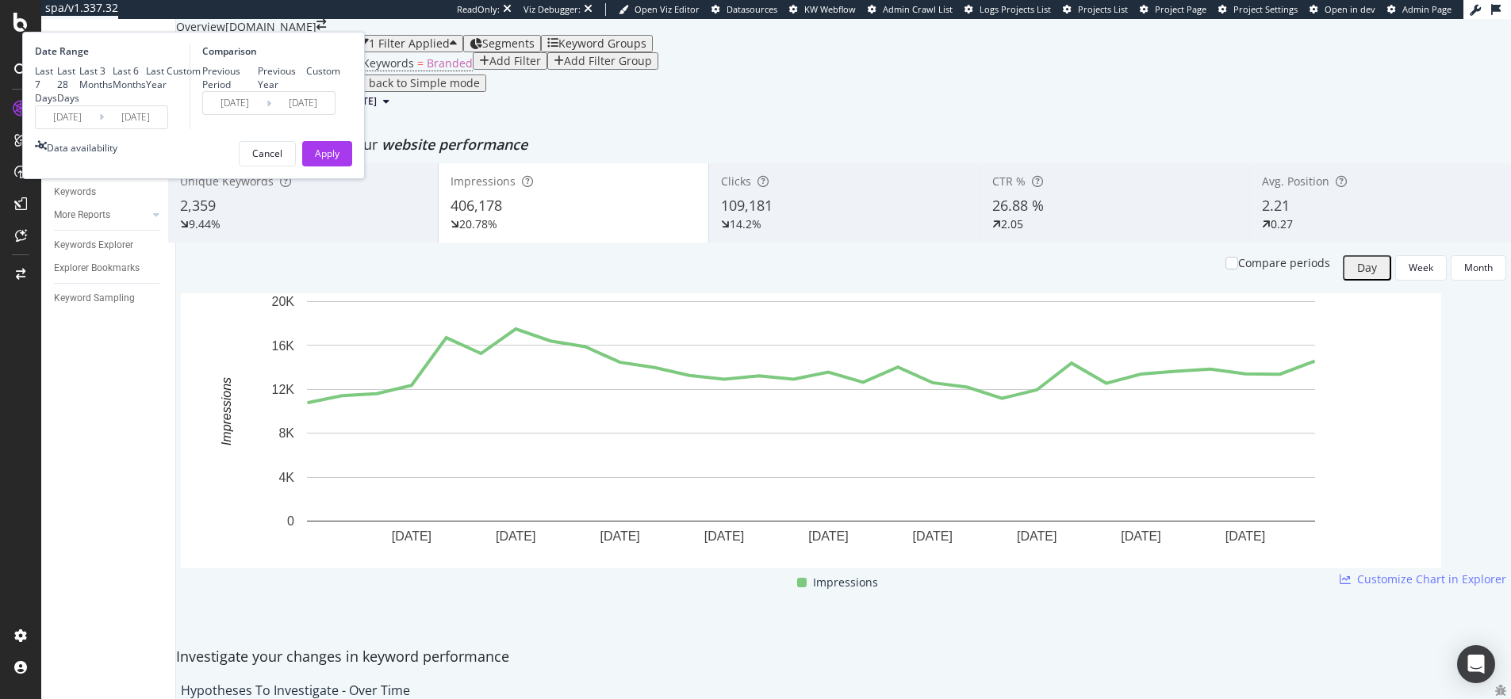
click at [167, 91] on div "Last Year" at bounding box center [156, 77] width 21 height 27
type input "[DATE]"
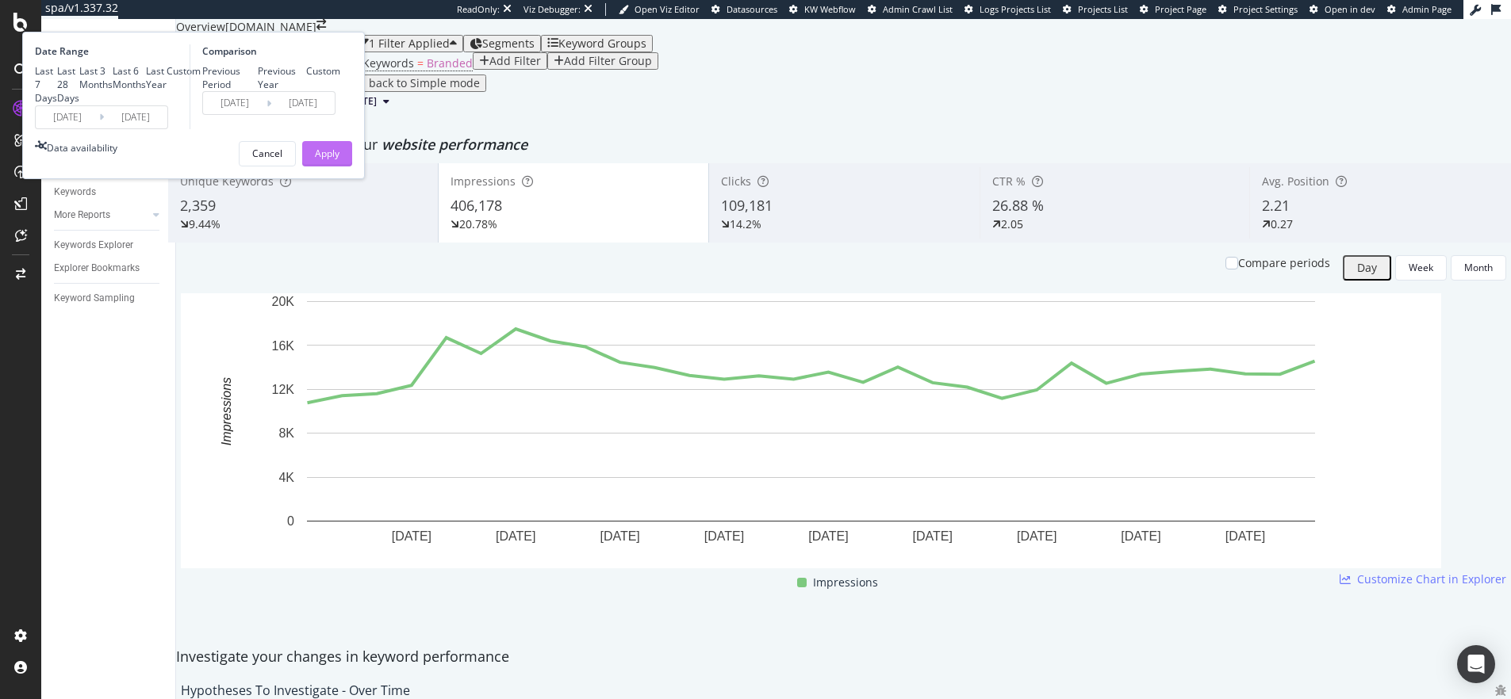
click at [352, 167] on button "Apply" at bounding box center [327, 153] width 50 height 25
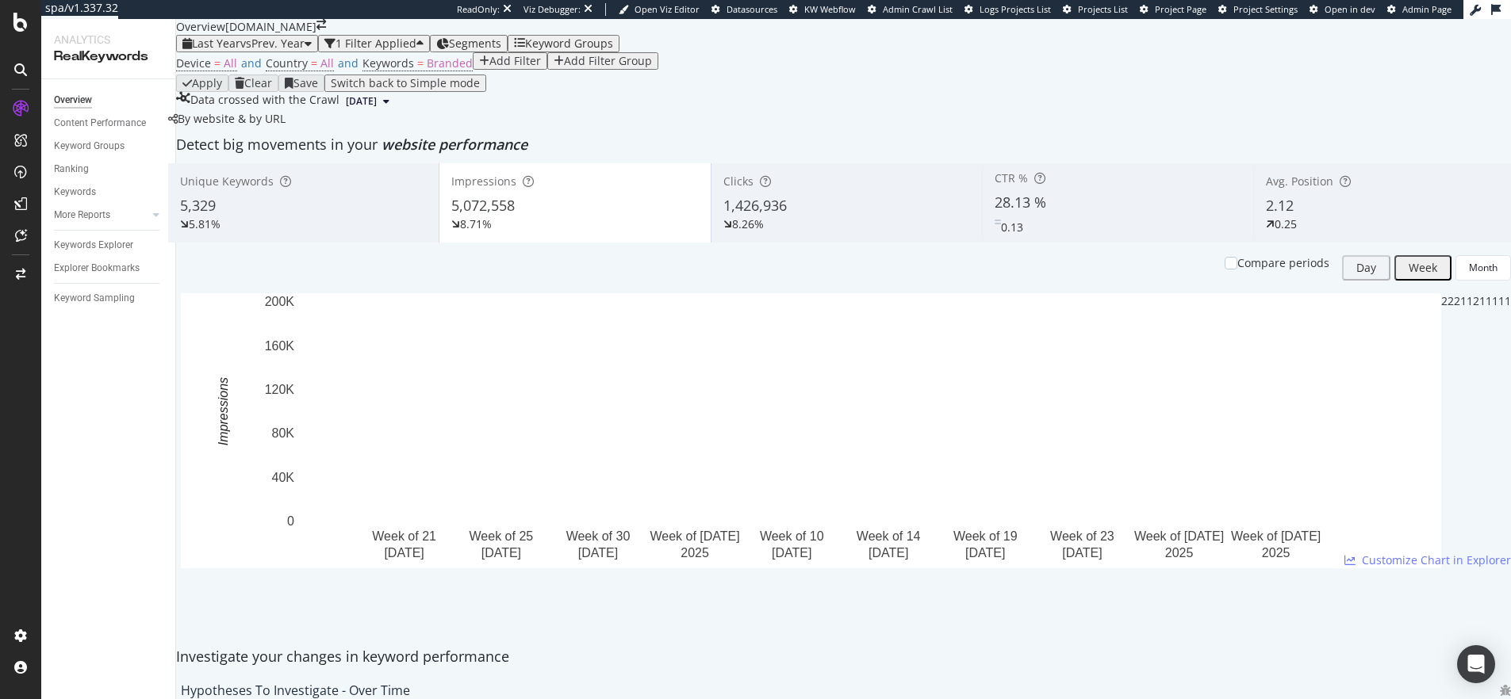
scroll to position [63, 0]
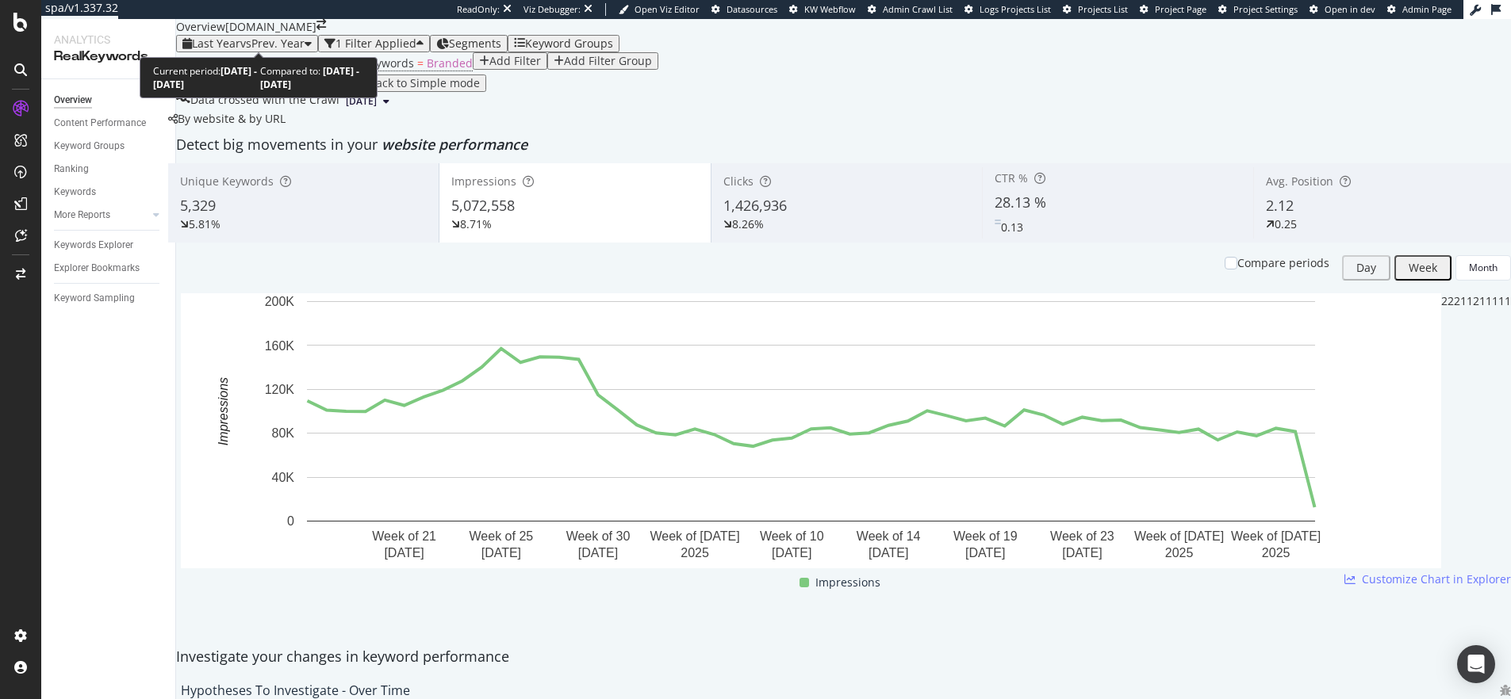
click at [237, 36] on span "Last Year" at bounding box center [216, 43] width 48 height 15
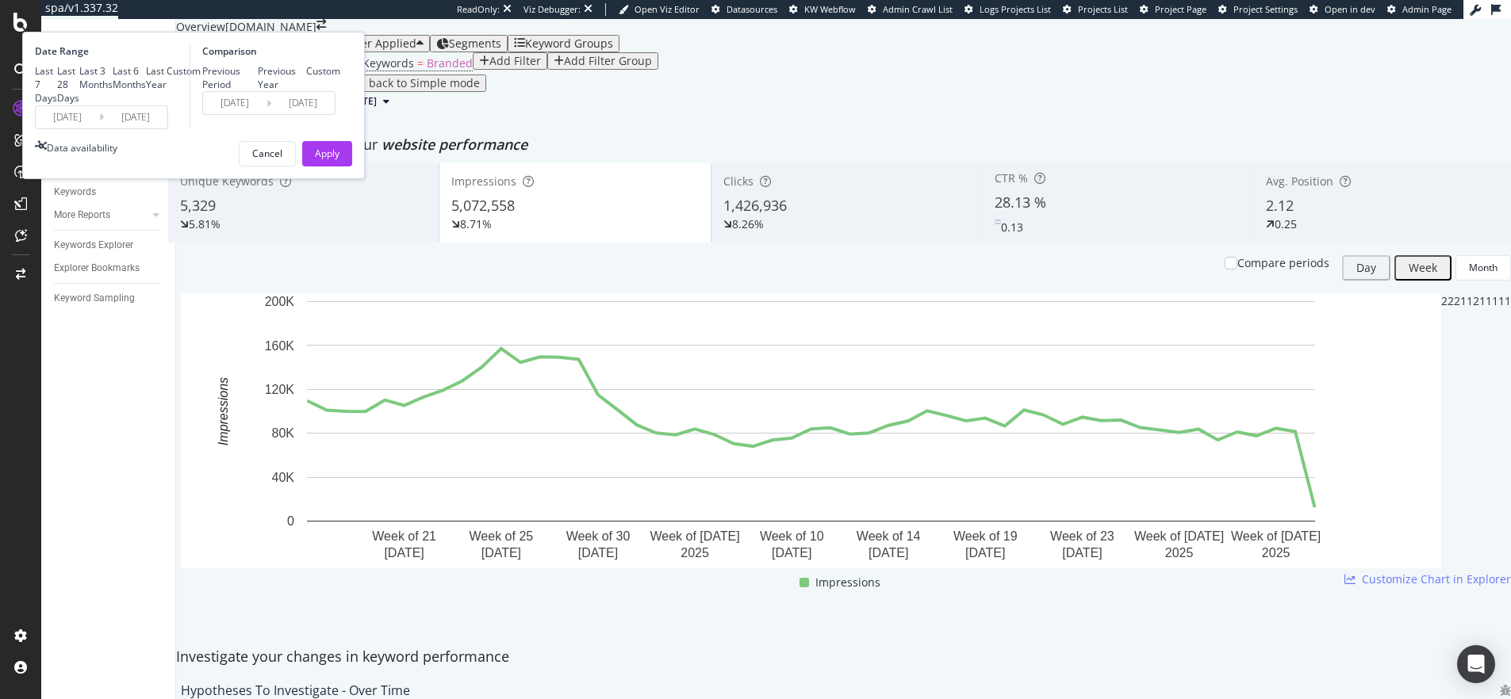
click at [99, 128] on input "[DATE]" at bounding box center [67, 117] width 63 height 22
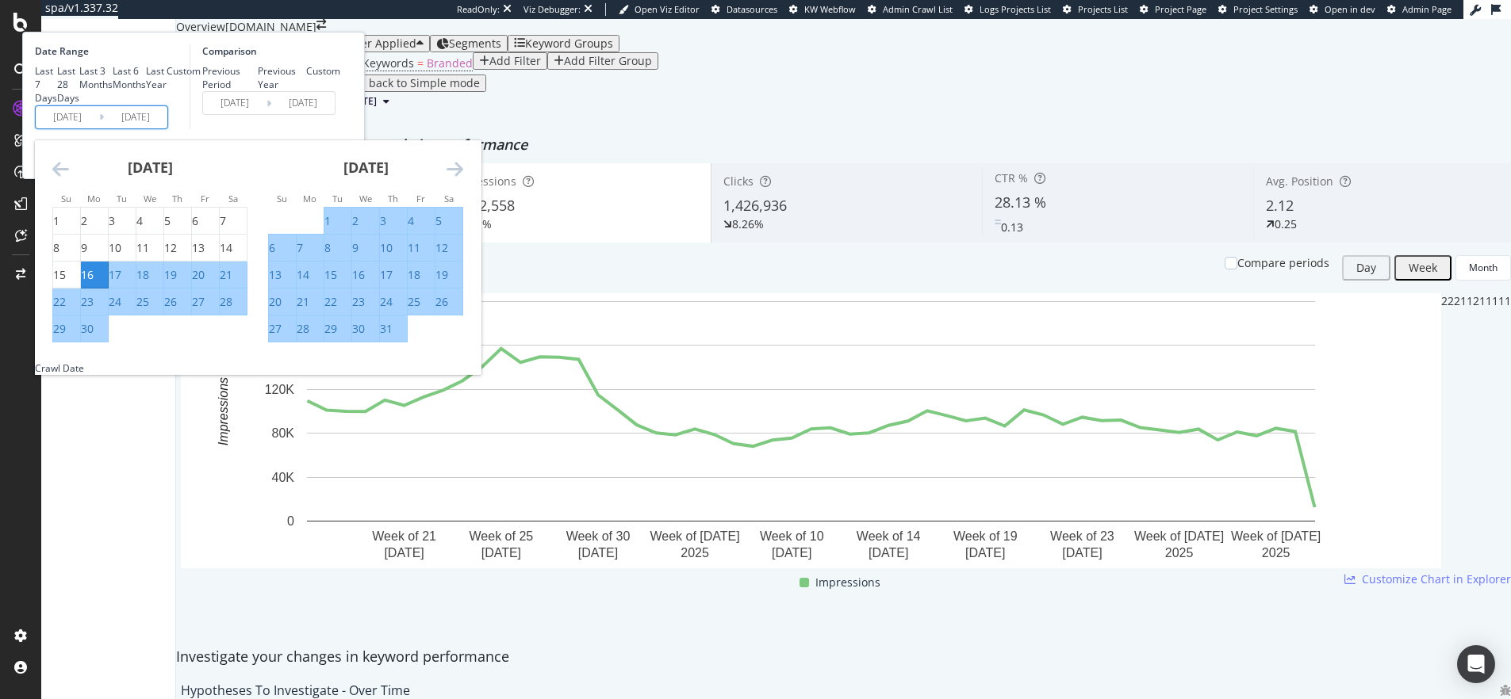
click at [473, 267] on div "[DATE] 1 2 3 4 5 6 7 8 9 10 11 12 13 14 15 16 17 18 19 20 21 22 23 24 25 26 27 …" at bounding box center [366, 241] width 216 height 203
click at [463, 178] on icon "Move forward to switch to the next month." at bounding box center [455, 168] width 17 height 19
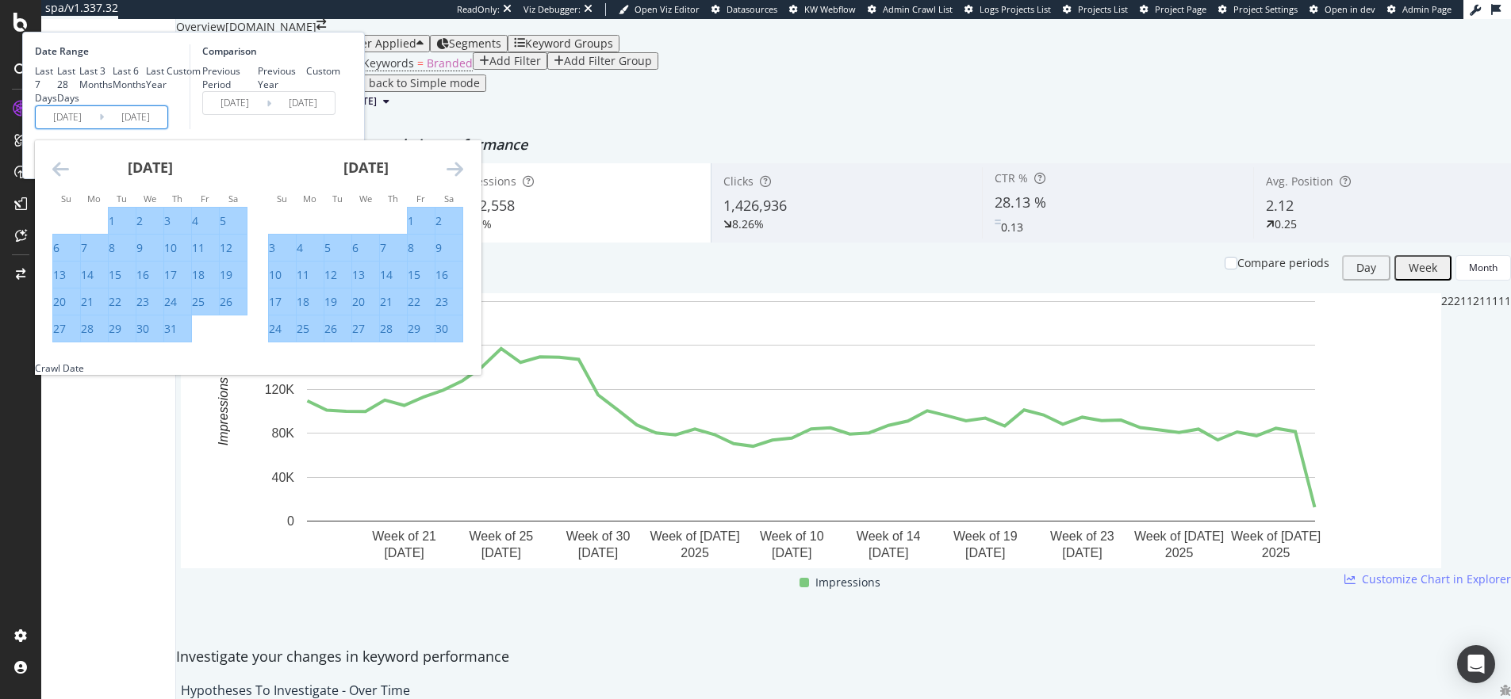
click at [463, 178] on icon "Move forward to switch to the next month." at bounding box center [455, 168] width 17 height 19
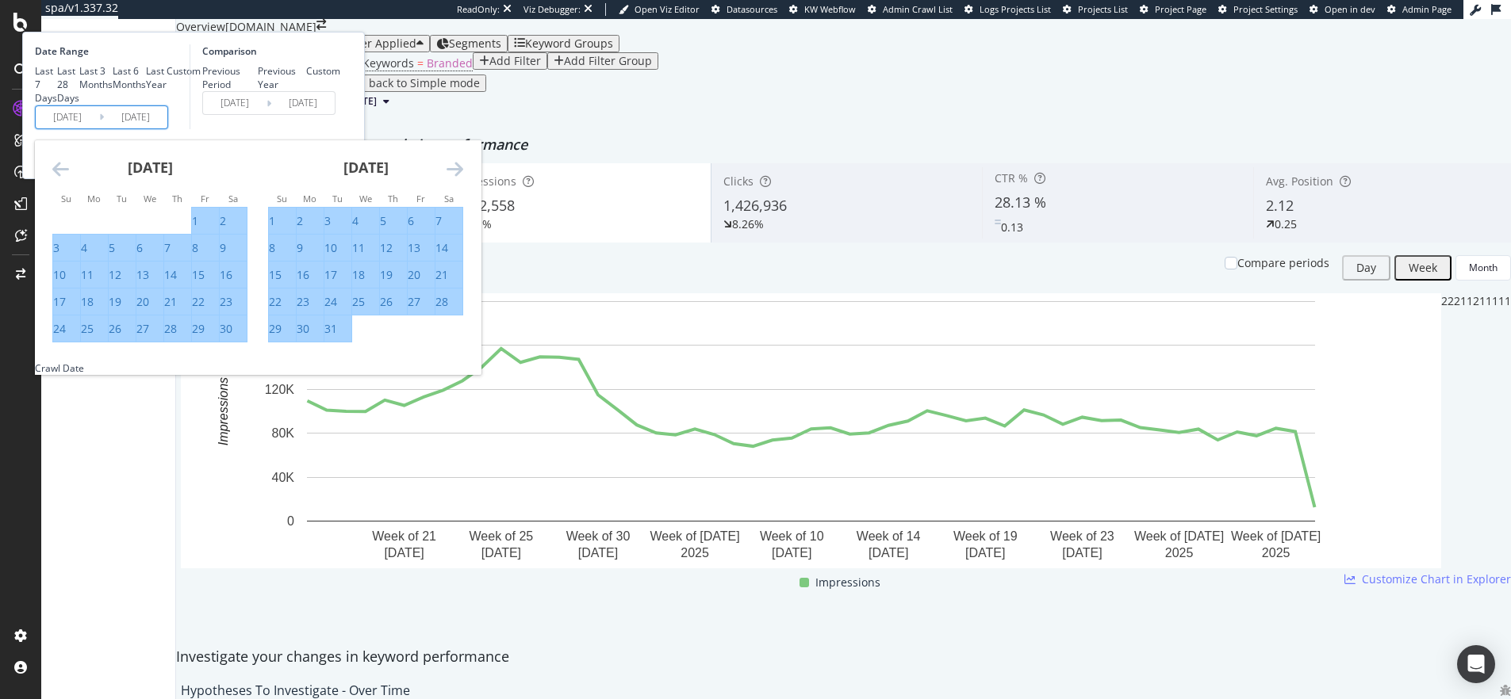
click at [463, 178] on icon "Move forward to switch to the next month." at bounding box center [455, 168] width 17 height 19
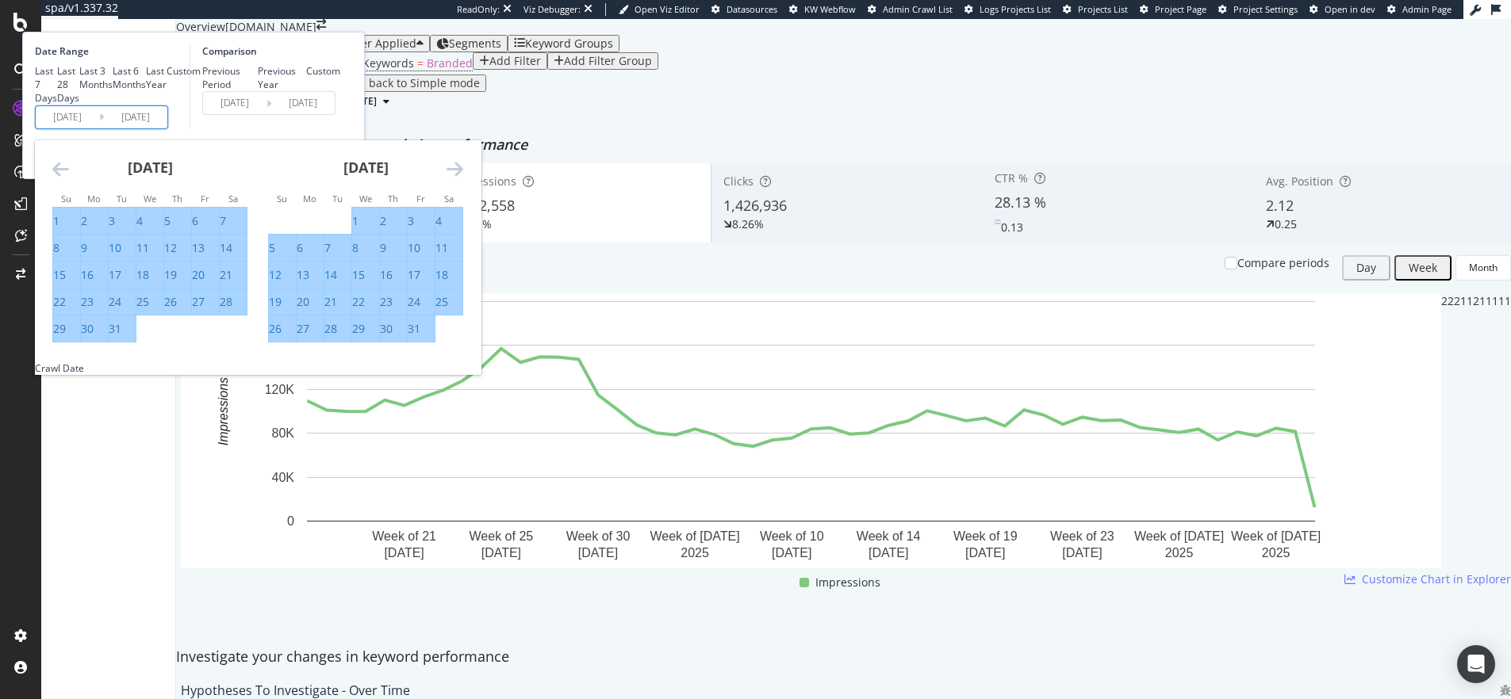
click at [358, 229] on div "1" at bounding box center [355, 221] width 6 height 16
type input "[DATE]"
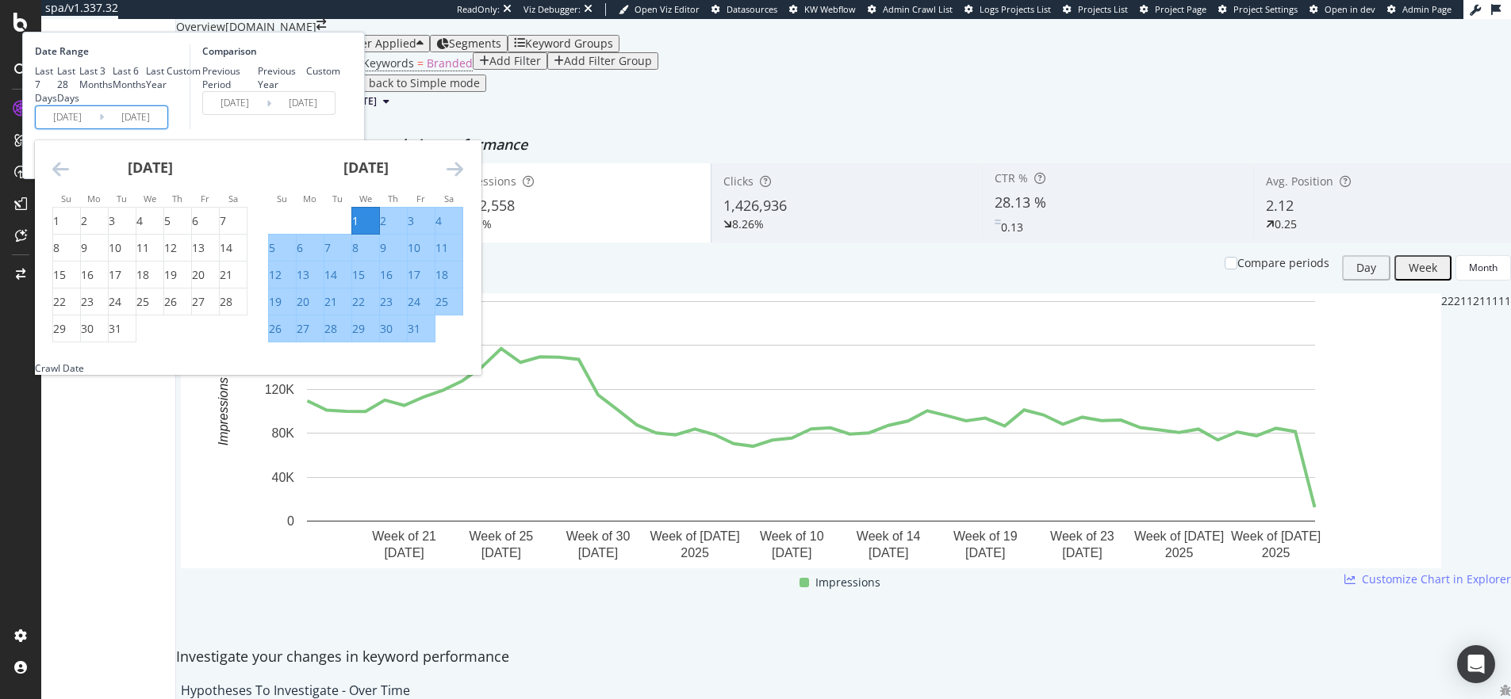
click at [463, 178] on icon "Move forward to switch to the next month." at bounding box center [455, 168] width 17 height 19
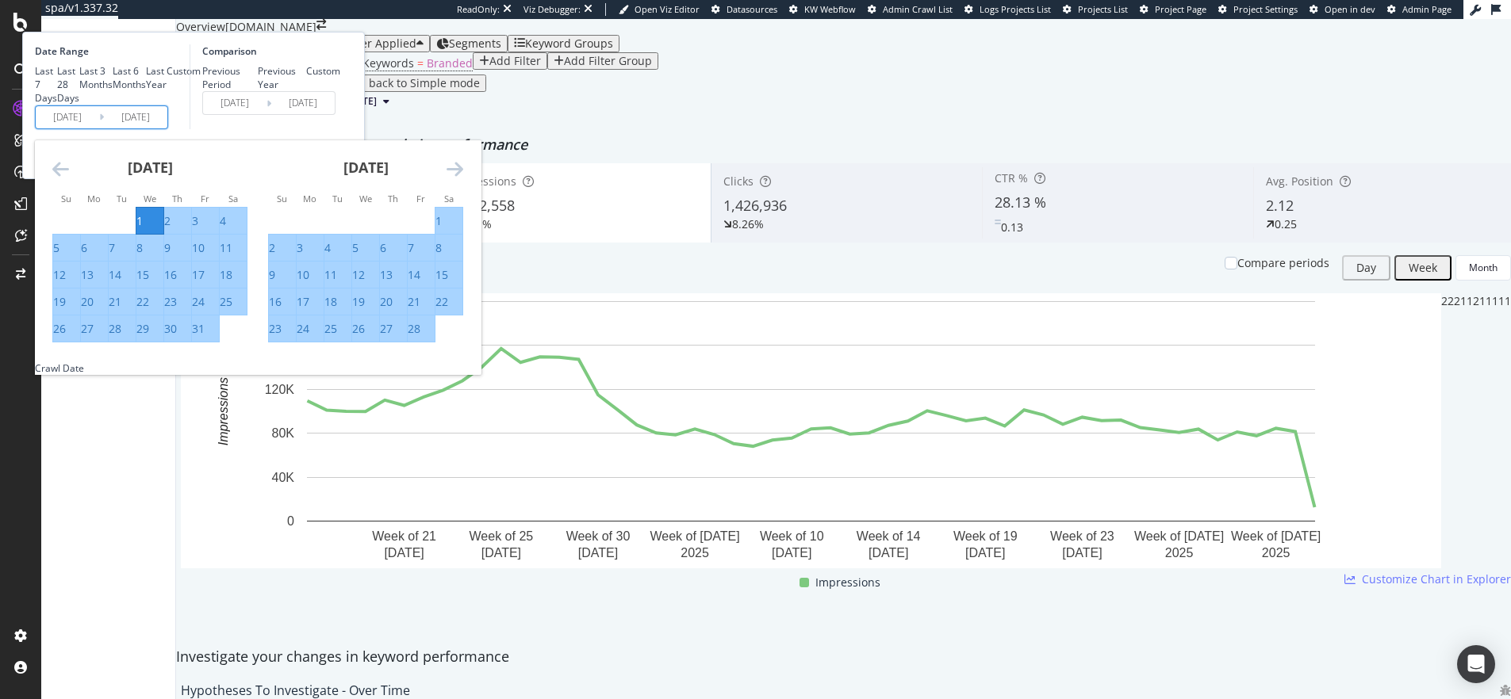
click at [463, 178] on icon "Move forward to switch to the next month." at bounding box center [455, 168] width 17 height 19
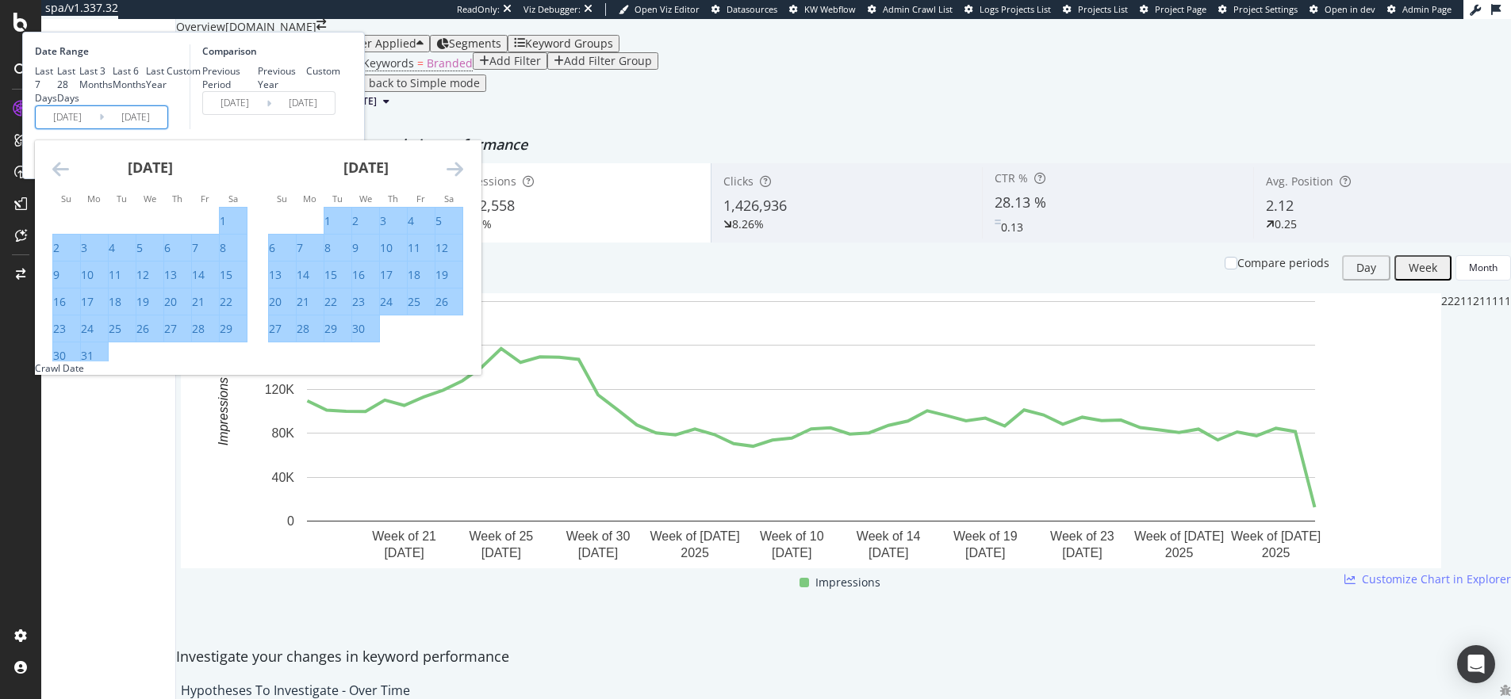
click at [463, 178] on icon "Move forward to switch to the next month." at bounding box center [455, 168] width 17 height 19
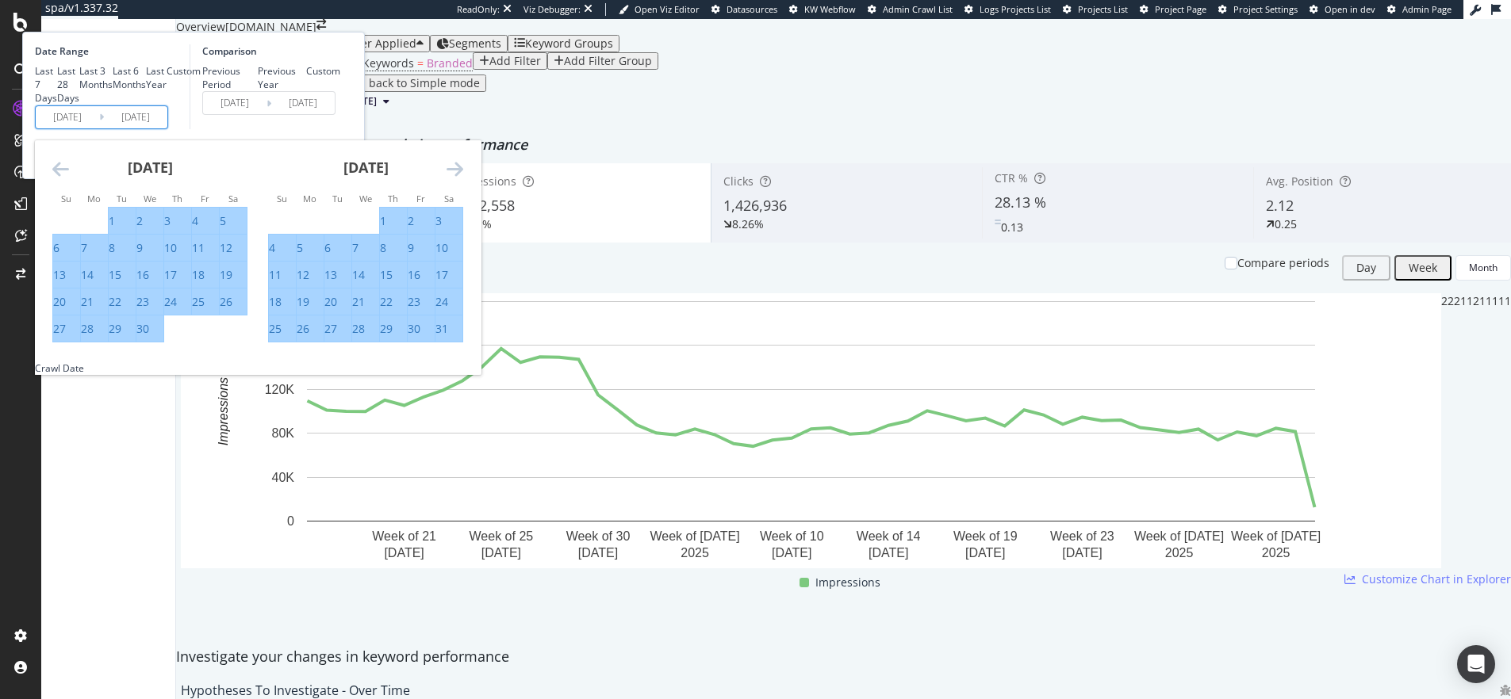
click at [340, 129] on div "Comparison Previous Period Previous Year Custom [DATE] Navigate forward to inte…" at bounding box center [265, 86] width 151 height 85
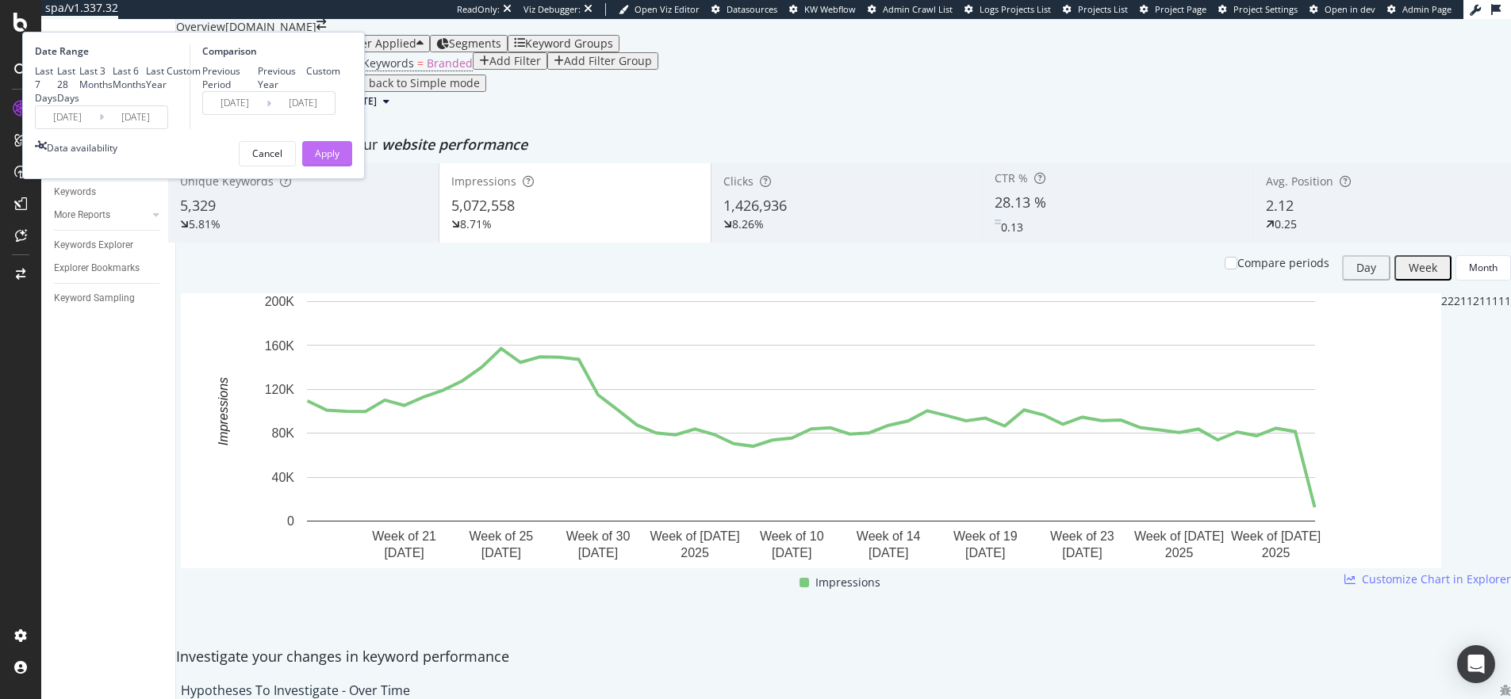
click at [339, 160] on div "Apply" at bounding box center [327, 153] width 25 height 13
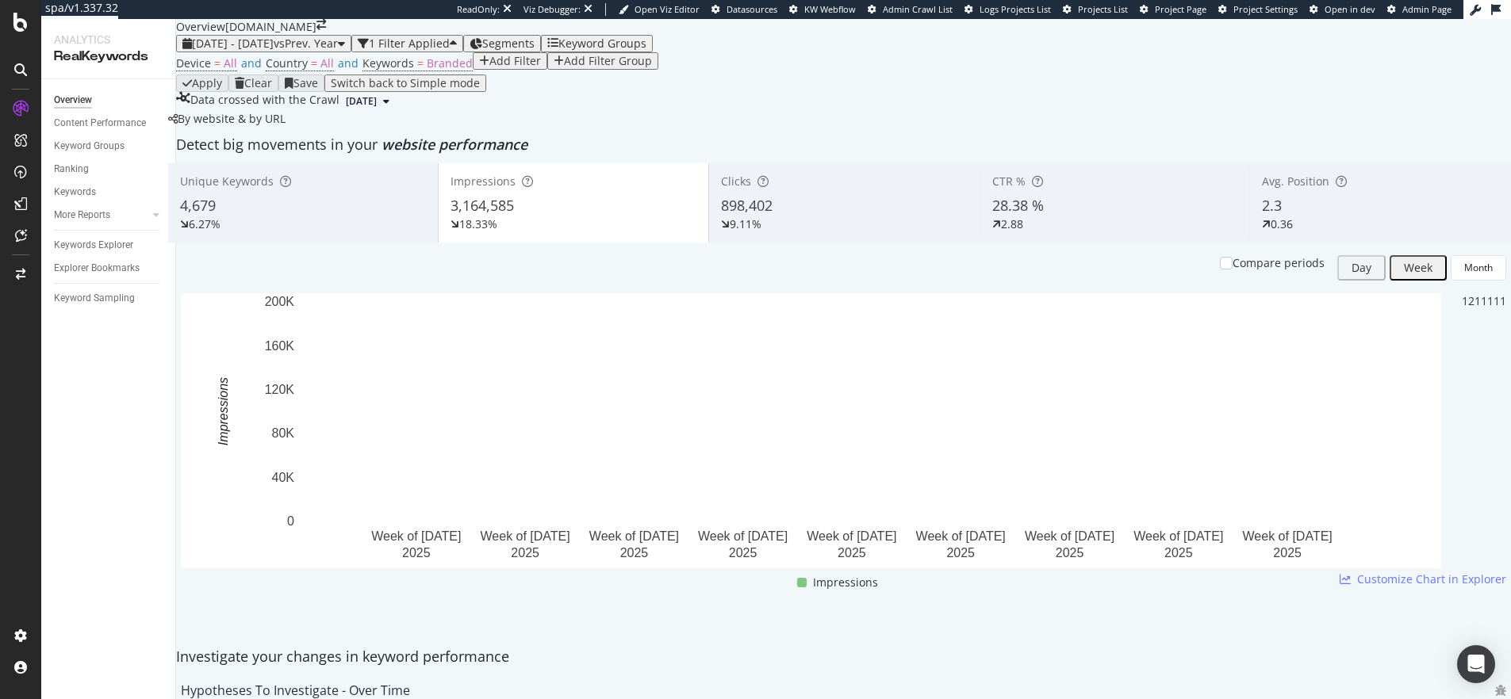
scroll to position [30, 0]
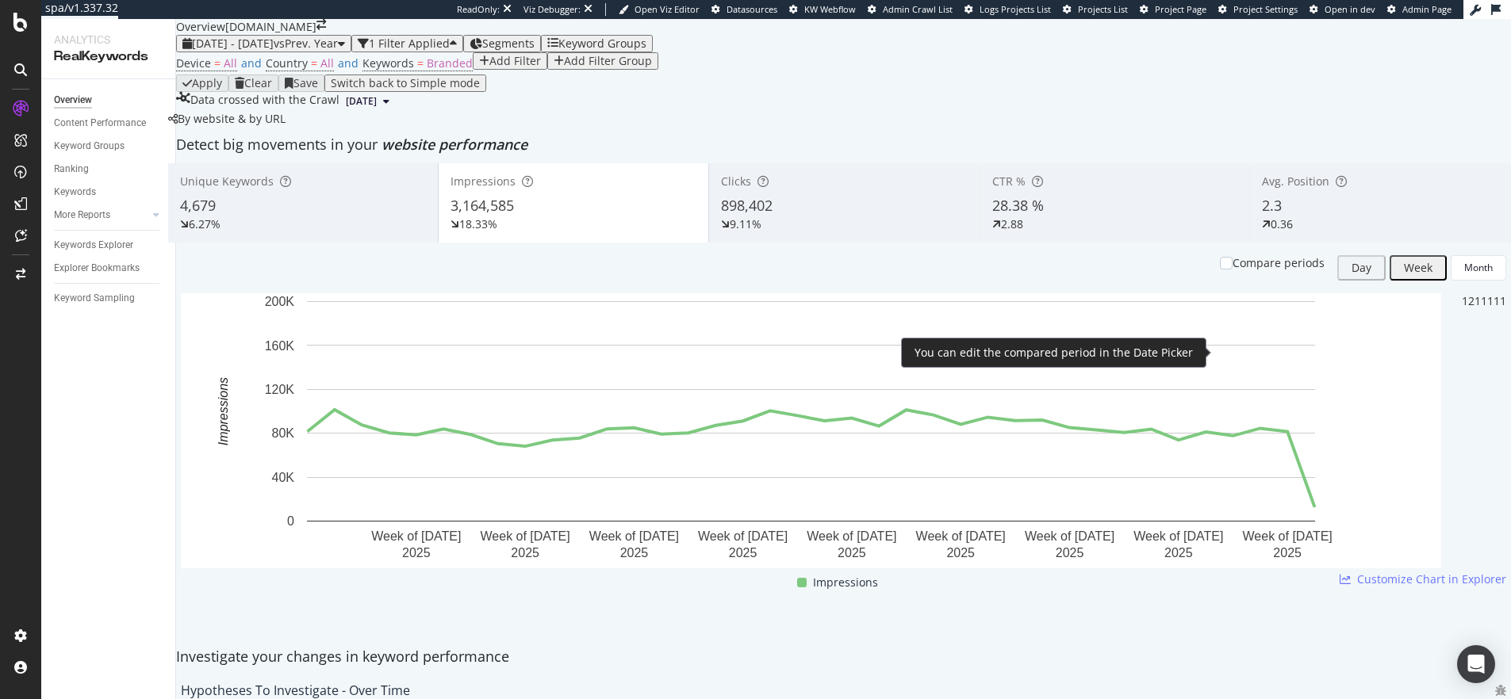
click at [1234, 271] on div "Compare periods" at bounding box center [1278, 263] width 92 height 16
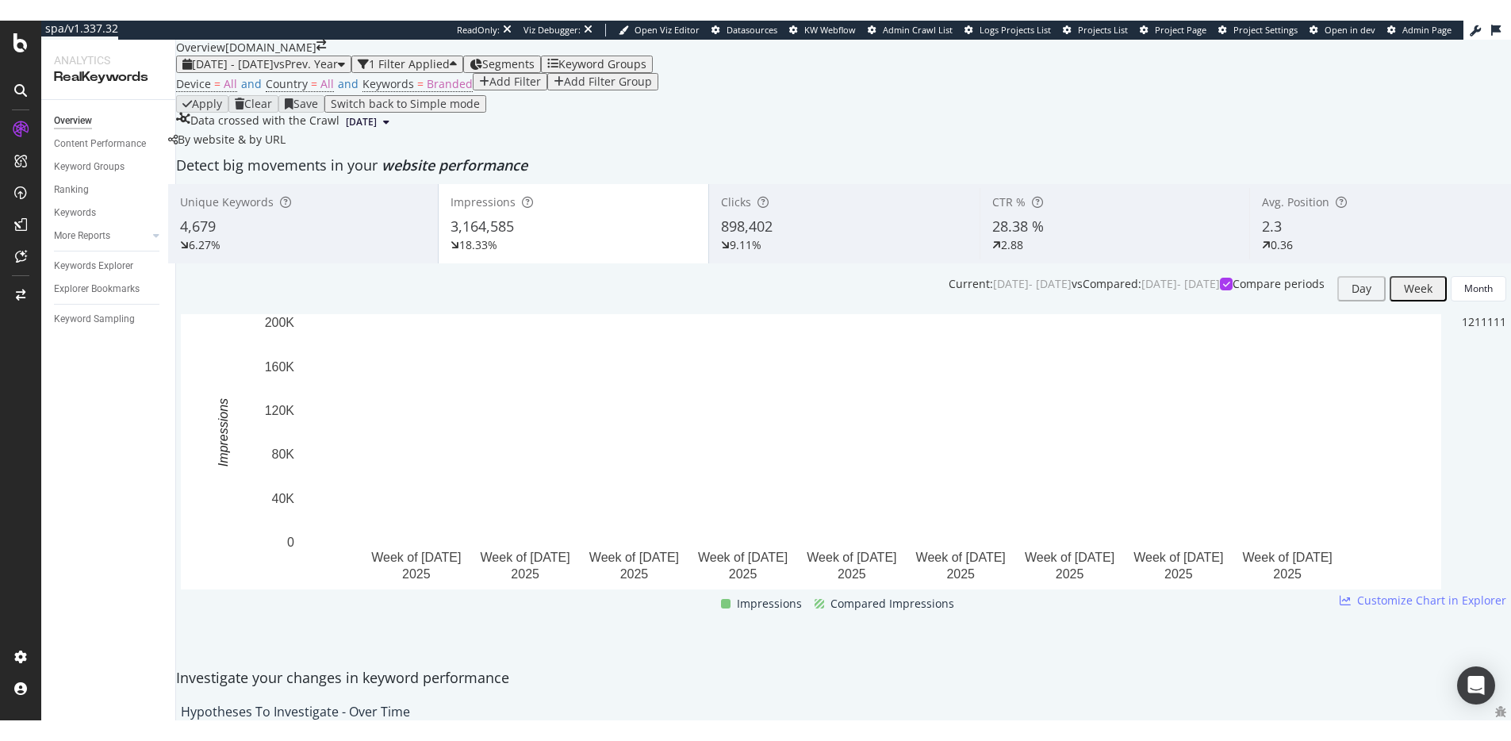
scroll to position [58, 0]
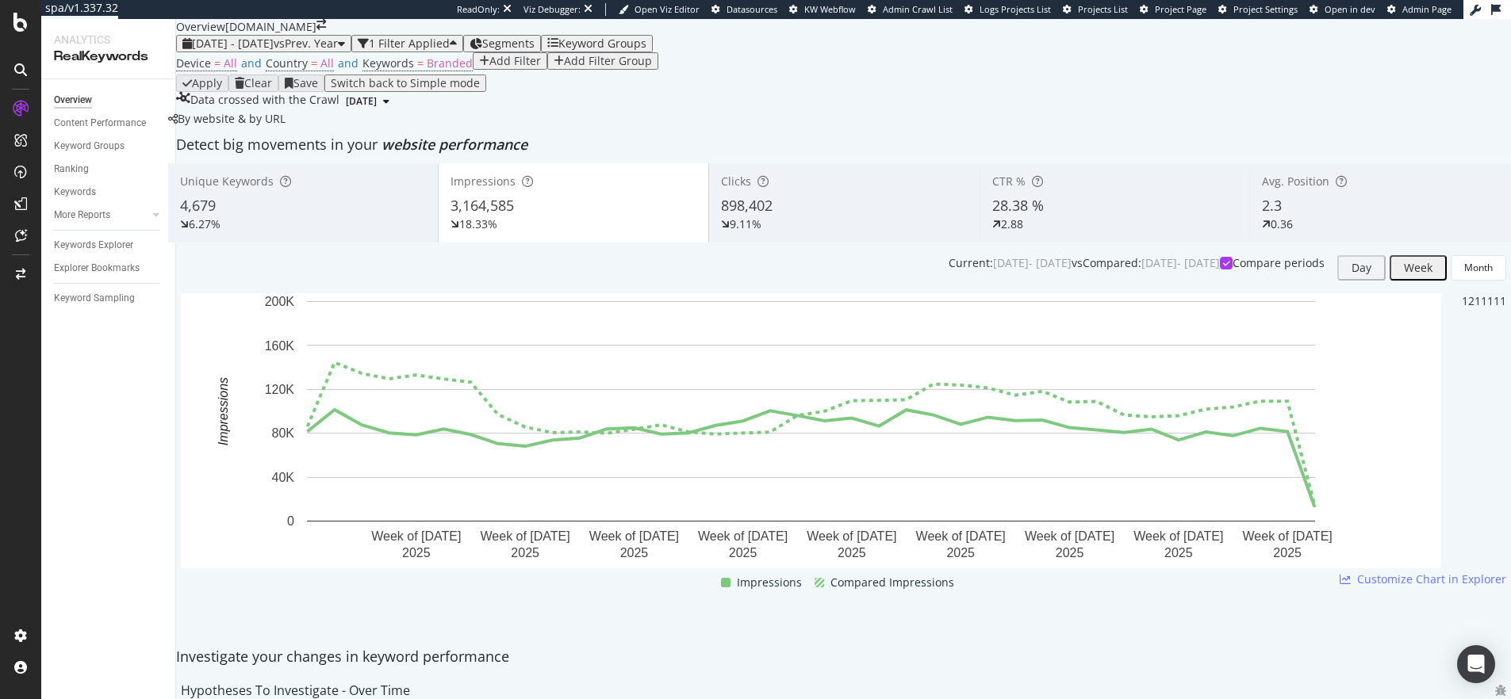
click at [742, 92] on div "Apply Clear Save Switch back to Simple mode" at bounding box center [843, 83] width 1335 height 17
